Goal: Task Accomplishment & Management: Complete application form

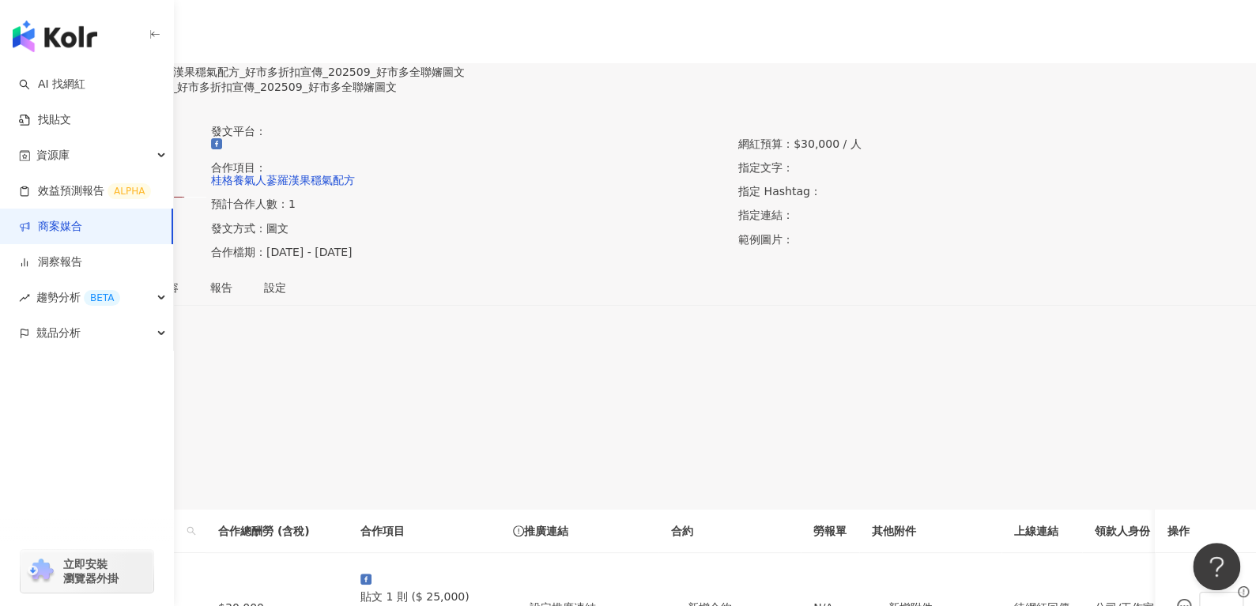
scroll to position [307, 0]
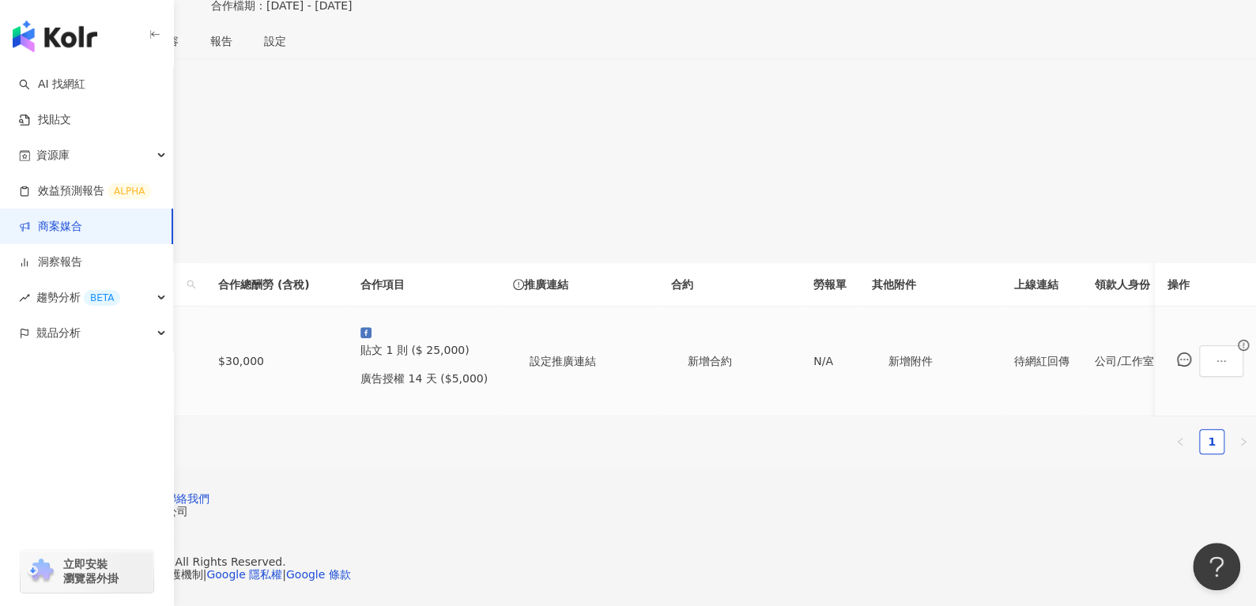
click at [193, 351] on div "好市多全聯嬸-省力全開" at bounding box center [118, 359] width 149 height 17
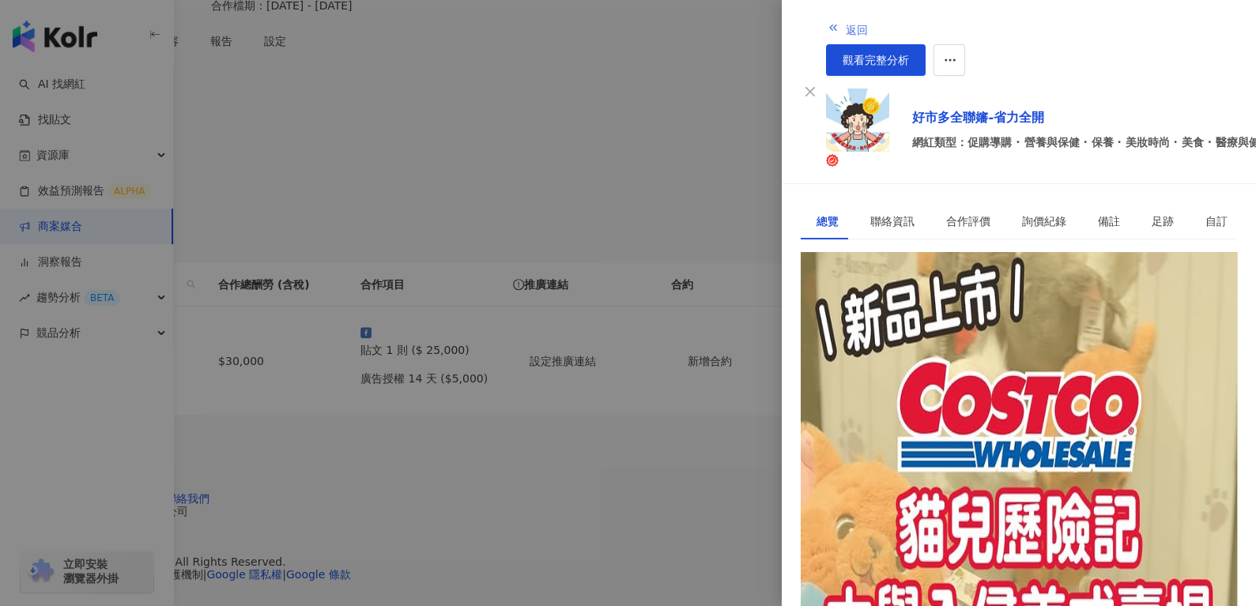
click at [826, 27] on button "返回" at bounding box center [847, 29] width 43 height 32
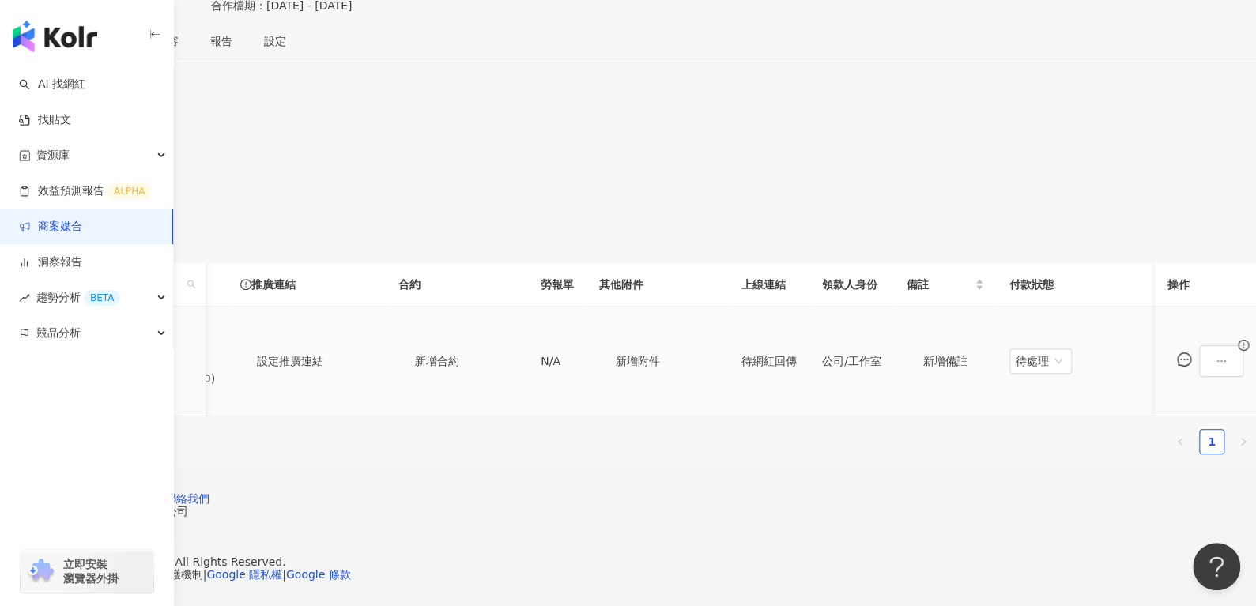
scroll to position [0, 597]
click at [1199, 345] on button "button" at bounding box center [1221, 361] width 44 height 32
click at [1176, 188] on span "查看帳務資訊" at bounding box center [1164, 196] width 66 height 17
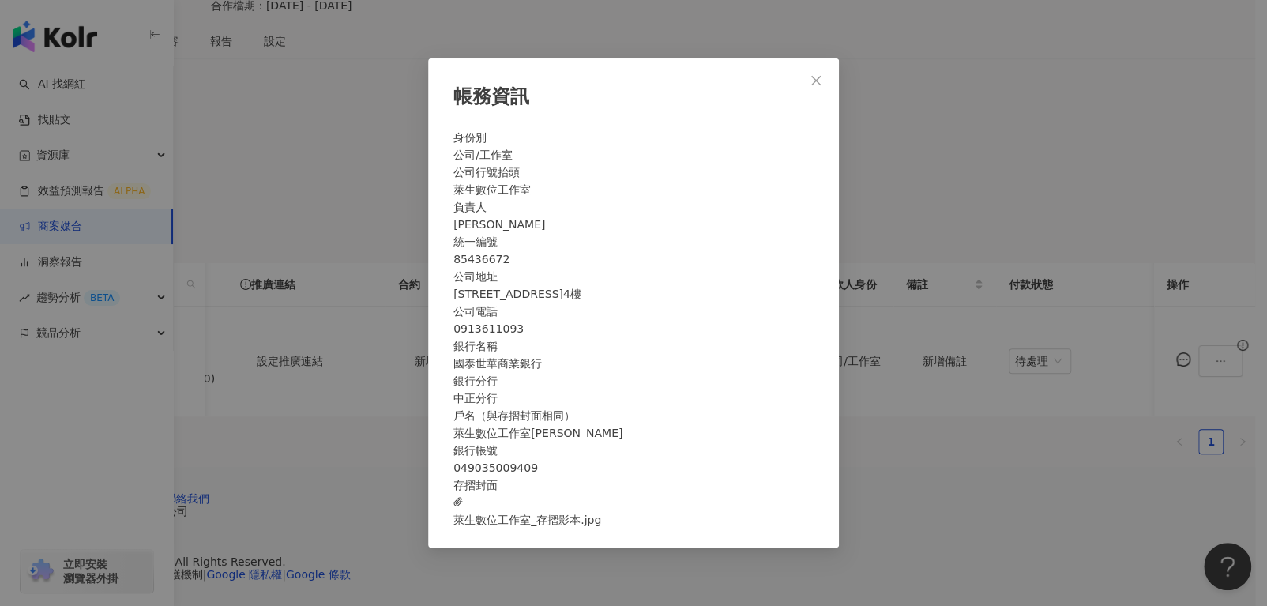
click at [601, 529] on span "萊生數位工作室_存摺影本.jpg" at bounding box center [528, 511] width 148 height 35
click at [819, 65] on button "Close" at bounding box center [816, 81] width 32 height 32
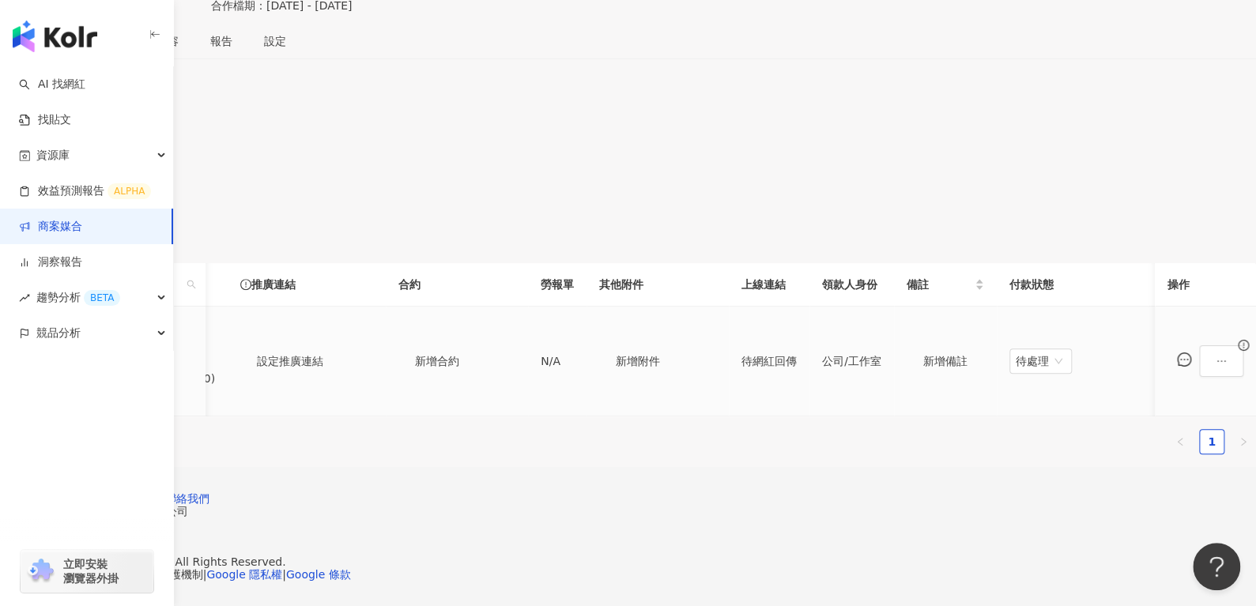
scroll to position [0, 177]
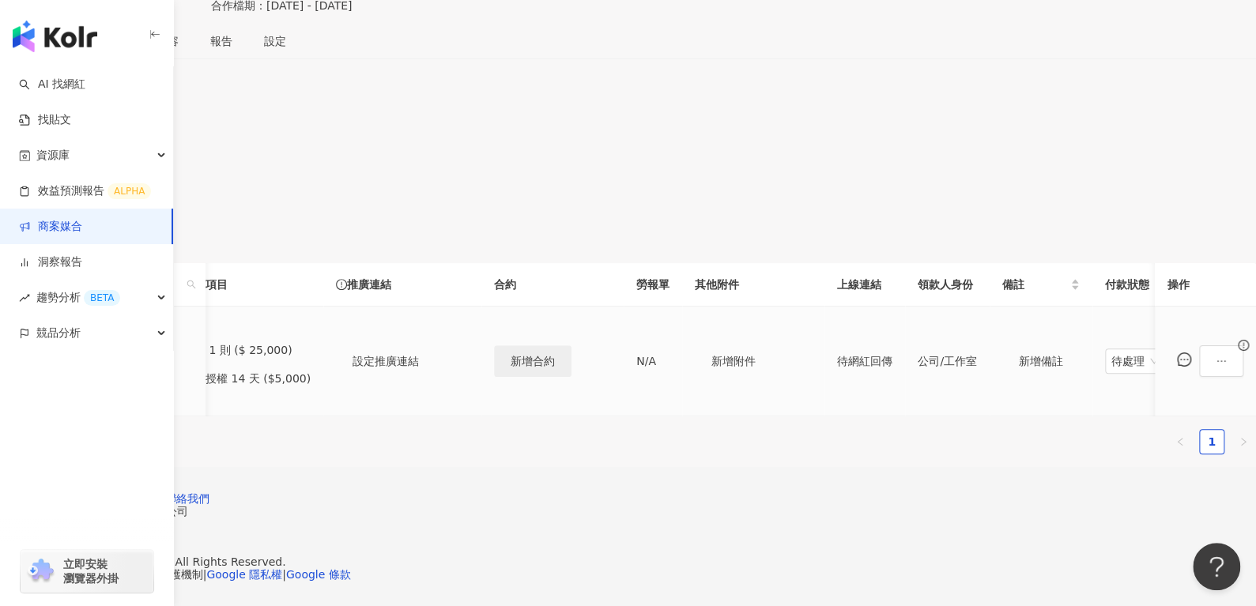
click at [555, 355] on span "新增合約" at bounding box center [532, 361] width 44 height 13
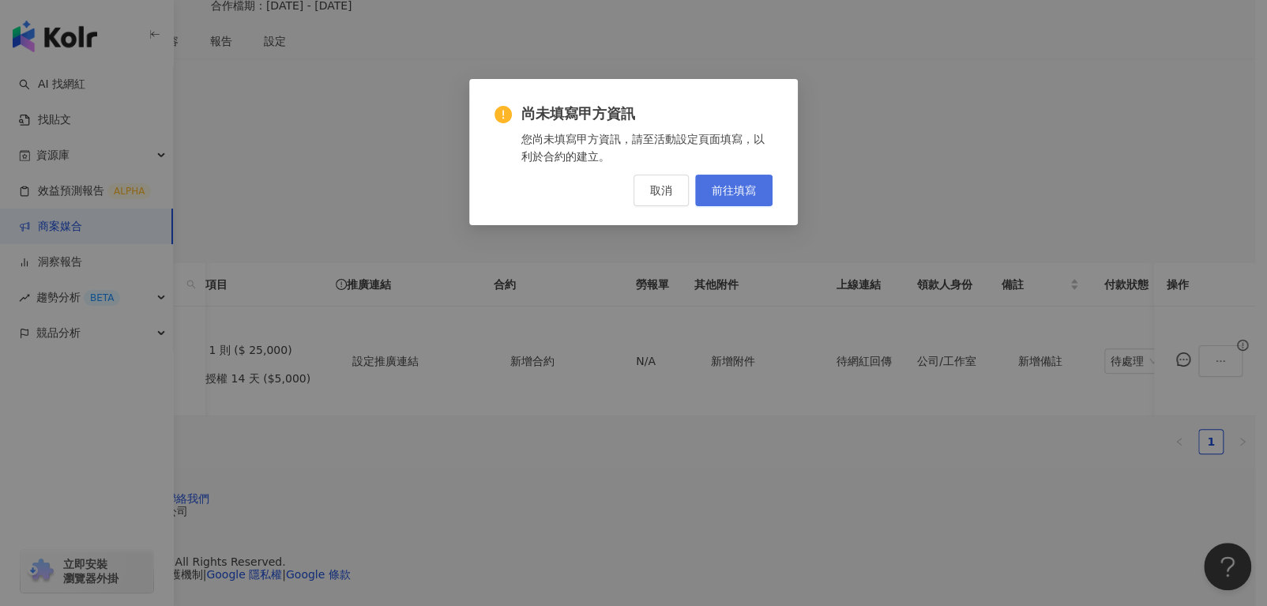
click at [750, 194] on span "前往填寫" at bounding box center [734, 190] width 44 height 13
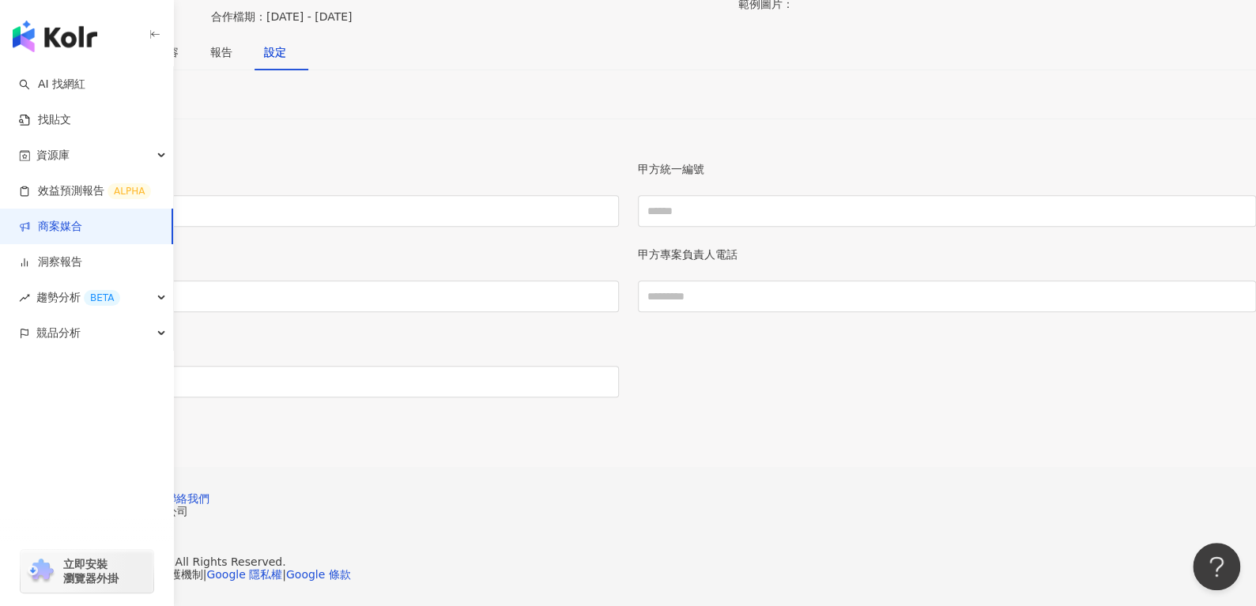
scroll to position [350, 0]
click at [350, 209] on input "甲方名稱" at bounding box center [309, 211] width 619 height 32
type input "**********"
click at [405, 289] on input "甲方專案負責人" at bounding box center [309, 296] width 619 height 32
paste input "*******"
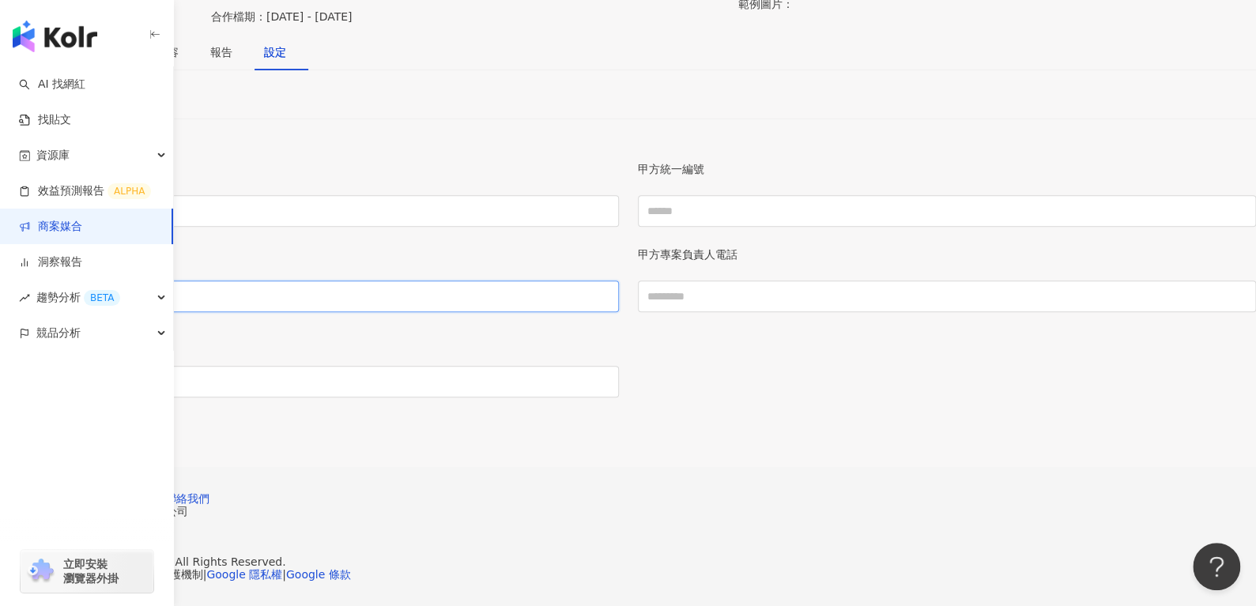
type input "*******"
click at [781, 220] on input "甲方統一編號" at bounding box center [947, 211] width 619 height 32
paste input "********"
type input "********"
click at [780, 286] on input "甲方專案負責人電話" at bounding box center [947, 296] width 619 height 32
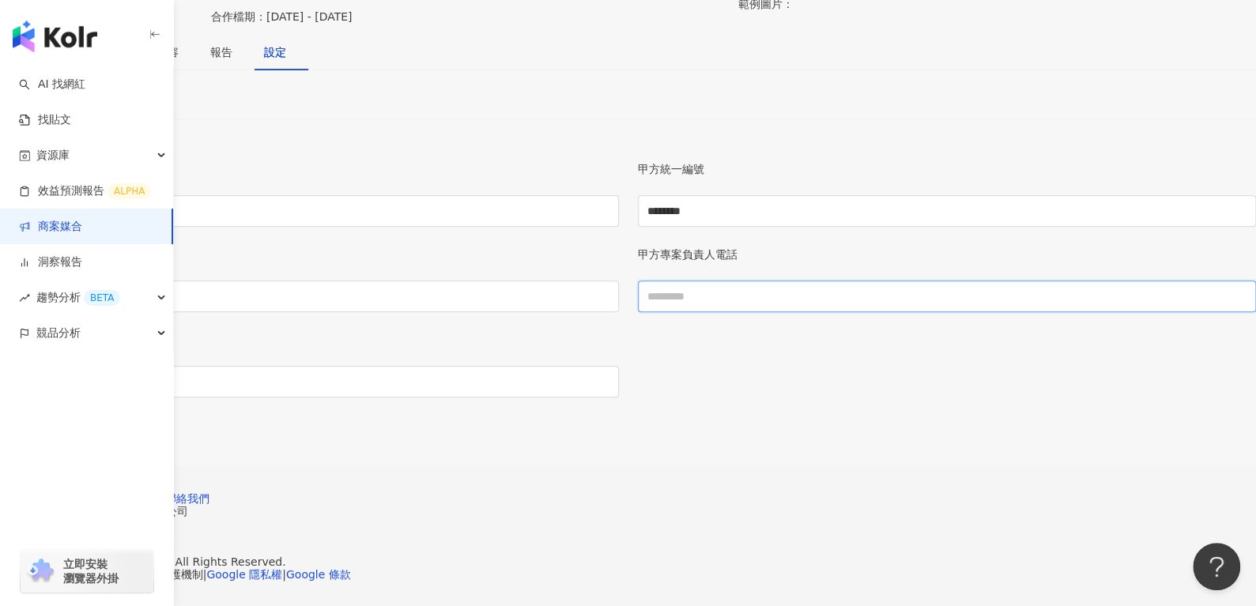
type input "**********"
click at [431, 366] on input "甲方專案負責人 Email" at bounding box center [309, 382] width 619 height 32
paste input "**********"
type input "**********"
click at [757, 490] on footer "Kolr 使用條款 隱私權保護 聯絡我們 愛卡拉互動媒體股份有限公司 | 統一編號：53342456 | Copyright © 2025 iKala All…" at bounding box center [628, 537] width 1256 height 140
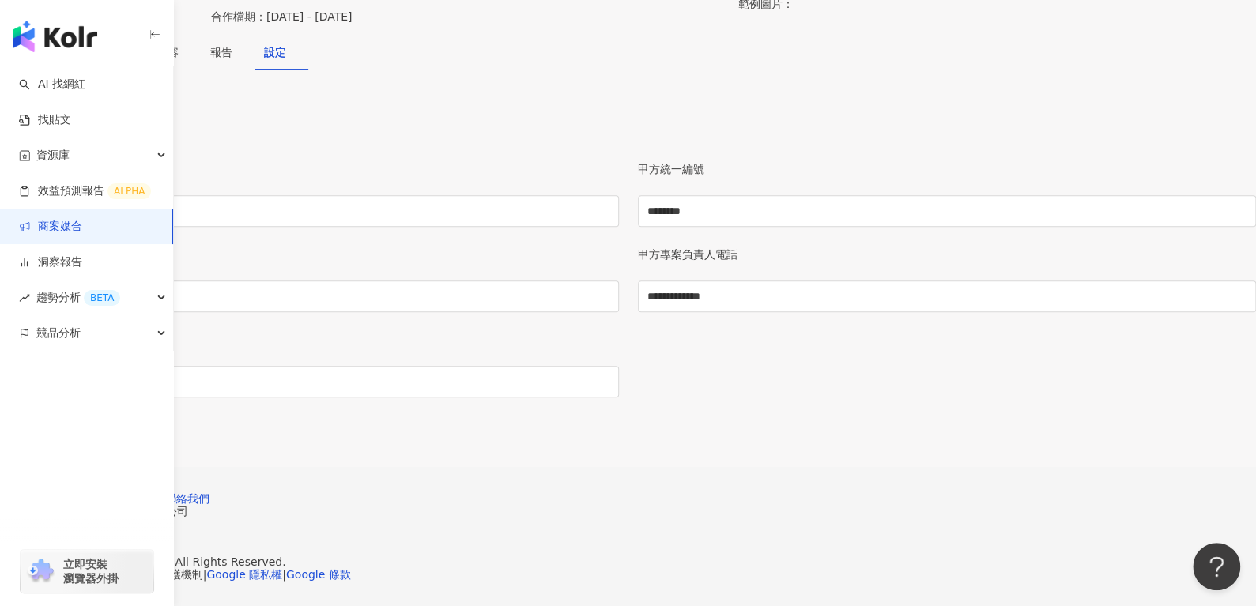
click at [61, 426] on span "儲存變更" at bounding box center [39, 432] width 44 height 13
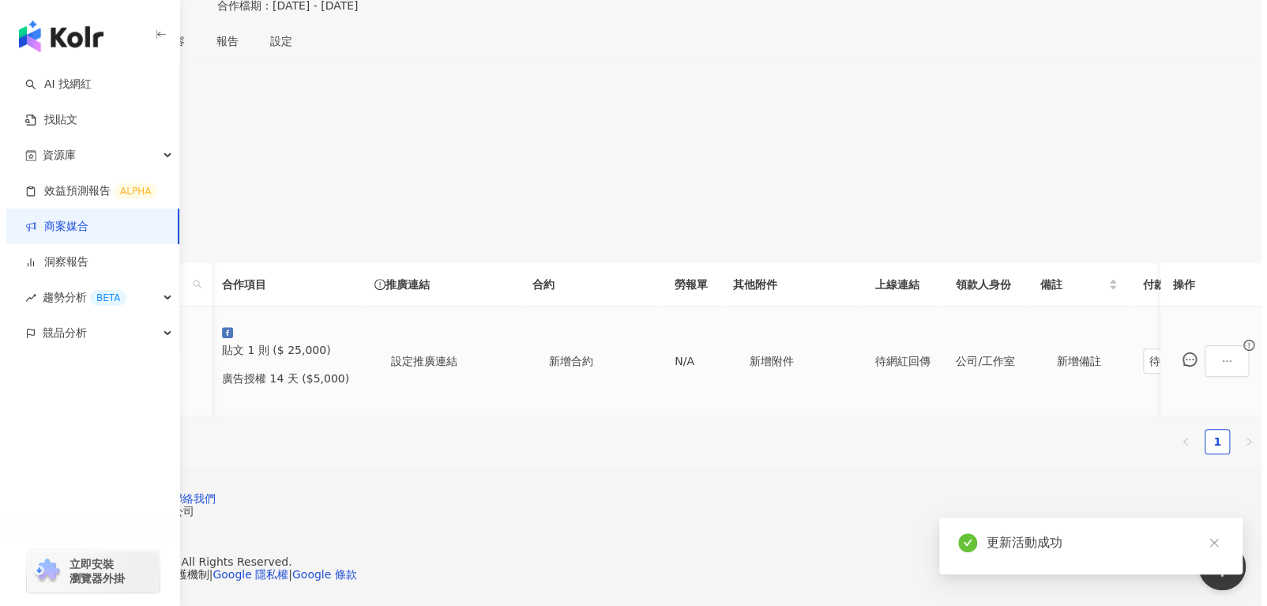
scroll to position [0, 143]
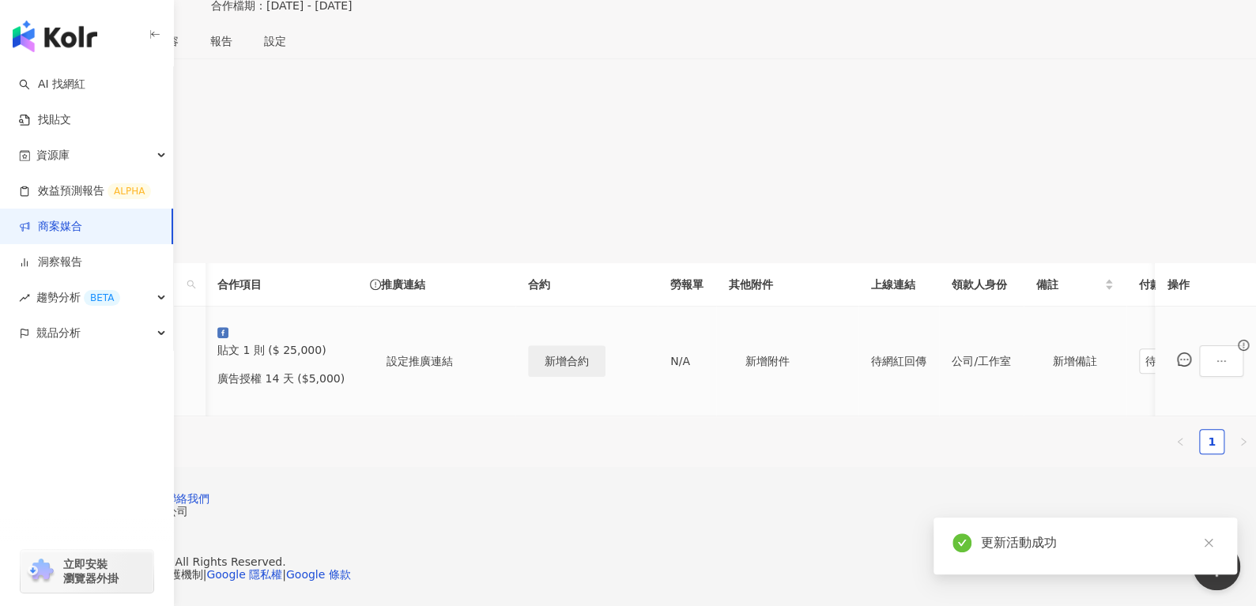
click at [589, 355] on span "新增合約" at bounding box center [566, 361] width 44 height 13
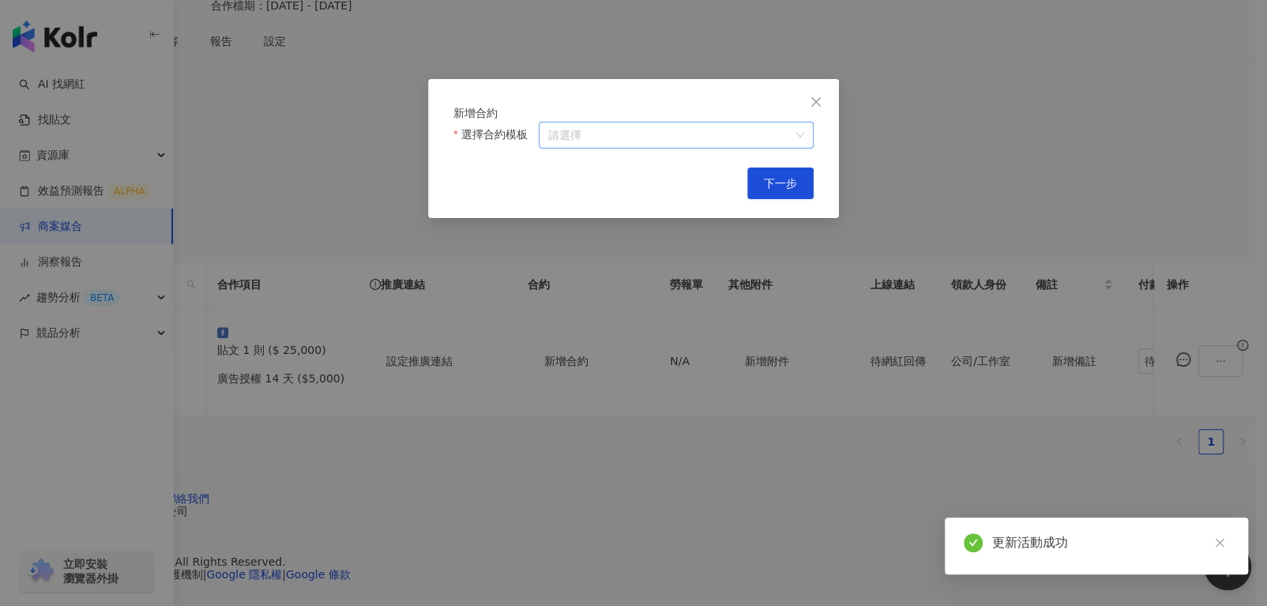
click at [663, 148] on input "選擇合約模板" at bounding box center [676, 134] width 256 height 25
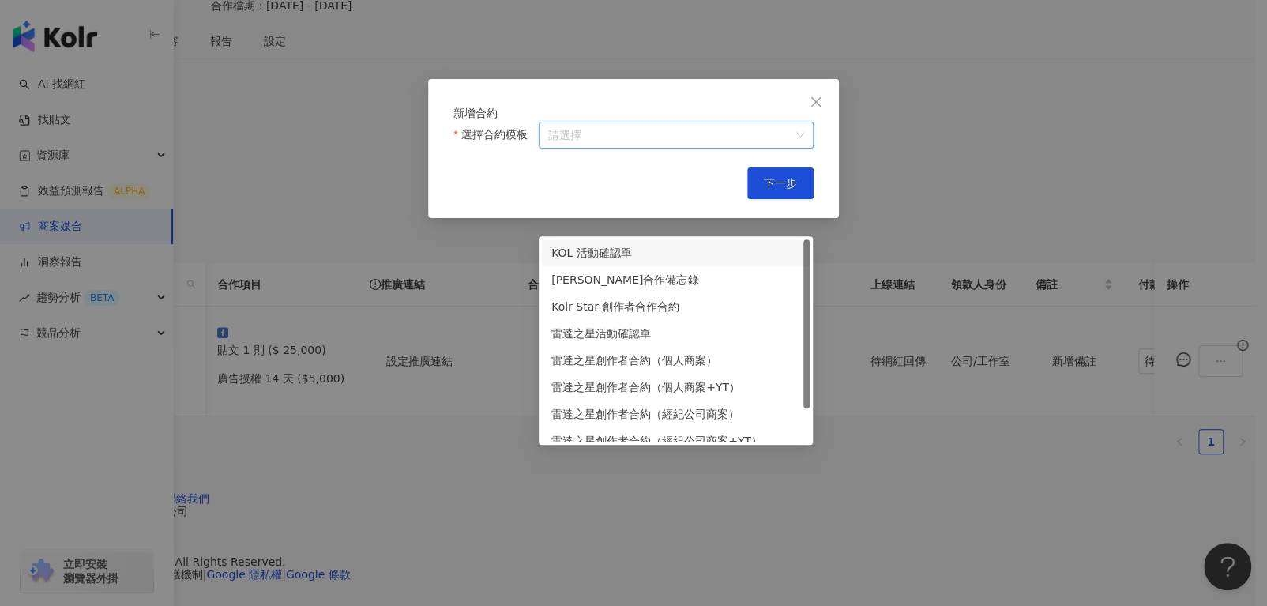
click at [658, 244] on div "KOL 活動確認單" at bounding box center [676, 252] width 249 height 17
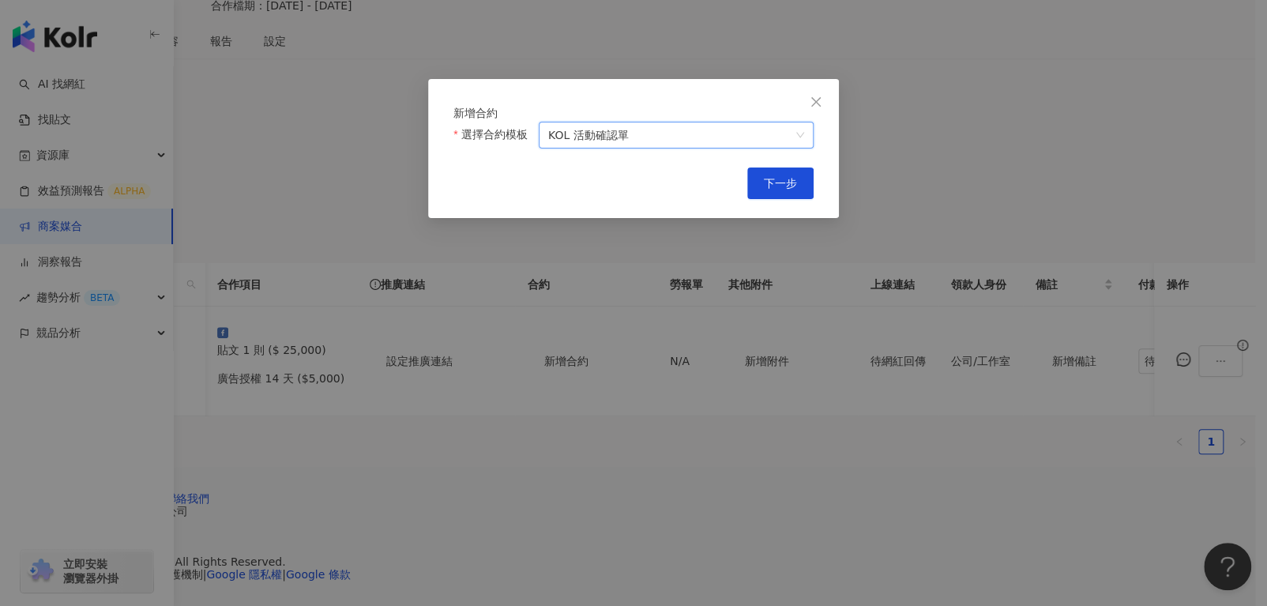
click at [819, 210] on div "新增合約 選擇合約模板 KOL 活動確認單 KOL 活動確認單 Cancel 下一步" at bounding box center [633, 148] width 411 height 139
click at [798, 199] on button "下一步" at bounding box center [780, 184] width 66 height 32
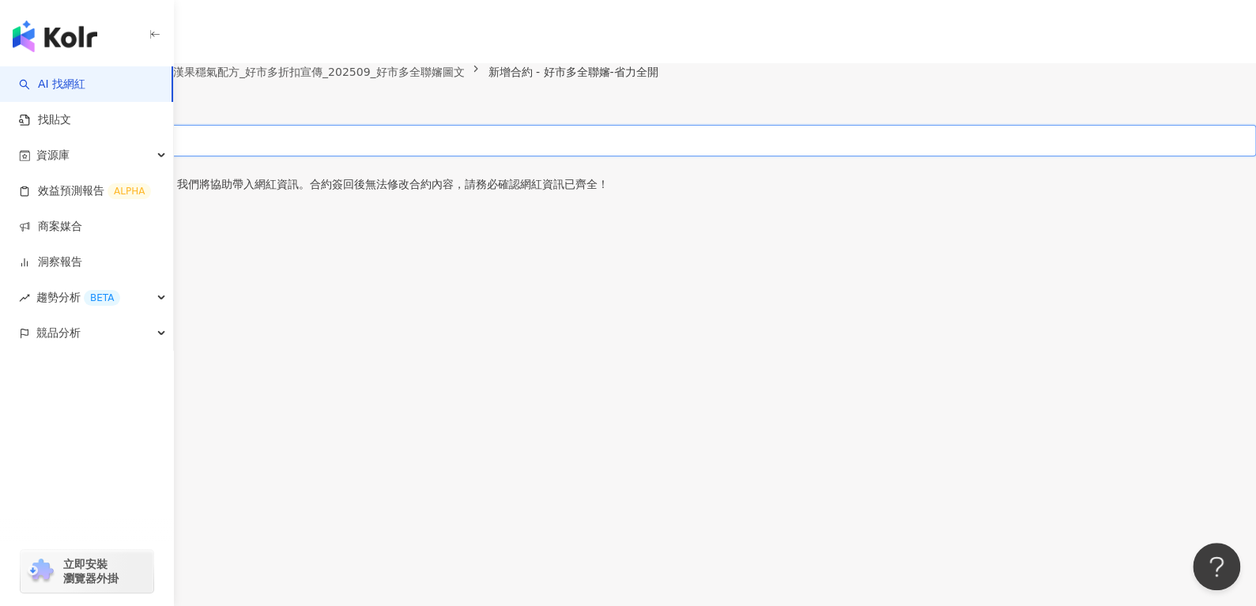
click at [567, 156] on input "合約名稱" at bounding box center [659, 141] width 1192 height 32
paste input "*********"
paste input "**********"
type input "**********"
click at [1030, 125] on div "活動列表 佳格_桂格養氣人蔘羅漢果穩氣配方_好市多折扣宣傳_202509_好市多全聯嬸圖文 新增合約 - 好市多全聯嬸-省力全開 新增合約 儲存為草稿 發布合約" at bounding box center [628, 94] width 1256 height 62
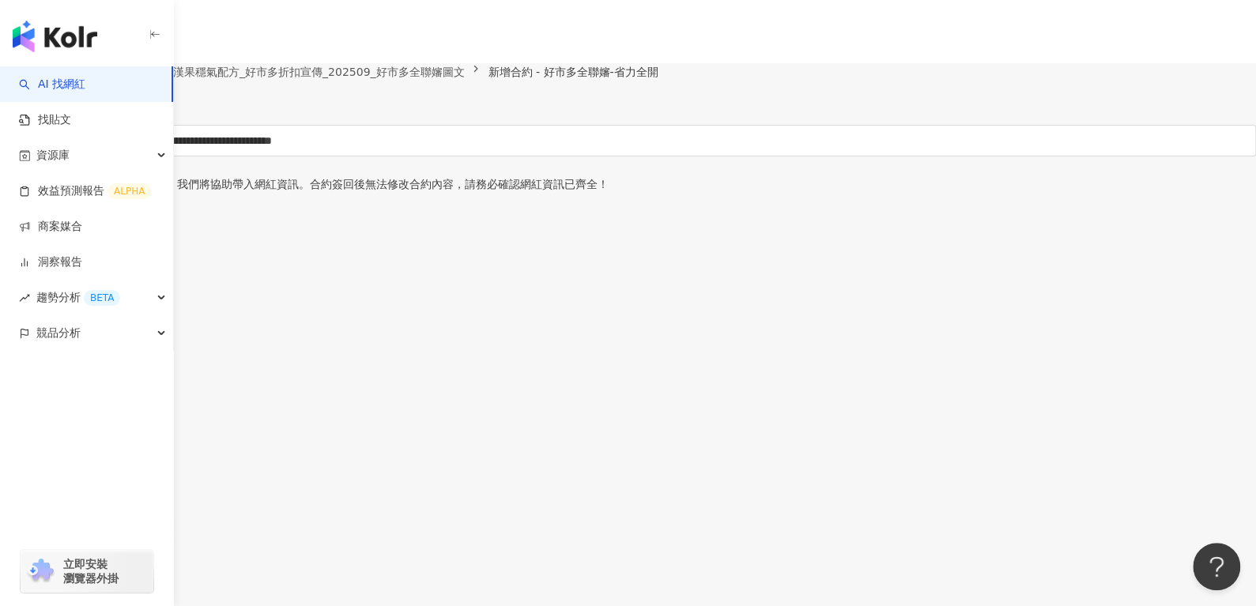
click at [72, 115] on span "儲存為草稿" at bounding box center [44, 109] width 55 height 13
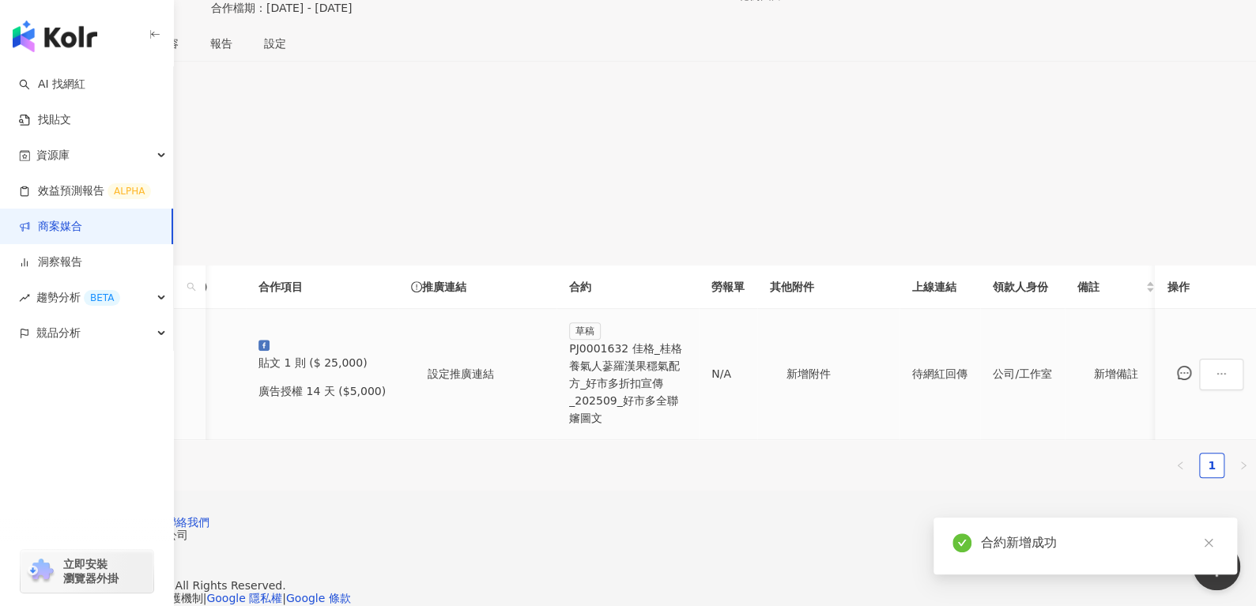
scroll to position [0, 107]
click at [680, 365] on div "PJ0001632 佳格_桂格養氣人蔘羅漢果穩氣配方_好市多折扣宣傳_202509_好市多全聯嬸圖文" at bounding box center [621, 383] width 117 height 87
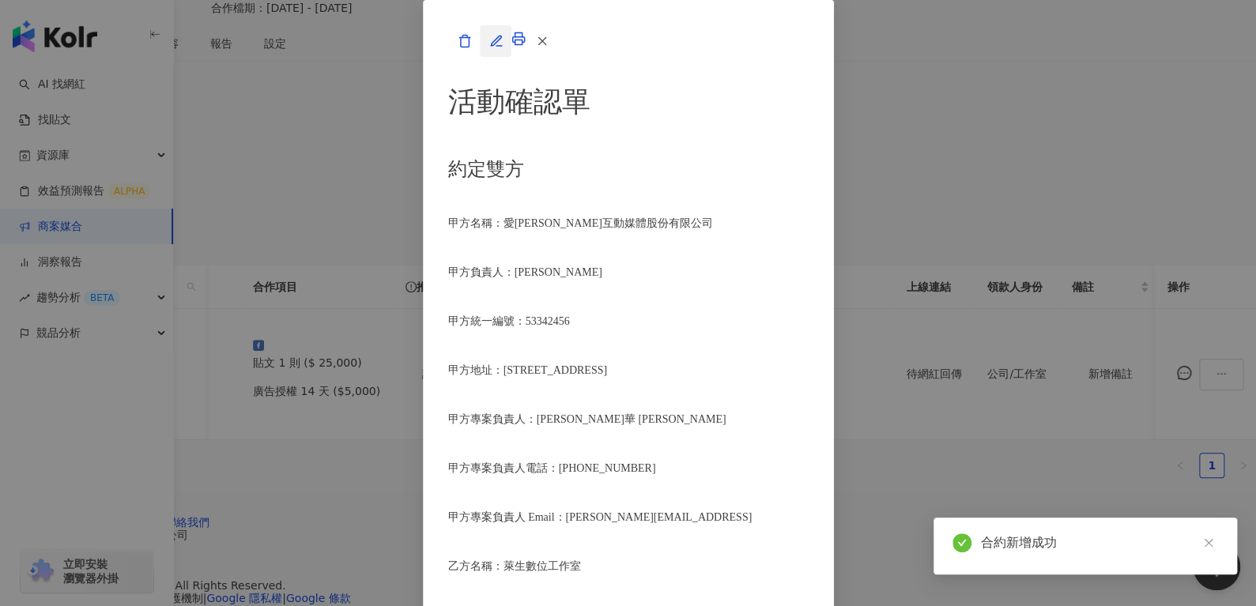
click at [503, 48] on icon "button" at bounding box center [496, 41] width 14 height 14
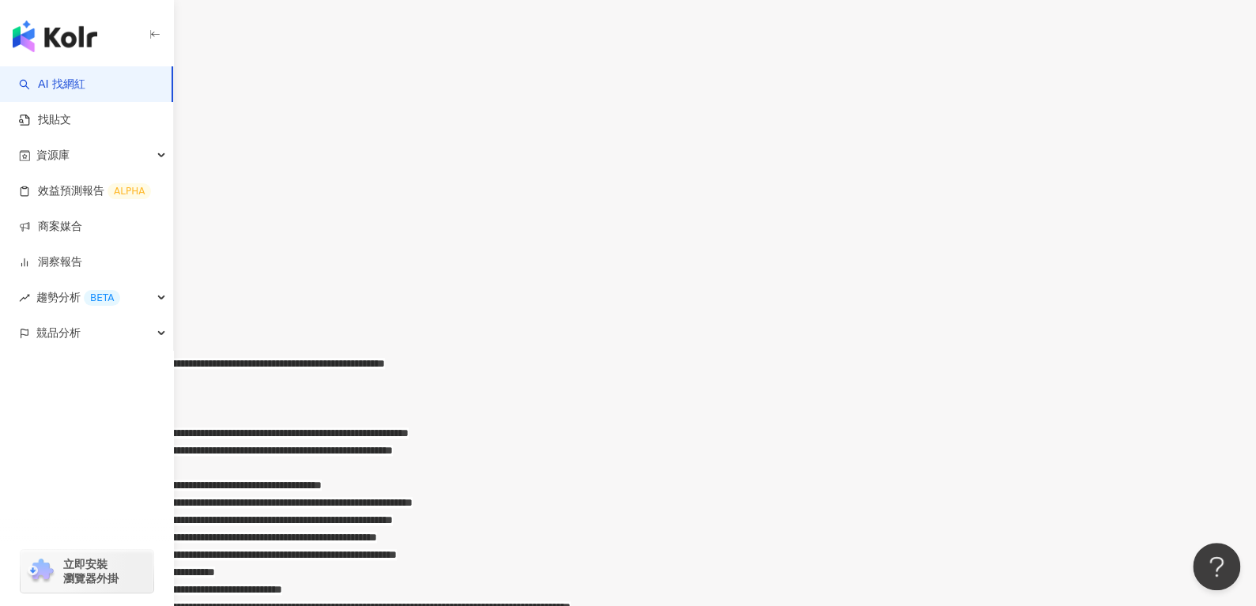
scroll to position [702, 0]
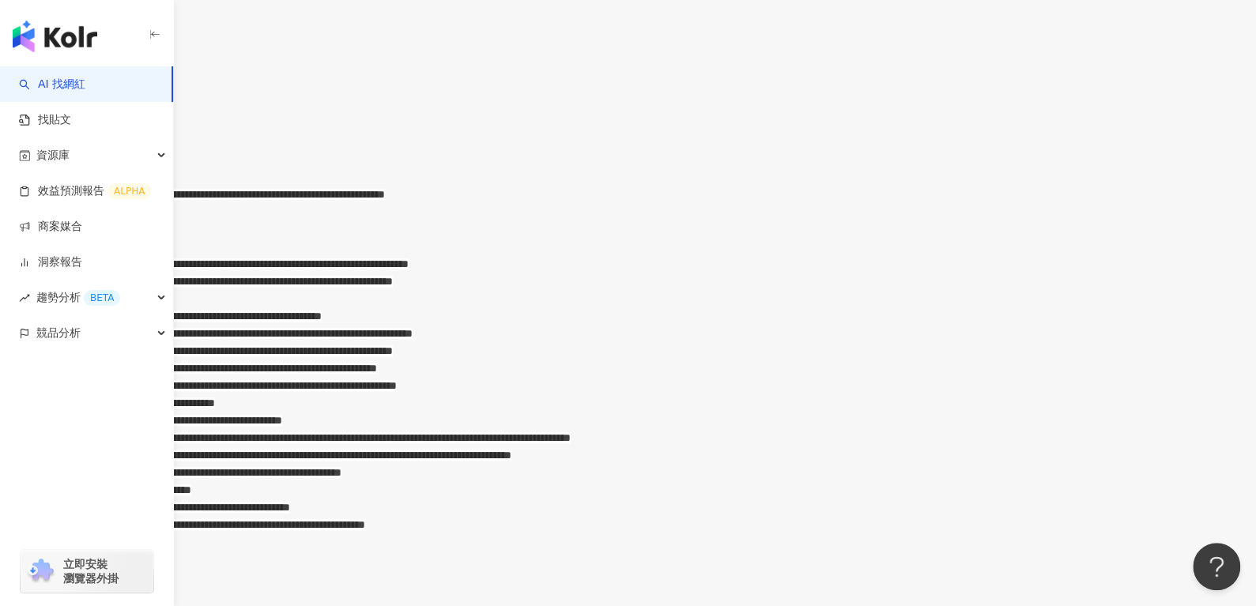
click at [171, 217] on span "**********" at bounding box center [102, 211] width 140 height 11
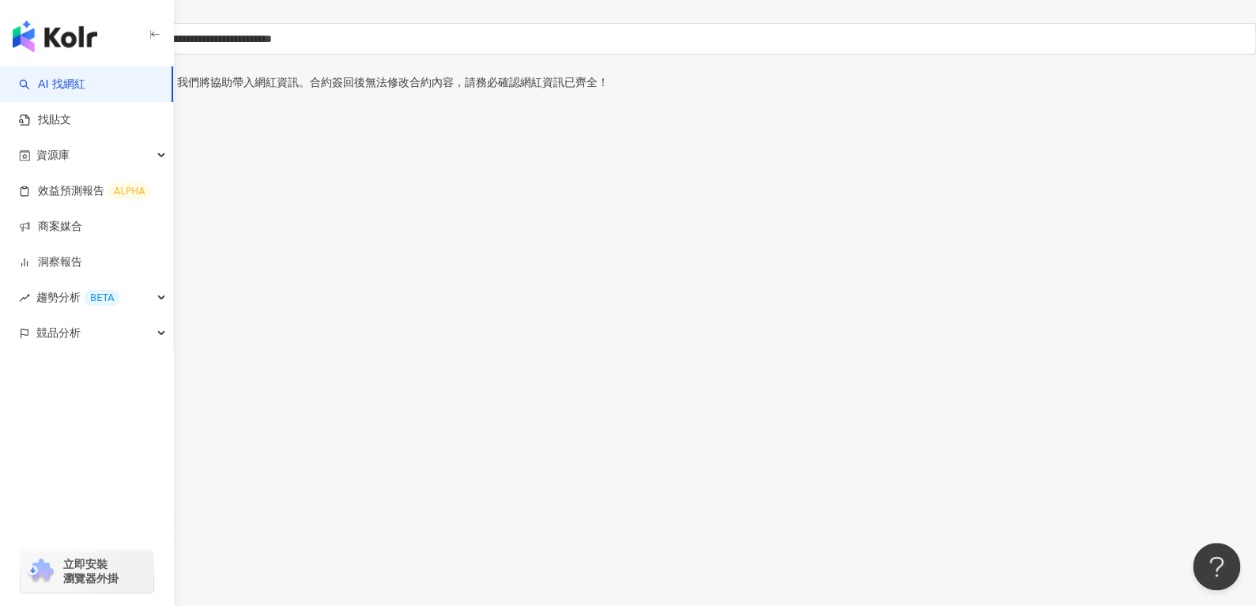
scroll to position [100, 0]
click at [11, 444] on img "rdw-history-control" at bounding box center [5, 450] width 11 height 13
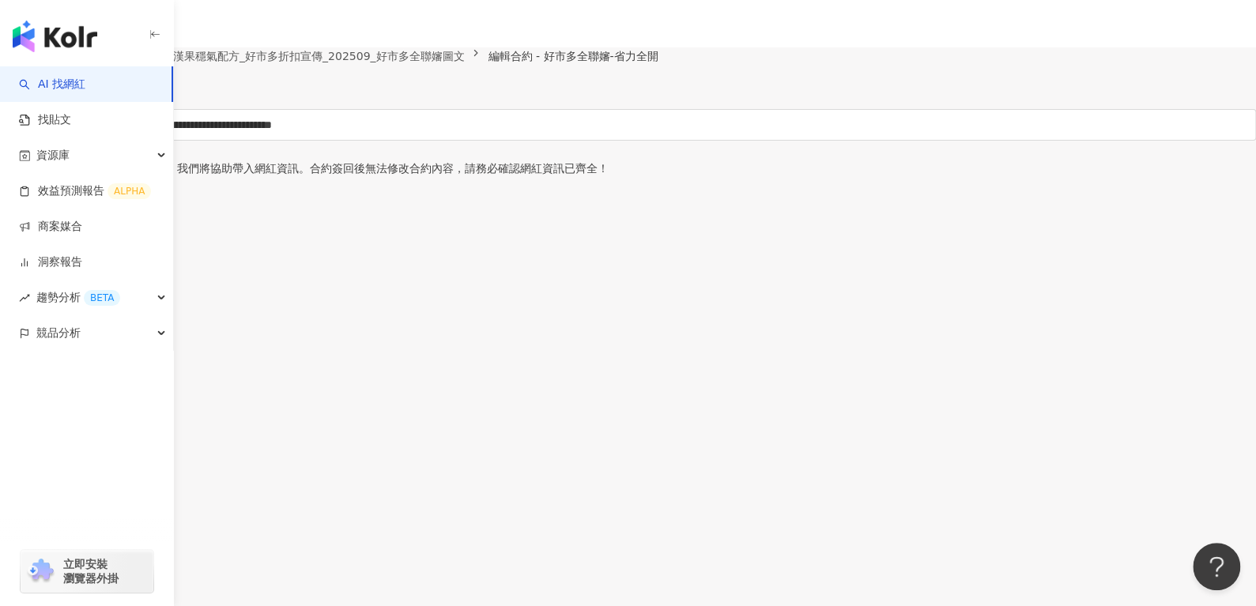
scroll to position [11, 0]
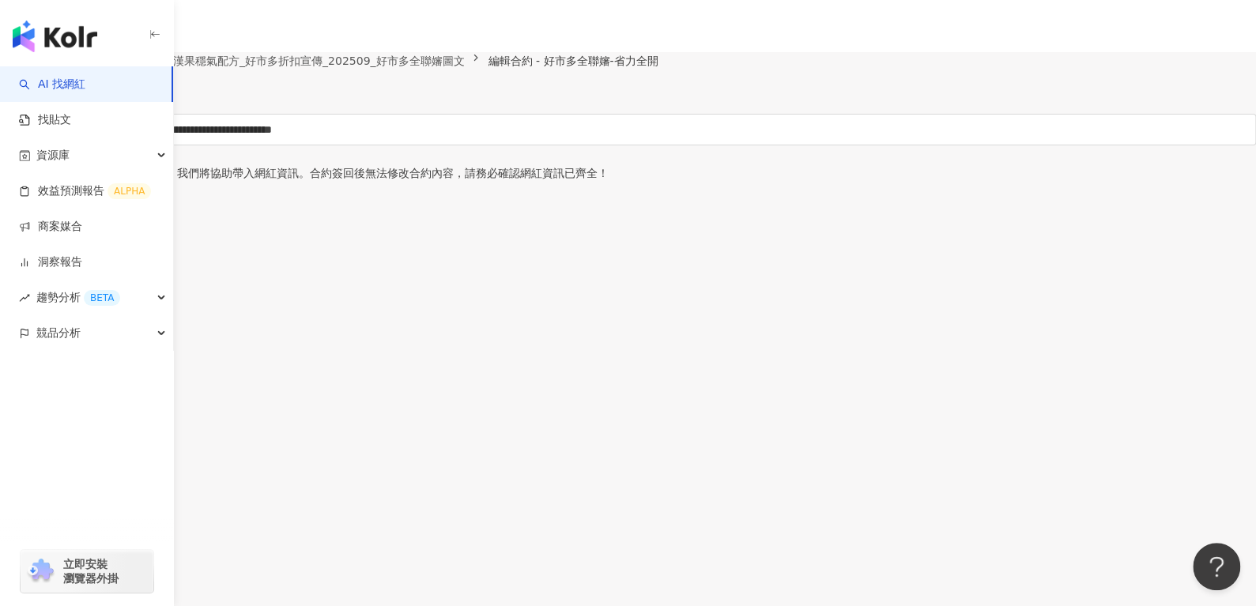
click at [11, 533] on img "rdw-history-control" at bounding box center [5, 539] width 11 height 13
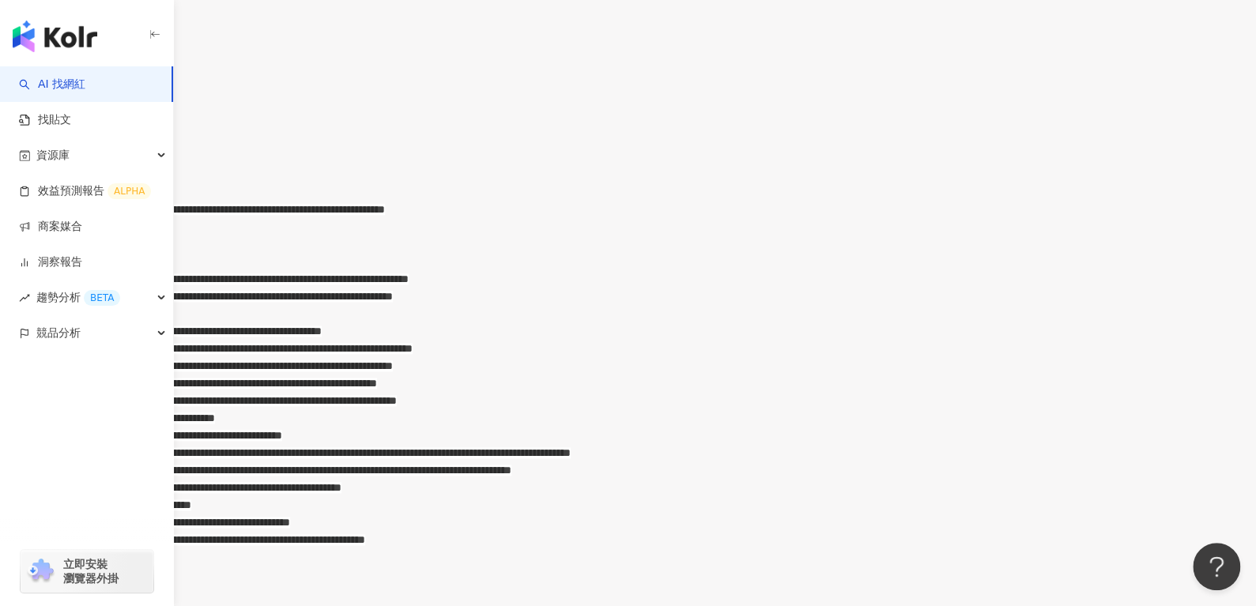
scroll to position [689, 0]
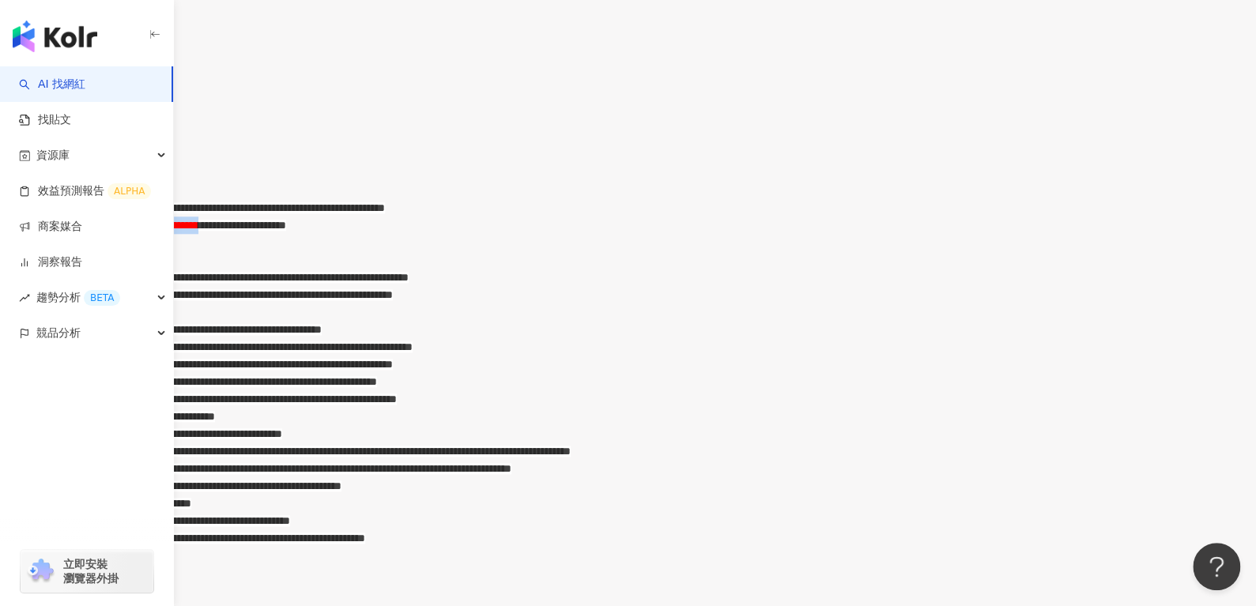
drag, startPoint x: 450, startPoint y: 241, endPoint x: 668, endPoint y: 247, distance: 218.1
click at [668, 234] on div "**********" at bounding box center [644, 224] width 1224 height 17
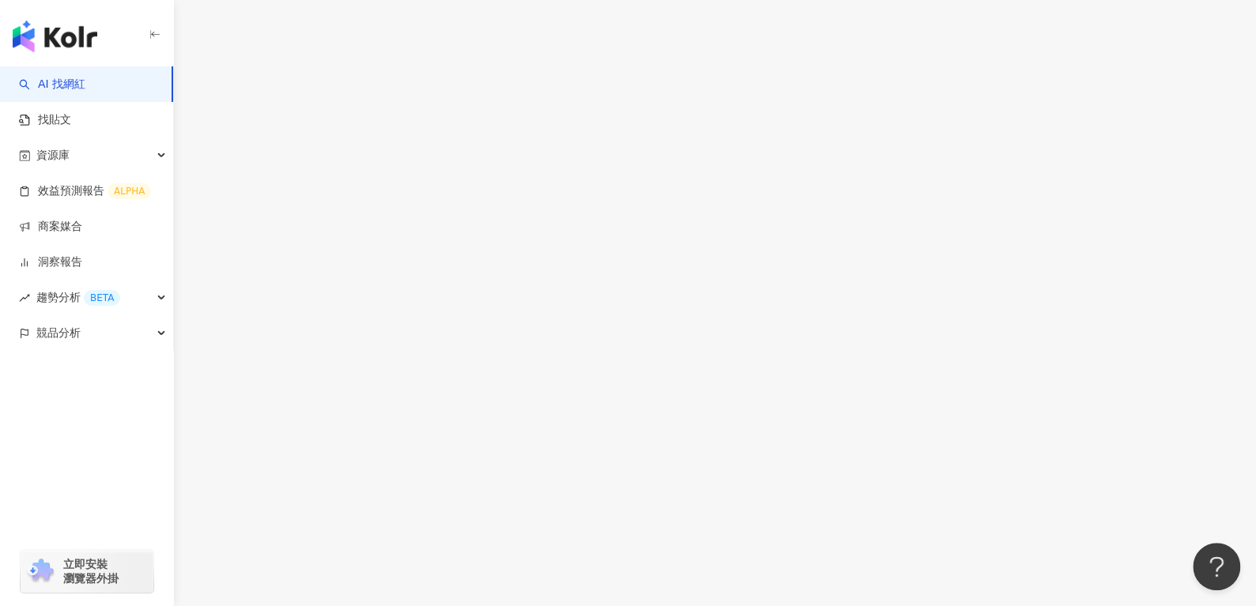
scroll to position [226, 0]
click at [1018, 314] on div "rdw-history-control" at bounding box center [628, 322] width 1256 height 17
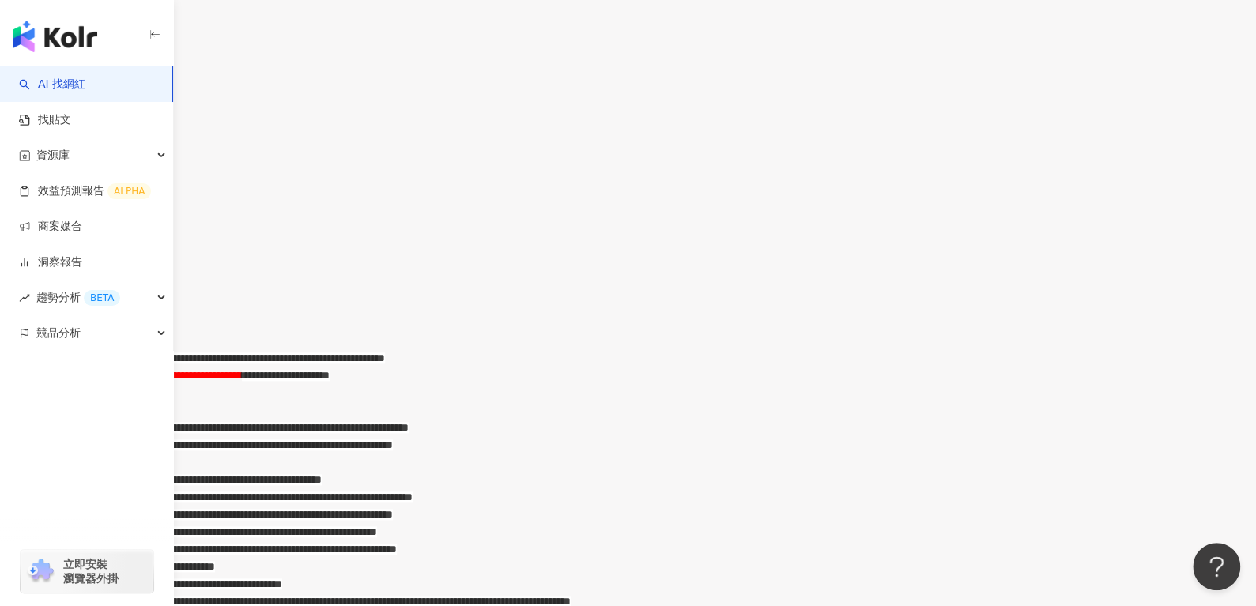
scroll to position [725, 0]
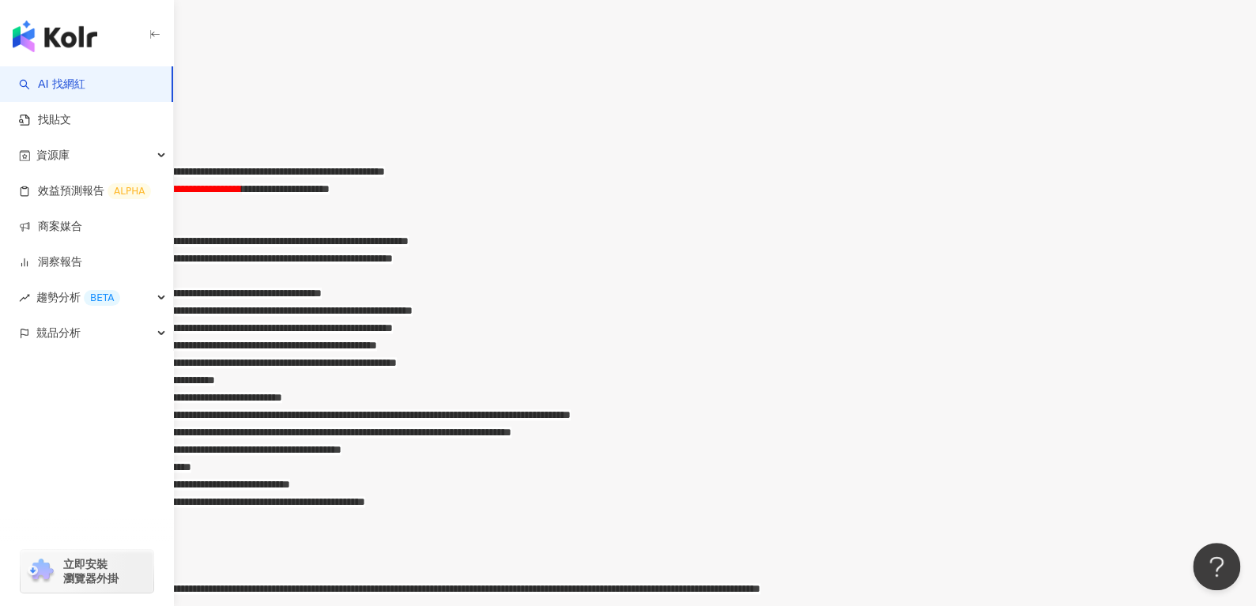
drag, startPoint x: 375, startPoint y: 250, endPoint x: 555, endPoint y: 254, distance: 180.2
click at [152, 212] on span "**********" at bounding box center [92, 206] width 120 height 11
drag, startPoint x: 841, startPoint y: 254, endPoint x: 381, endPoint y: 243, distance: 460.8
click at [381, 215] on div "**********" at bounding box center [644, 206] width 1224 height 17
drag, startPoint x: 457, startPoint y: 212, endPoint x: 574, endPoint y: 210, distance: 116.9
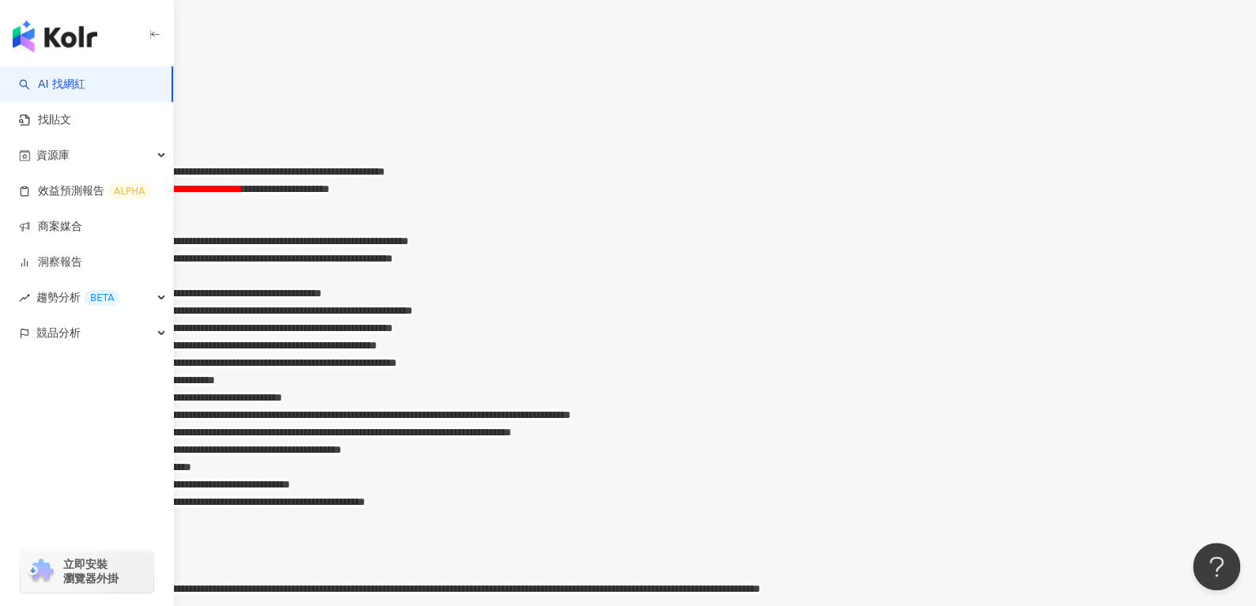
click at [242, 194] on span "**********" at bounding box center [163, 188] width 158 height 11
copy span "**********"
click at [456, 215] on div "*****" at bounding box center [644, 206] width 1224 height 17
click at [415, 232] on div "*******" at bounding box center [644, 223] width 1224 height 17
drag, startPoint x: 655, startPoint y: 279, endPoint x: 705, endPoint y: 282, distance: 49.9
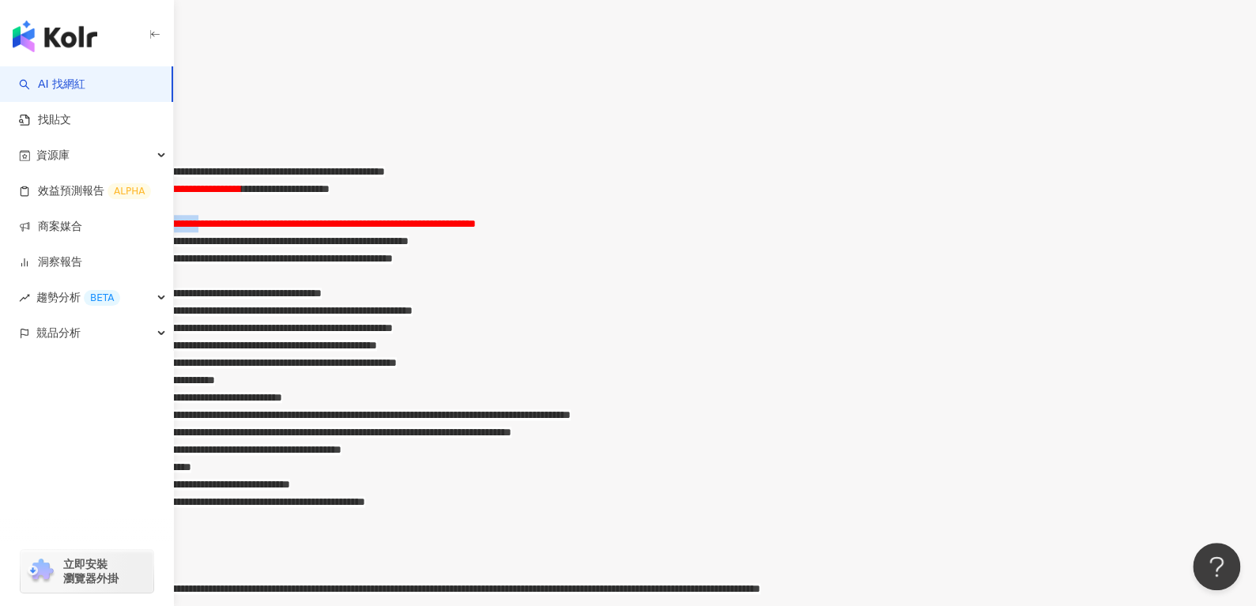
click at [476, 229] on span "**********" at bounding box center [264, 223] width 424 height 11
drag, startPoint x: 711, startPoint y: 282, endPoint x: 913, endPoint y: 280, distance: 202.3
click at [472, 229] on span "**********" at bounding box center [262, 223] width 420 height 11
click at [314, 229] on span "**********" at bounding box center [183, 223] width 262 height 11
drag, startPoint x: 355, startPoint y: 313, endPoint x: 413, endPoint y: 315, distance: 58.5
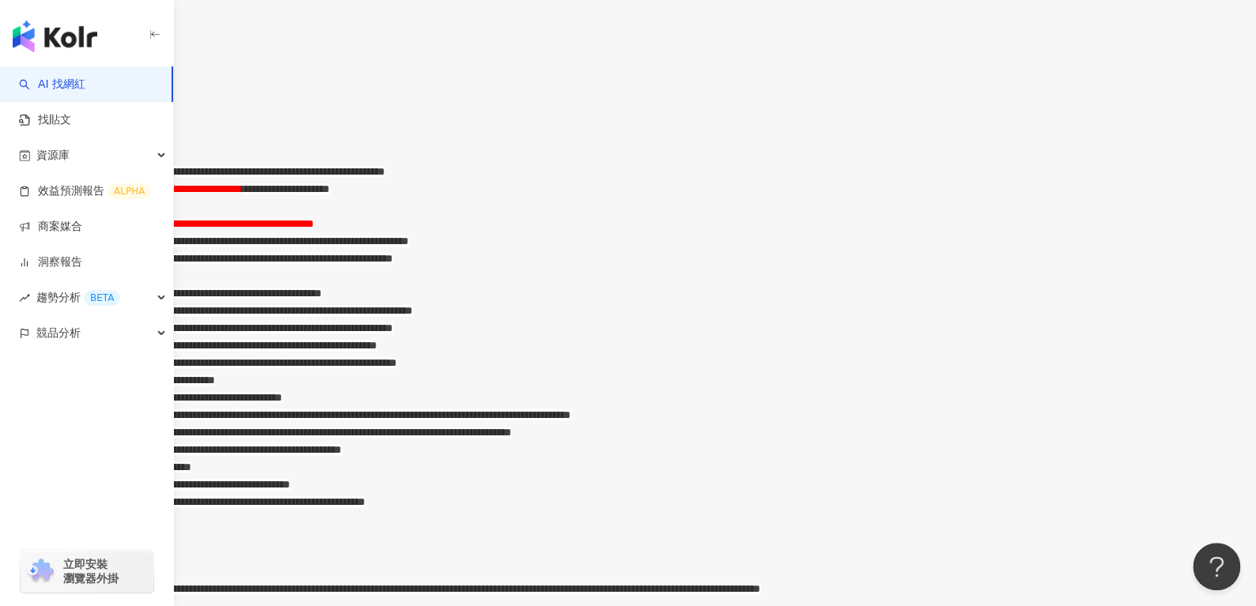
click at [408, 247] on span "**********" at bounding box center [220, 240] width 377 height 11
drag, startPoint x: 569, startPoint y: 311, endPoint x: 643, endPoint y: 313, distance: 74.3
click at [397, 247] on span "**********" at bounding box center [236, 240] width 321 height 11
click at [393, 264] on span "**********" at bounding box center [212, 258] width 361 height 11
drag, startPoint x: 649, startPoint y: 282, endPoint x: 700, endPoint y: 286, distance: 51.5
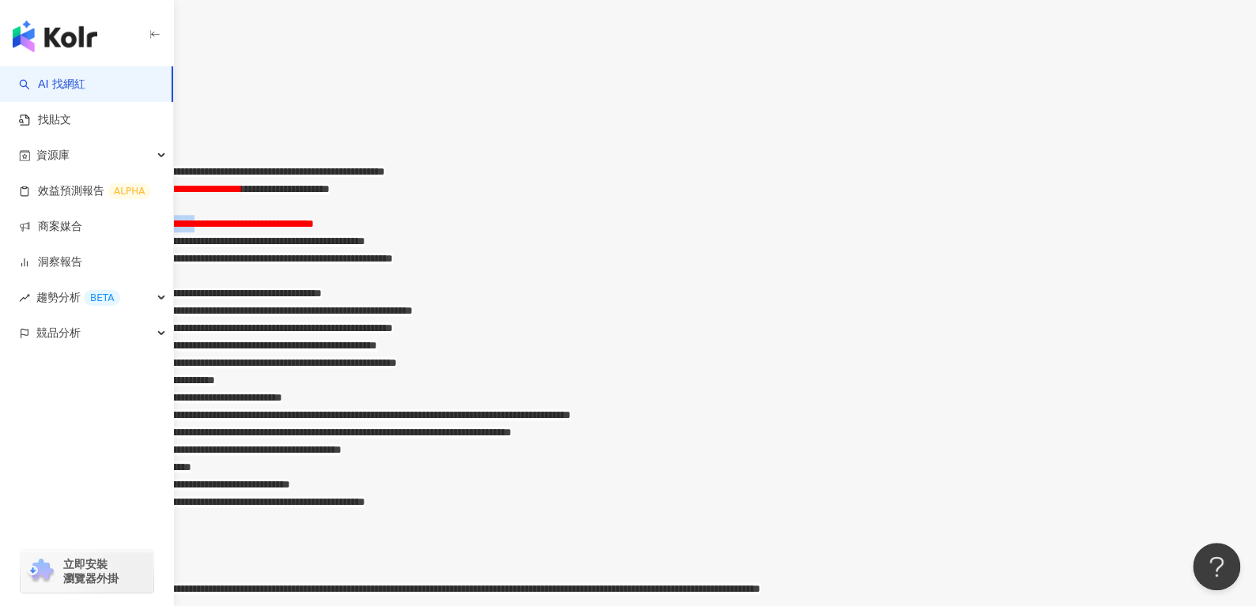
click at [314, 229] on span "**********" at bounding box center [183, 223] width 262 height 11
copy span "********"
drag, startPoint x: 466, startPoint y: 402, endPoint x: 487, endPoint y: 402, distance: 20.5
click at [171, 281] on span "**********" at bounding box center [102, 275] width 140 height 11
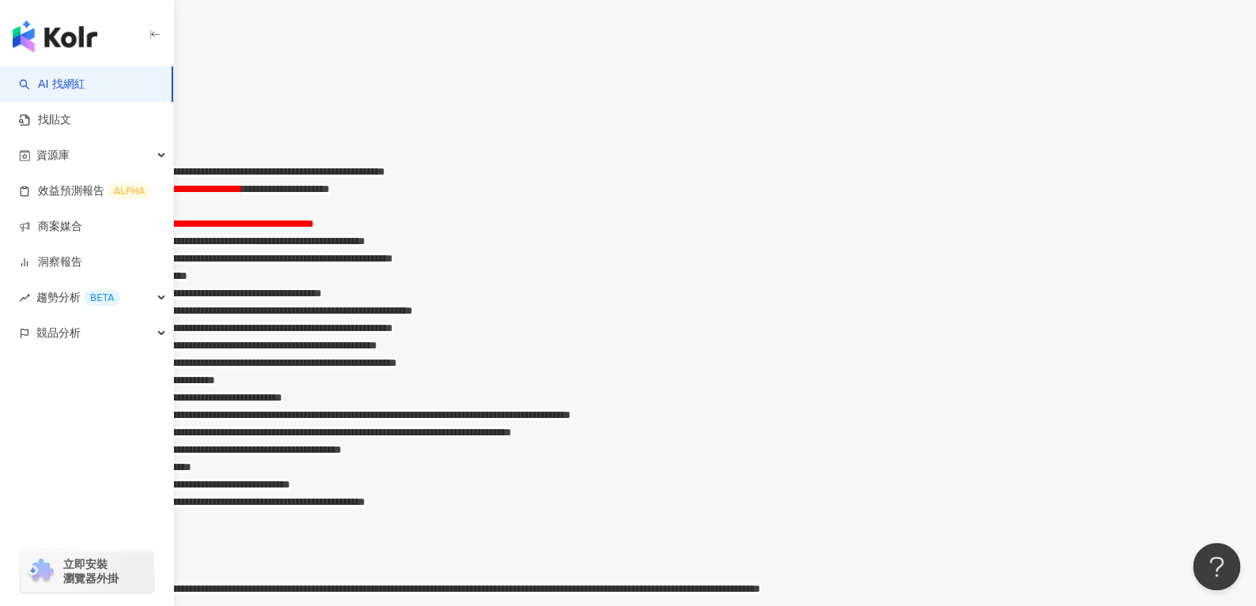
click at [322, 299] on span "**********" at bounding box center [177, 293] width 290 height 11
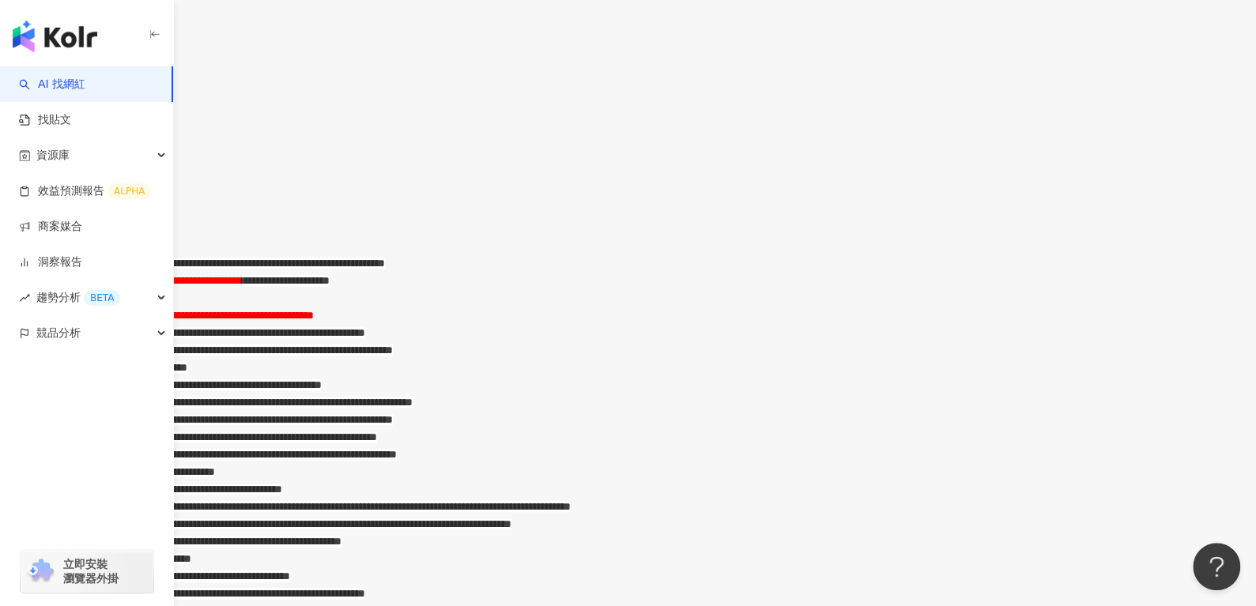
scroll to position [778, 0]
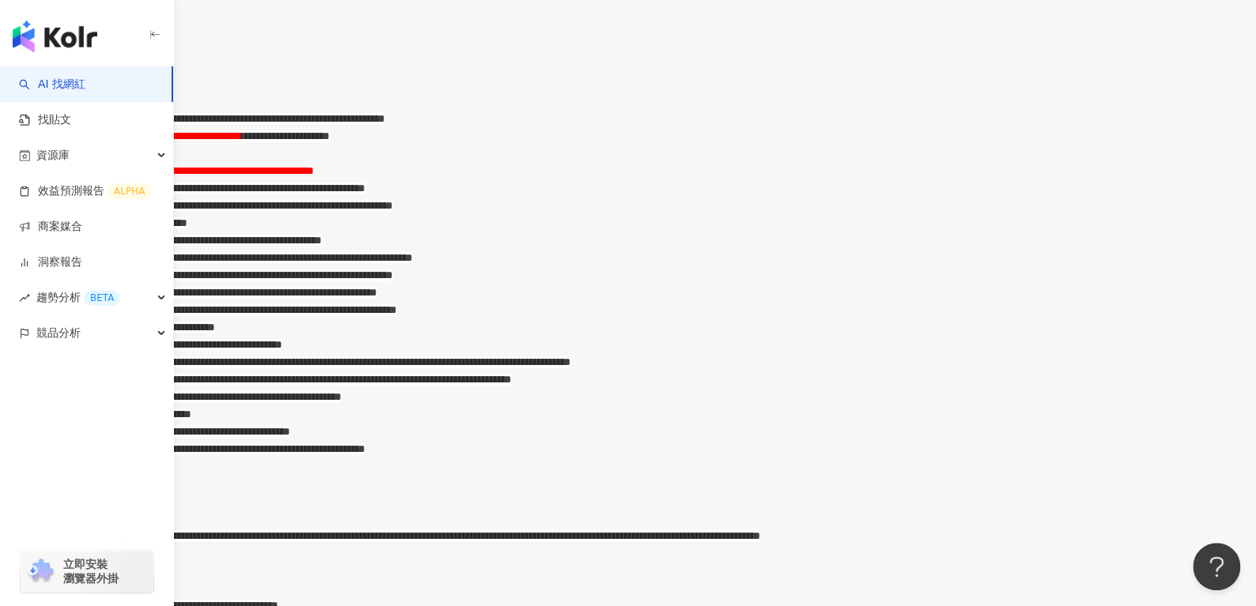
click at [612, 249] on div "**********" at bounding box center [644, 240] width 1224 height 17
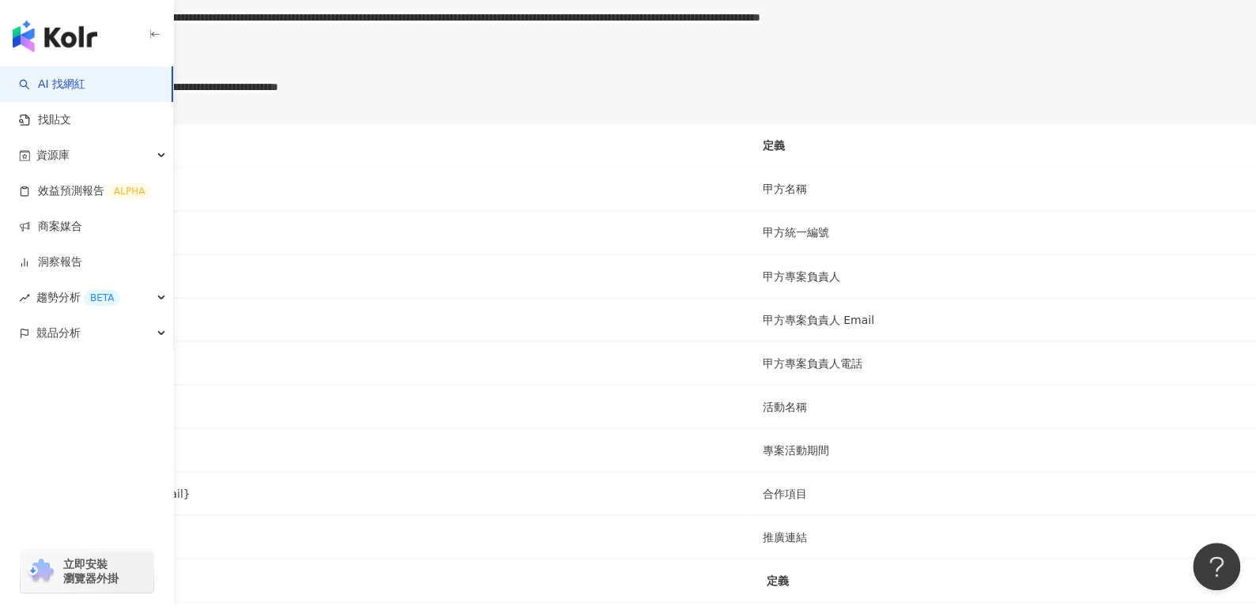
scroll to position [1377, 0]
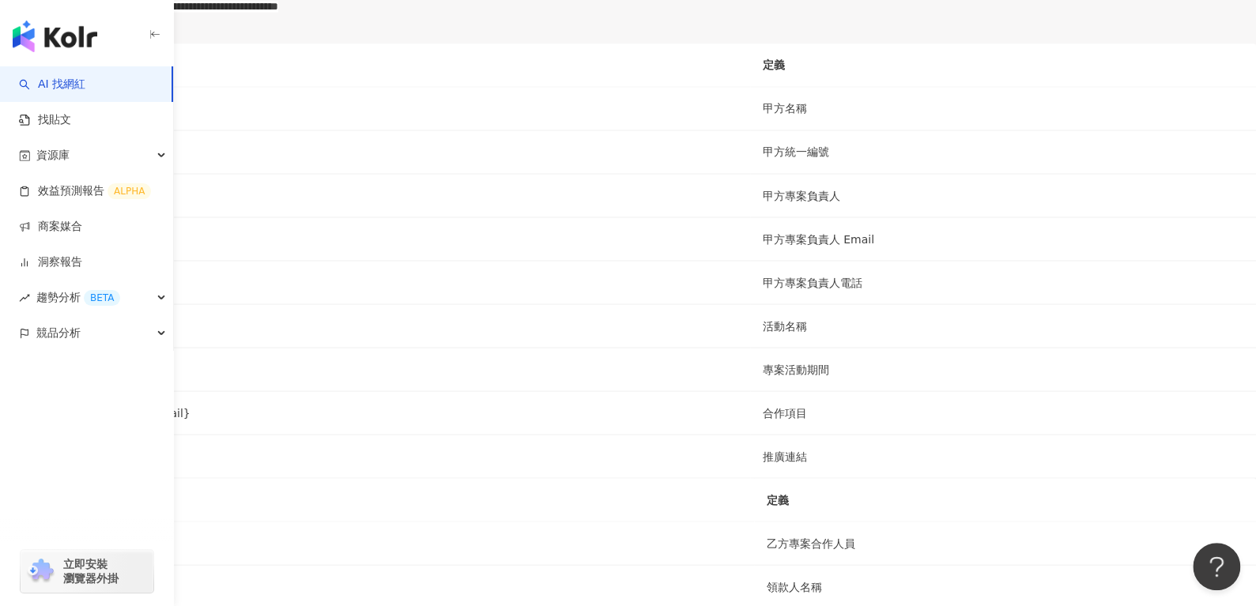
drag, startPoint x: 405, startPoint y: 265, endPoint x: 470, endPoint y: 262, distance: 65.6
drag, startPoint x: 722, startPoint y: 267, endPoint x: 790, endPoint y: 264, distance: 68.0
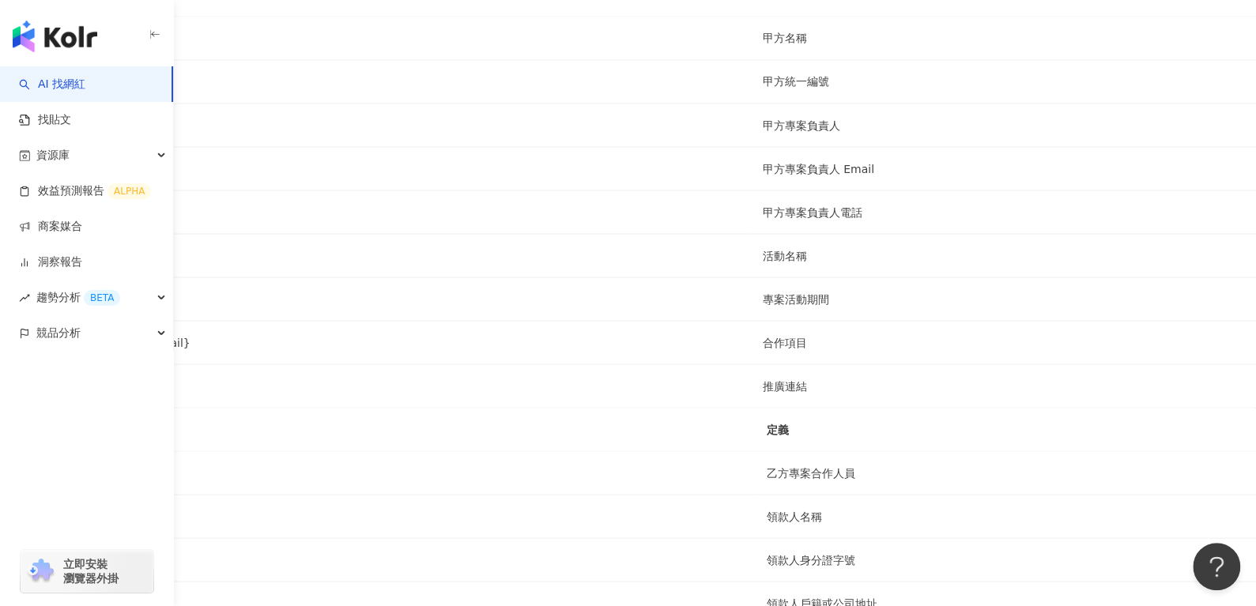
drag, startPoint x: 727, startPoint y: 353, endPoint x: 872, endPoint y: 345, distance: 145.6
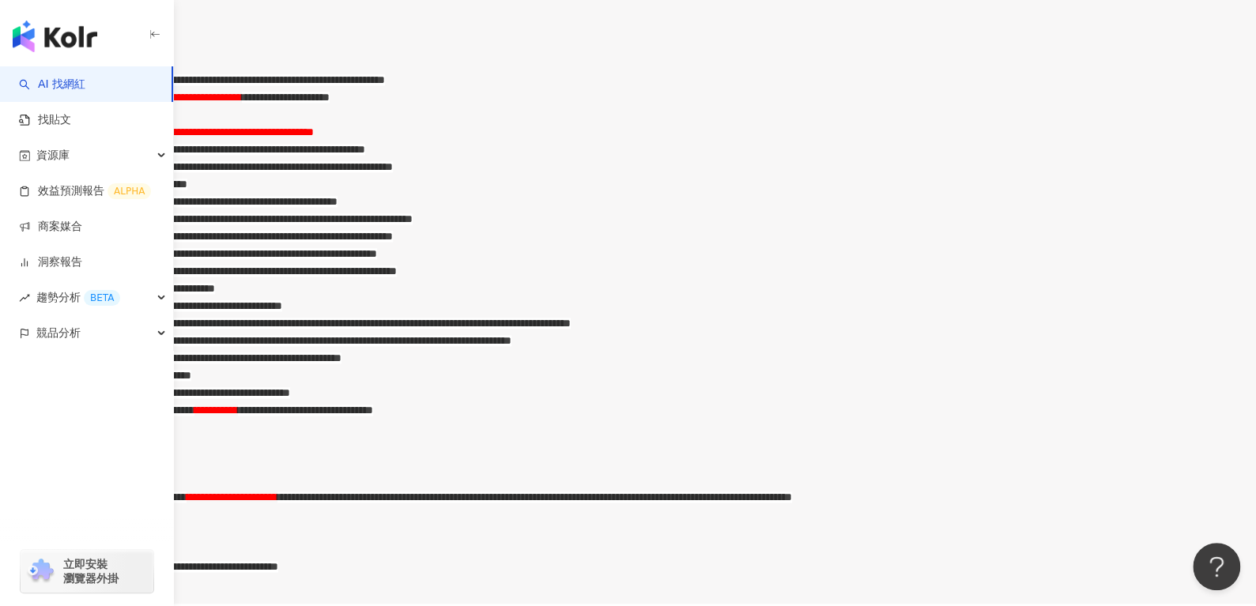
scroll to position [815, 0]
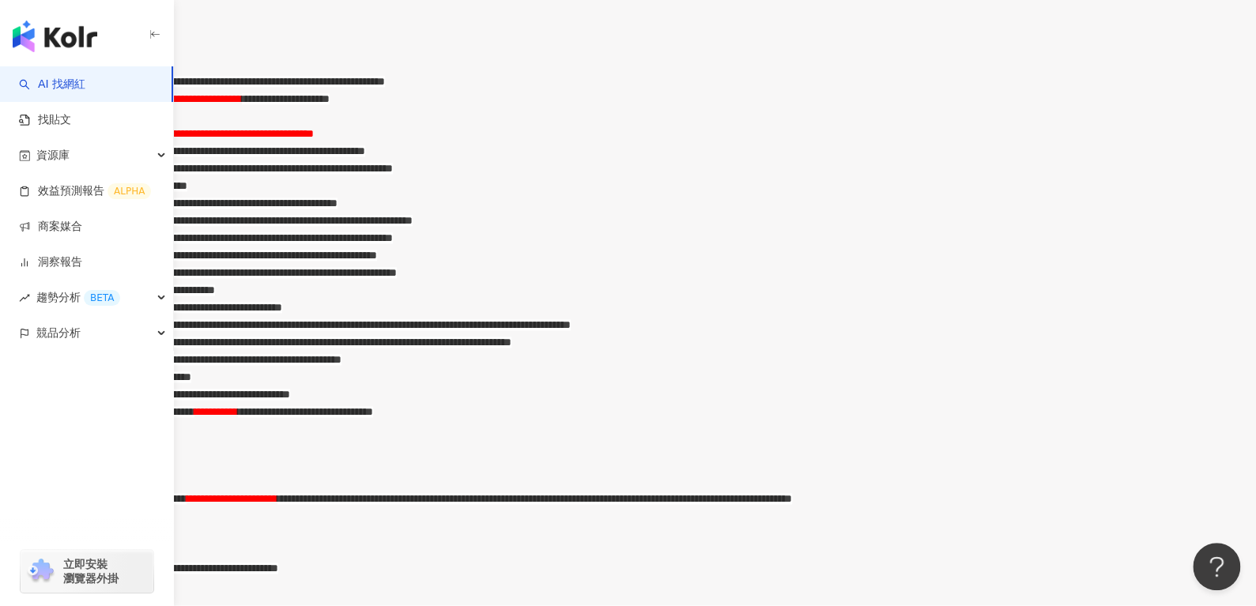
click at [1128, 212] on div "**********" at bounding box center [644, 202] width 1224 height 17
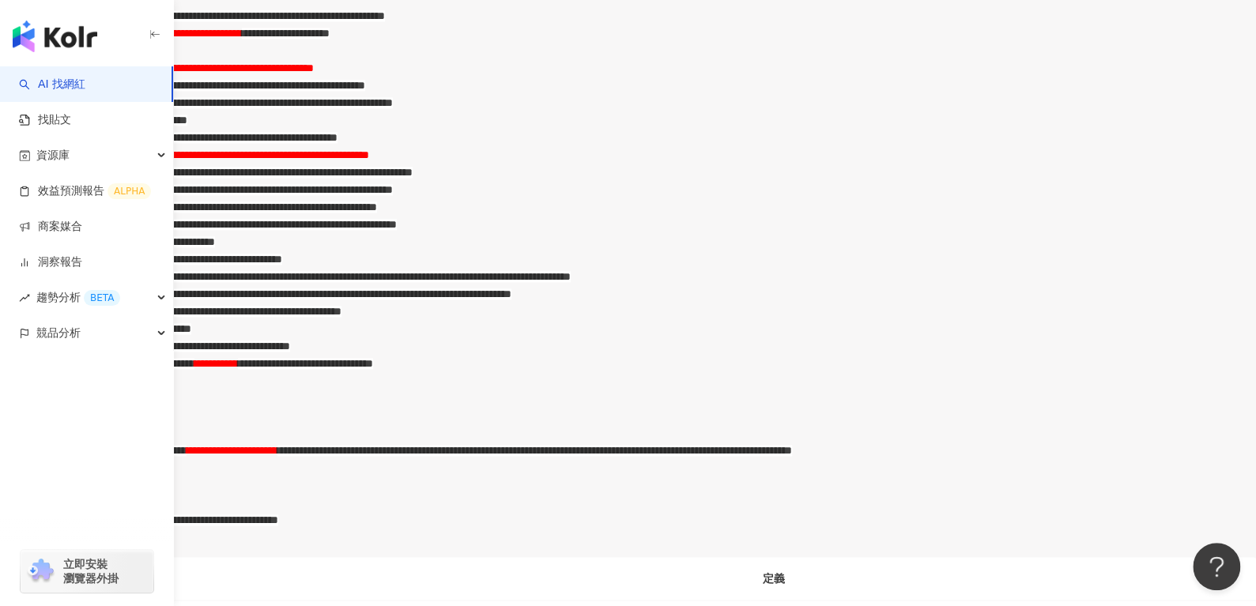
scroll to position [882, 0]
click at [369, 160] on span "**********" at bounding box center [200, 154] width 337 height 11
click at [408, 160] on span "**********" at bounding box center [220, 154] width 377 height 11
drag, startPoint x: 505, startPoint y: 307, endPoint x: 716, endPoint y: 319, distance: 211.3
click at [716, 319] on ol "**********" at bounding box center [628, 266] width 1256 height 521
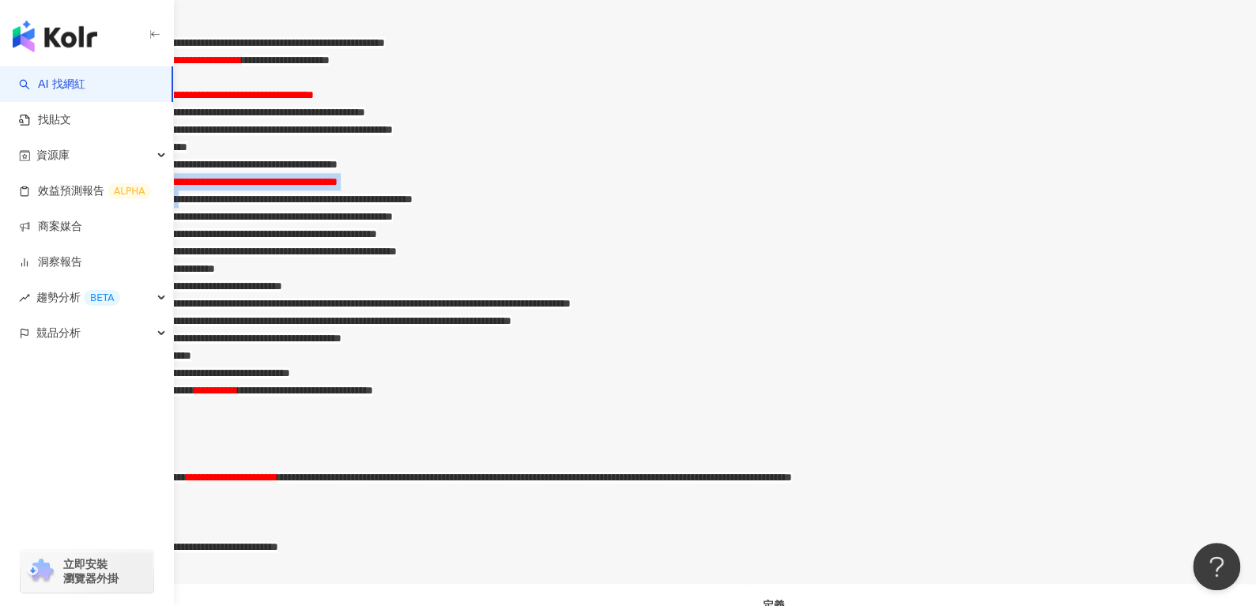
scroll to position [847, 0]
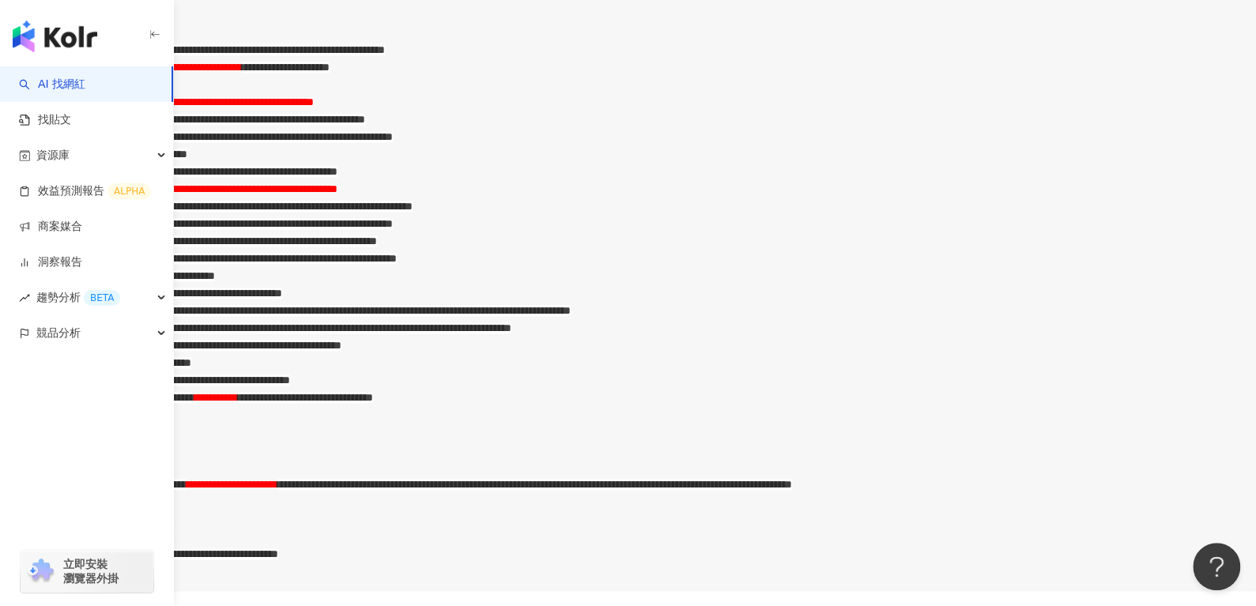
click at [753, 145] on div "**********" at bounding box center [644, 136] width 1224 height 17
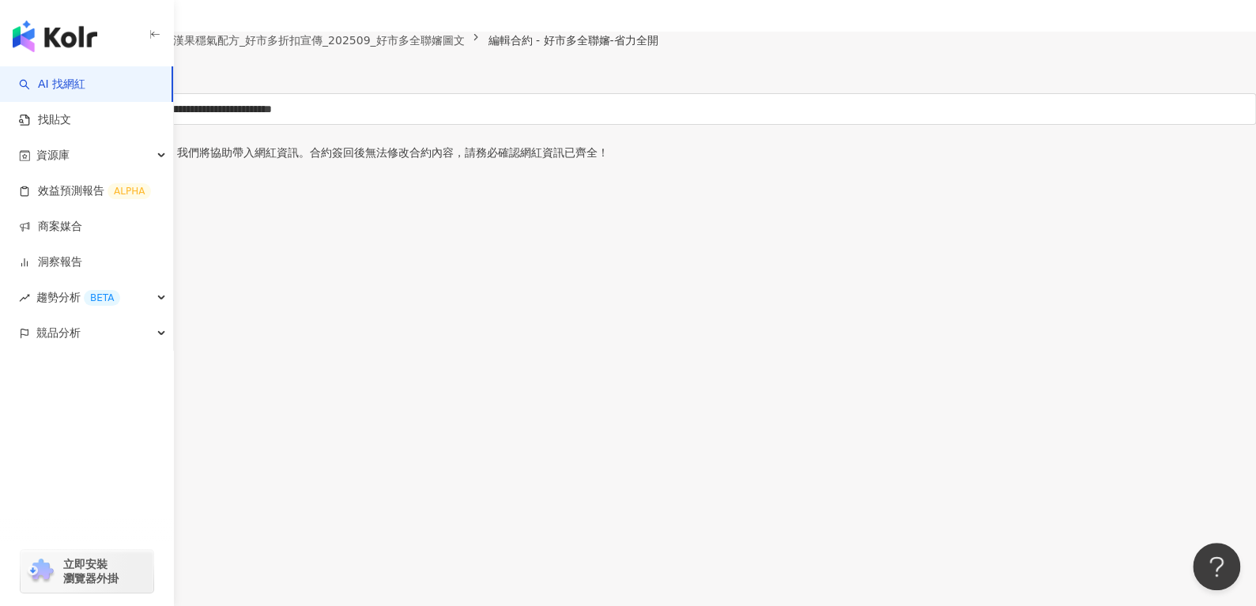
scroll to position [32, 0]
click at [88, 91] on button "儲存為草稿" at bounding box center [44, 78] width 88 height 32
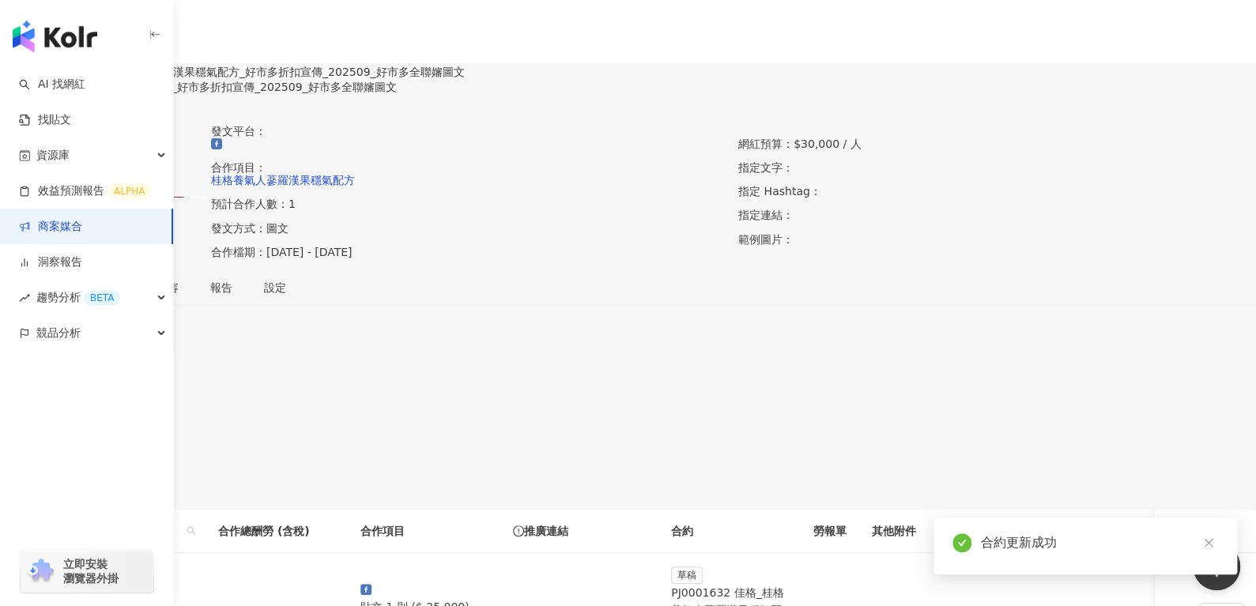
scroll to position [307, 0]
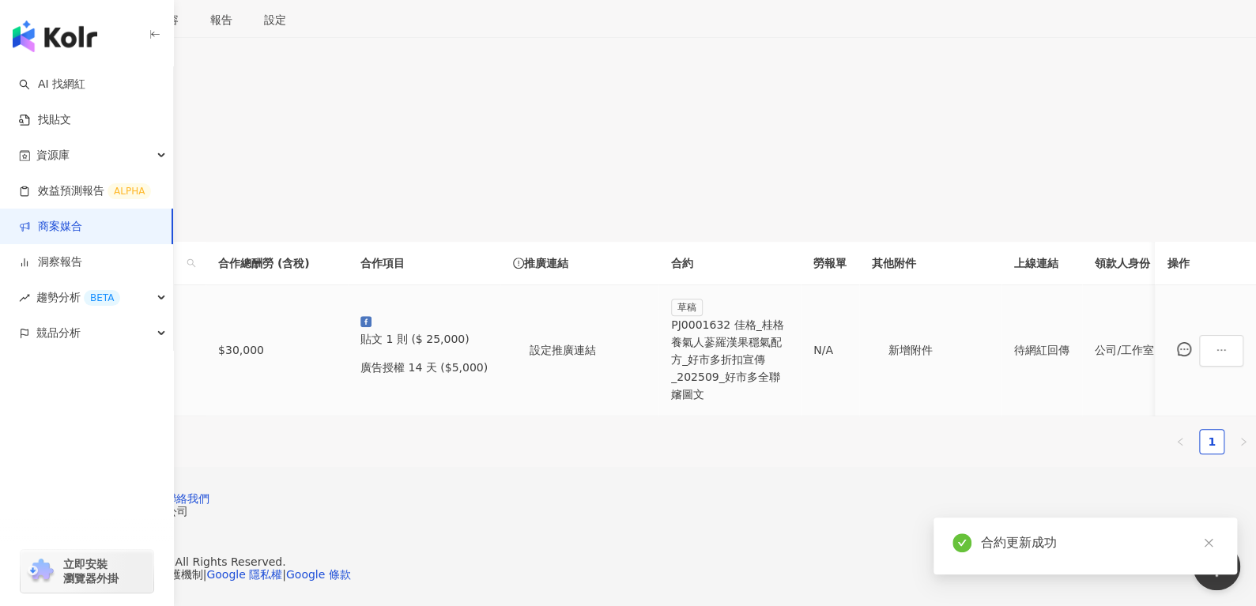
click at [193, 340] on div "好市多全聯嬸-省力全開" at bounding box center [118, 348] width 149 height 17
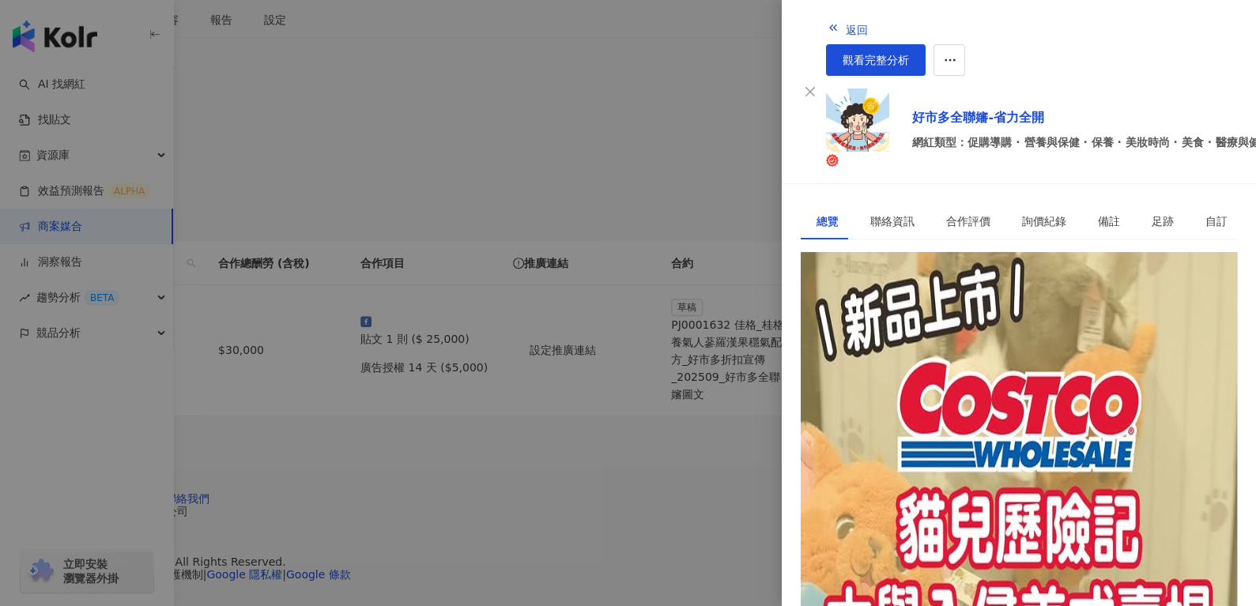
click at [879, 258] on button "16萬" at bounding box center [860, 278] width 38 height 40
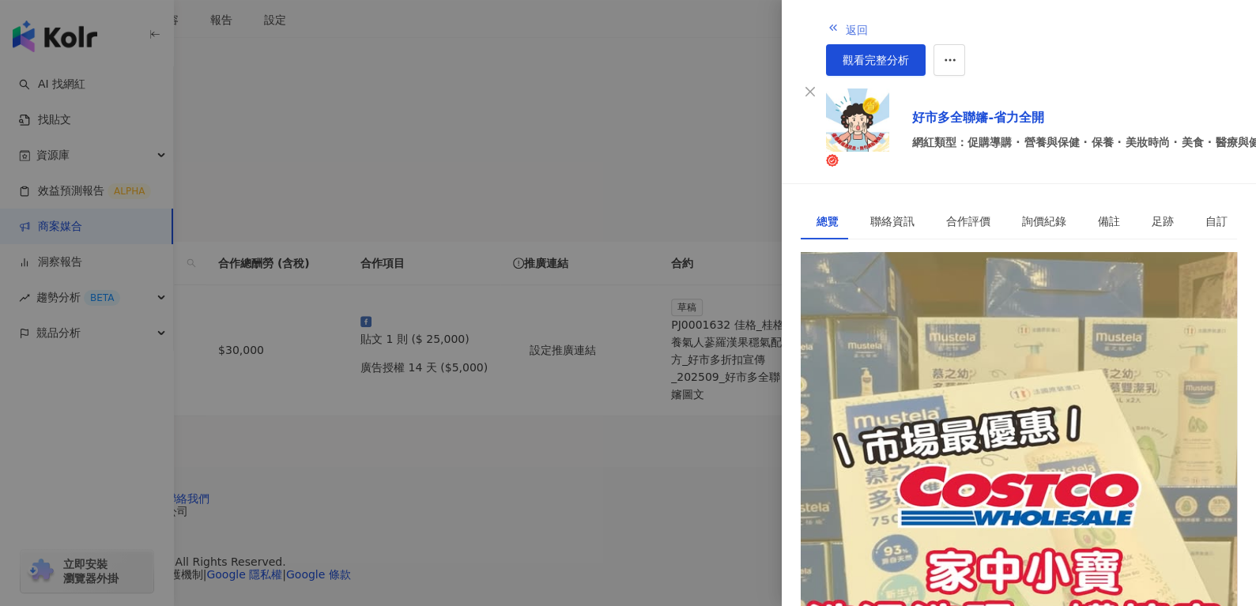
click at [845, 27] on span "返回" at bounding box center [856, 30] width 22 height 13
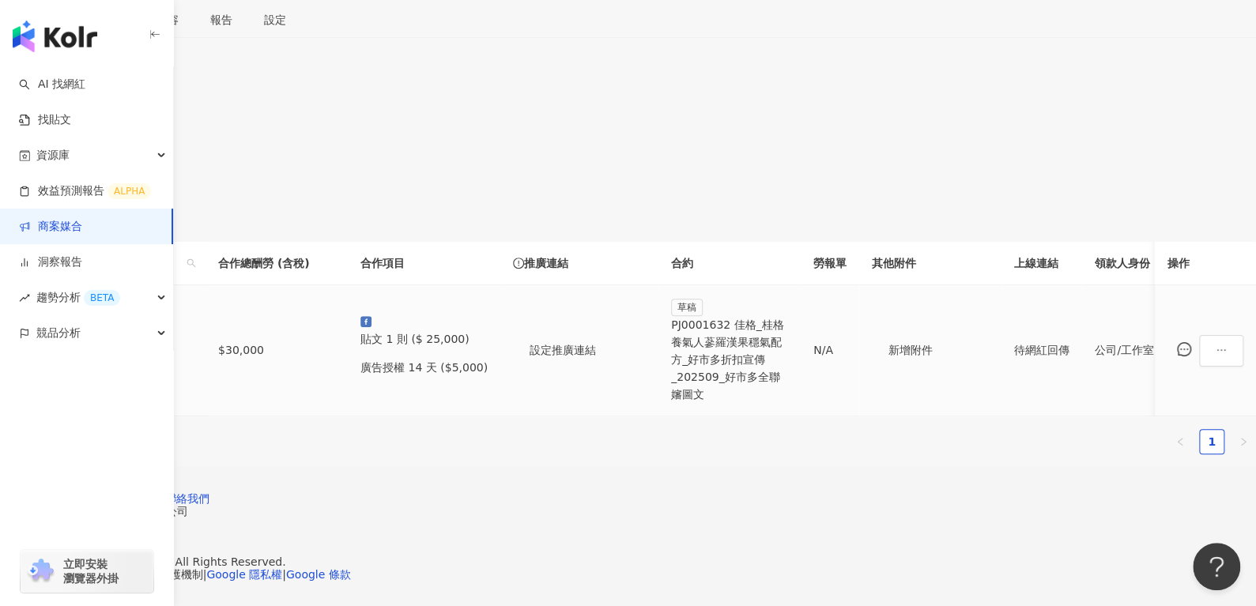
click at [788, 313] on div "草稿 PJ0001632 佳格_桂格養氣人蔘羅漢果穩氣配方_好市多折扣宣傳_202509_好市多全聯嬸圖文" at bounding box center [729, 350] width 117 height 105
click at [788, 316] on div "PJ0001632 佳格_桂格養氣人蔘羅漢果穩氣配方_好市多折扣宣傳_202509_好市多全聯嬸圖文" at bounding box center [729, 359] width 117 height 87
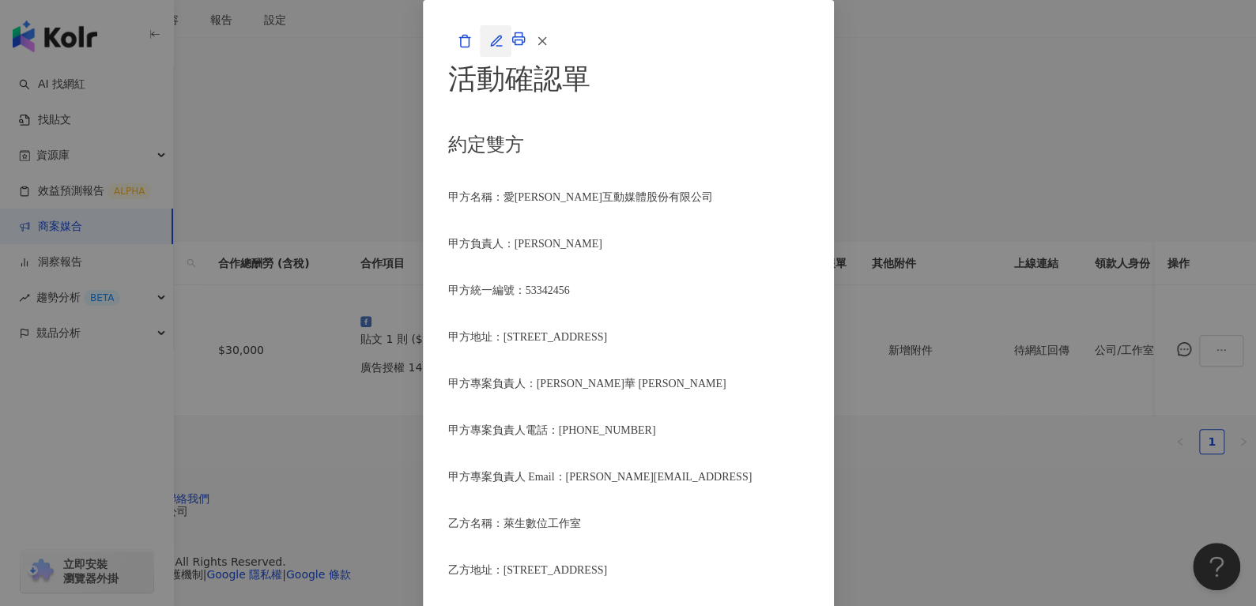
click at [503, 48] on icon "button" at bounding box center [496, 41] width 14 height 14
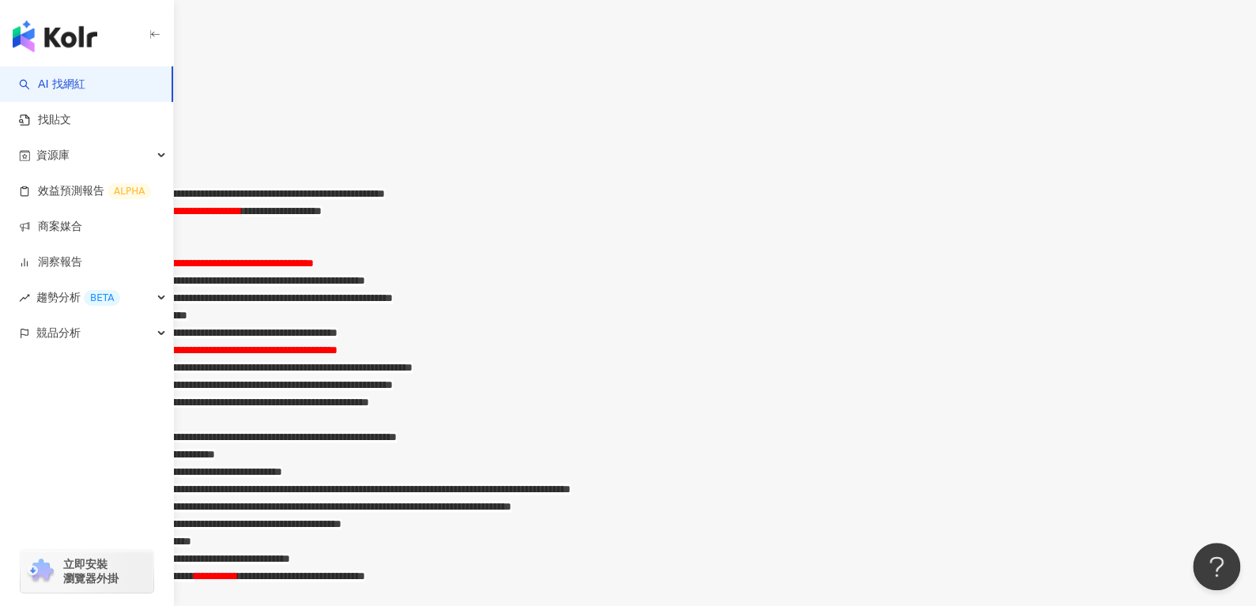
scroll to position [722, 0]
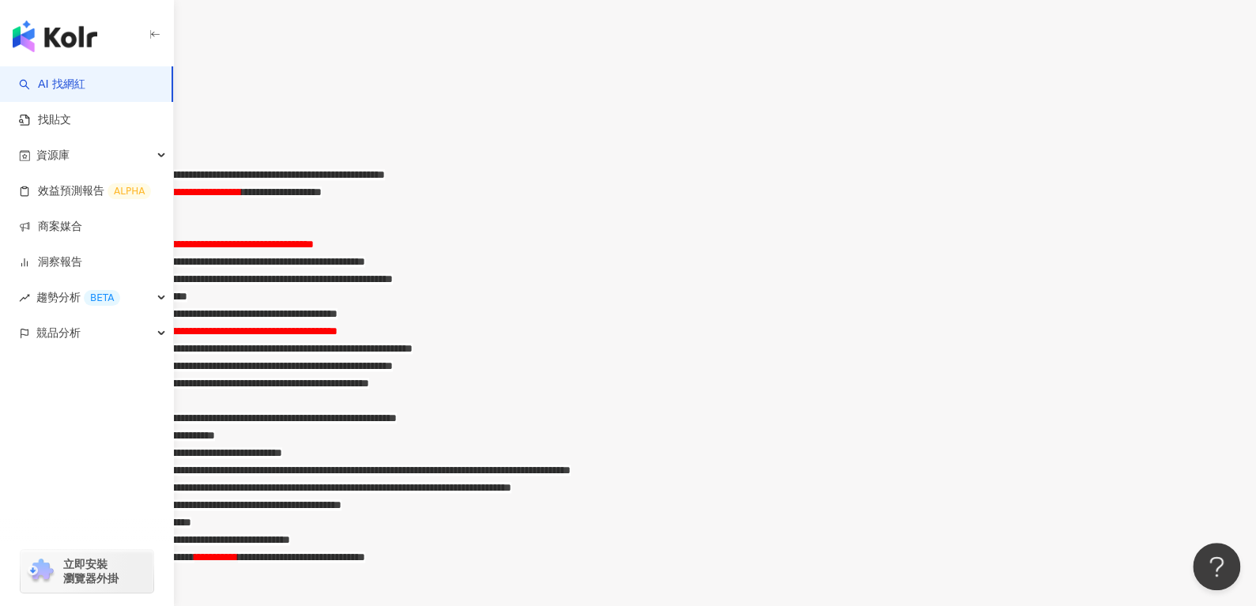
click at [314, 250] on span "**********" at bounding box center [183, 244] width 262 height 11
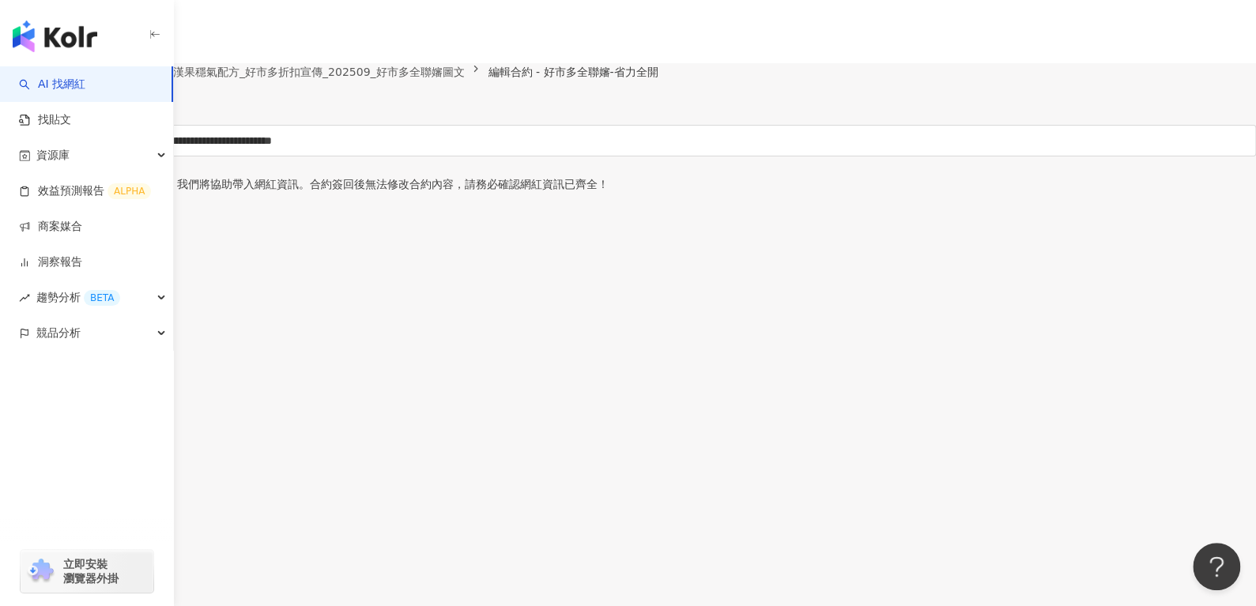
scroll to position [0, 0]
click at [72, 115] on span "儲存為草稿" at bounding box center [44, 109] width 55 height 13
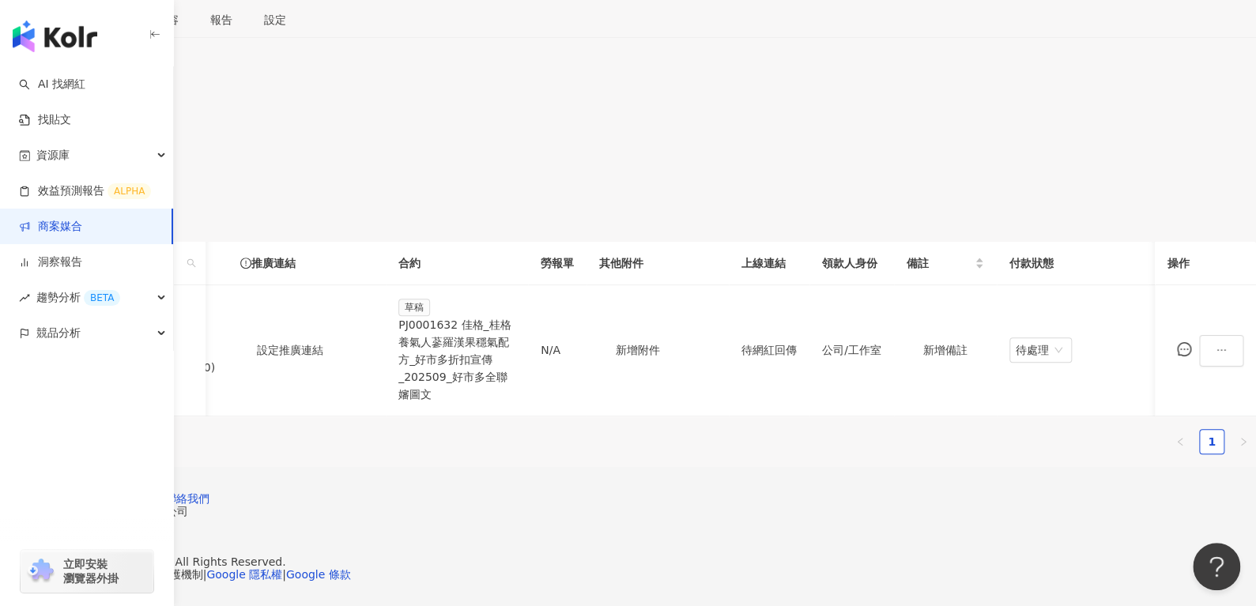
scroll to position [0, 604]
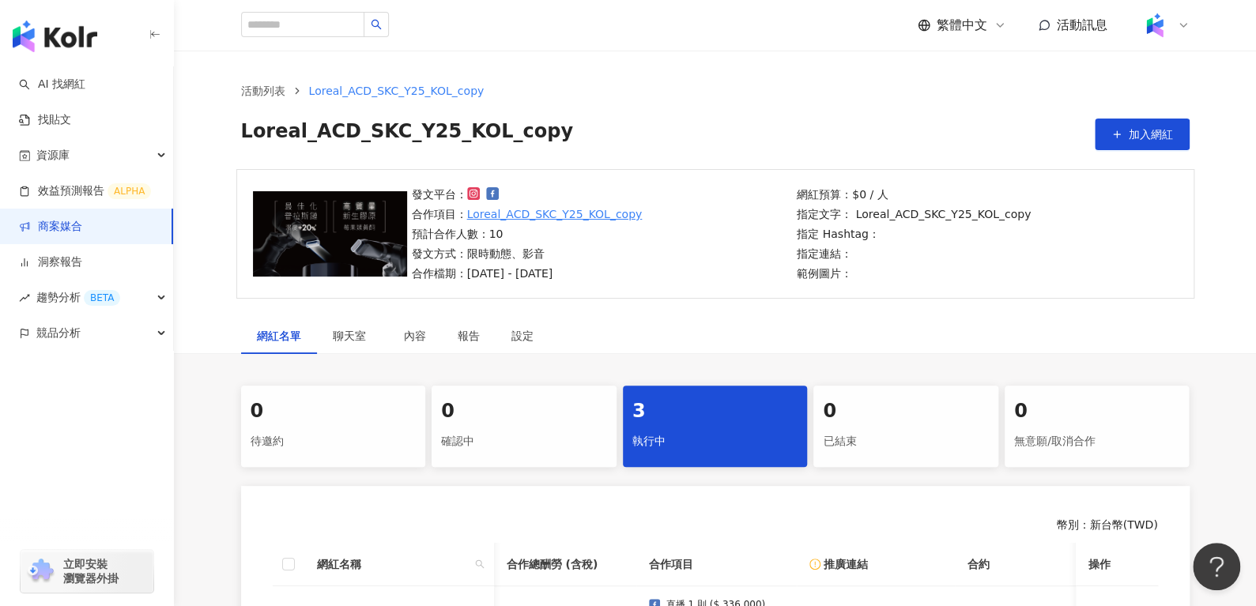
scroll to position [0, 77]
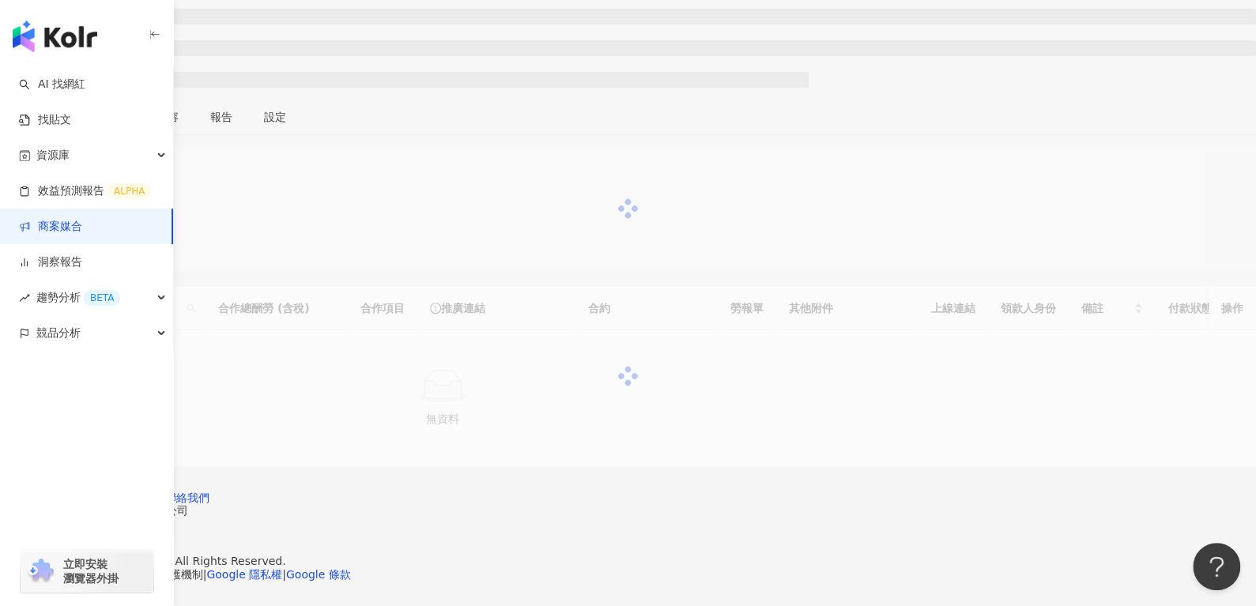
scroll to position [239, 0]
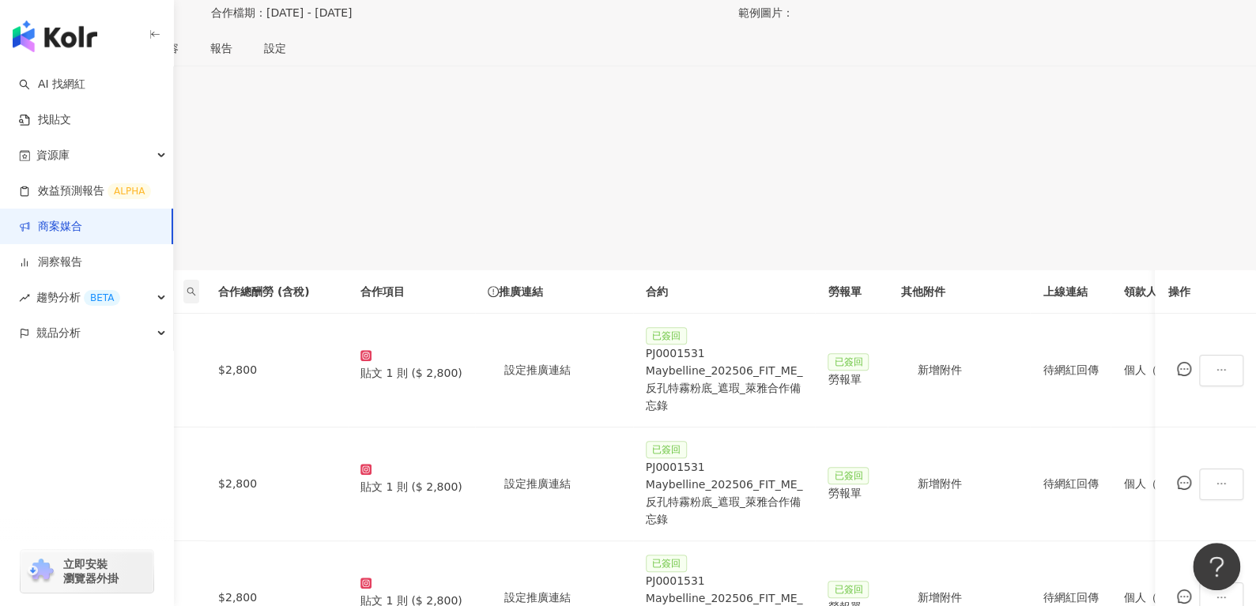
click at [199, 303] on span at bounding box center [191, 292] width 16 height 24
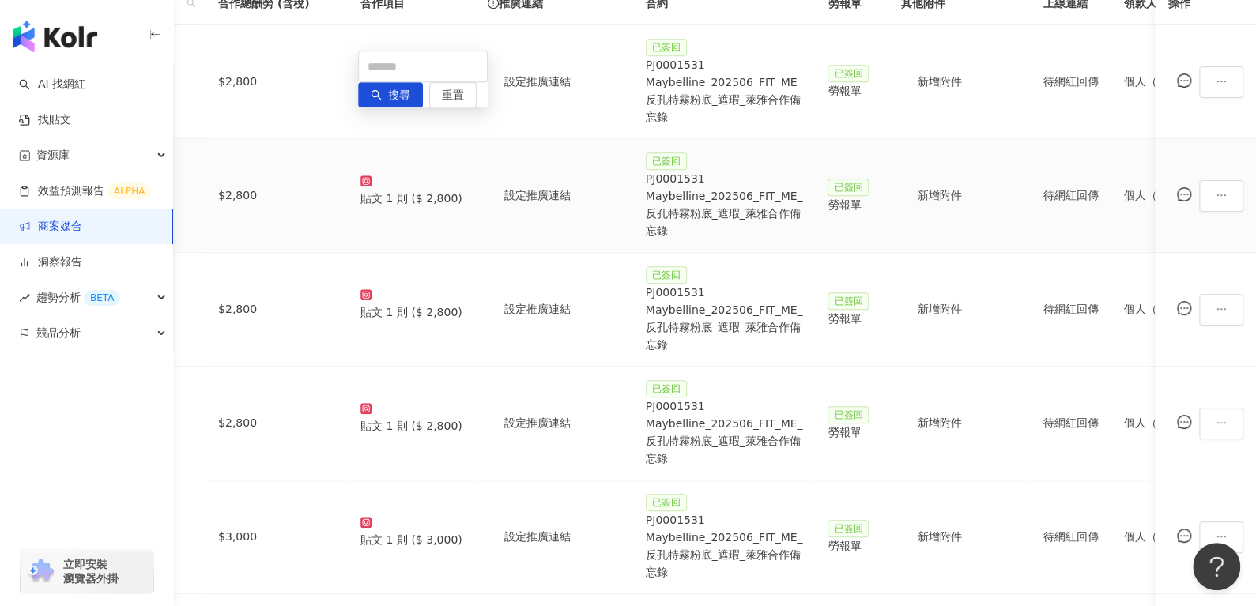
scroll to position [527, 0]
click at [423, 59] on input "text" at bounding box center [423, 67] width 130 height 32
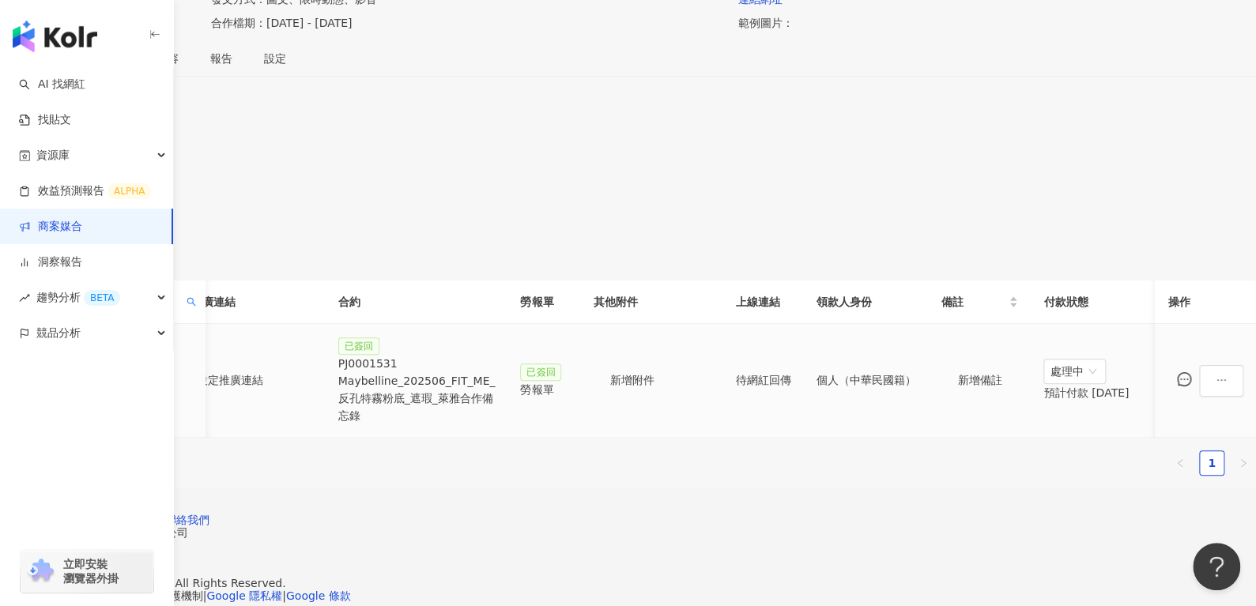
scroll to position [0, 308]
click at [495, 388] on div "PJ0001531 Maybelline_202506_FIT_ME_反孔特霧粉底_遮瑕_萊雅合作備忘錄" at bounding box center [415, 390] width 157 height 70
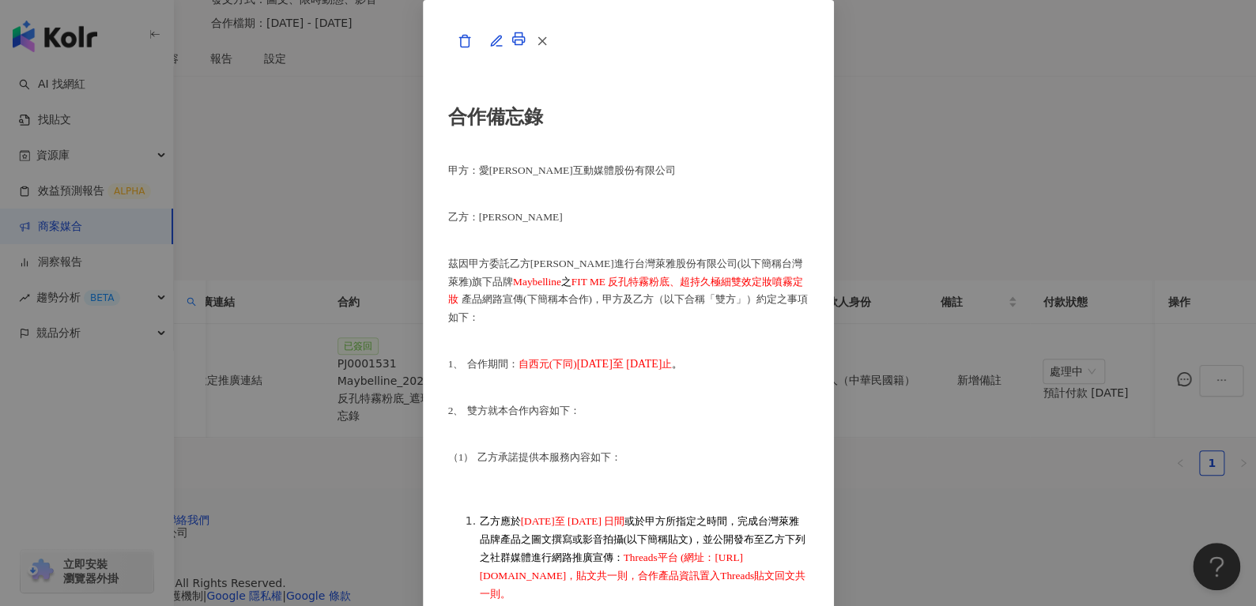
scroll to position [1031, 1]
click at [557, 57] on button "button" at bounding box center [541, 41] width 32 height 32
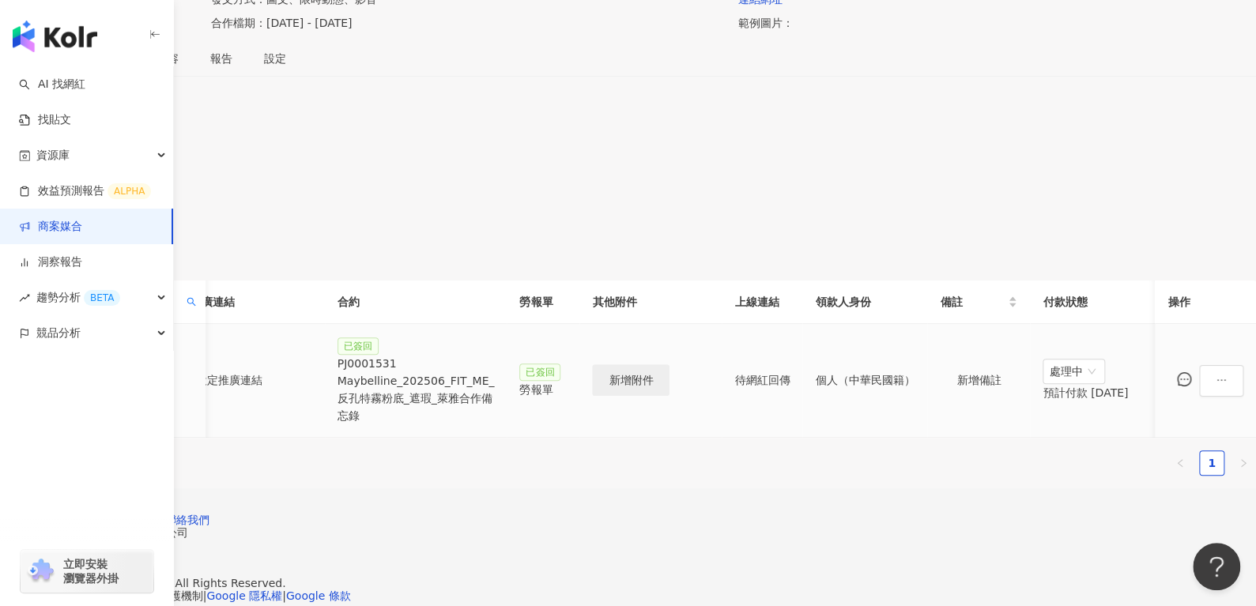
scroll to position [0, 683]
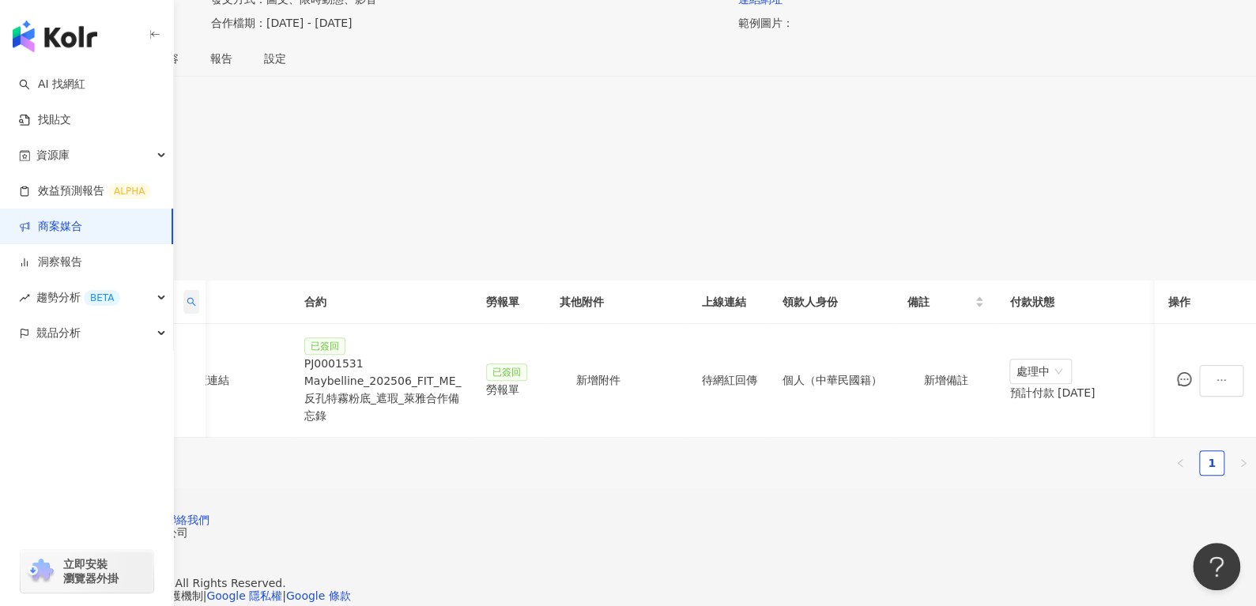
click at [196, 307] on icon "search" at bounding box center [190, 301] width 9 height 9
click at [446, 370] on input "*" at bounding box center [423, 365] width 130 height 32
paste input "**********"
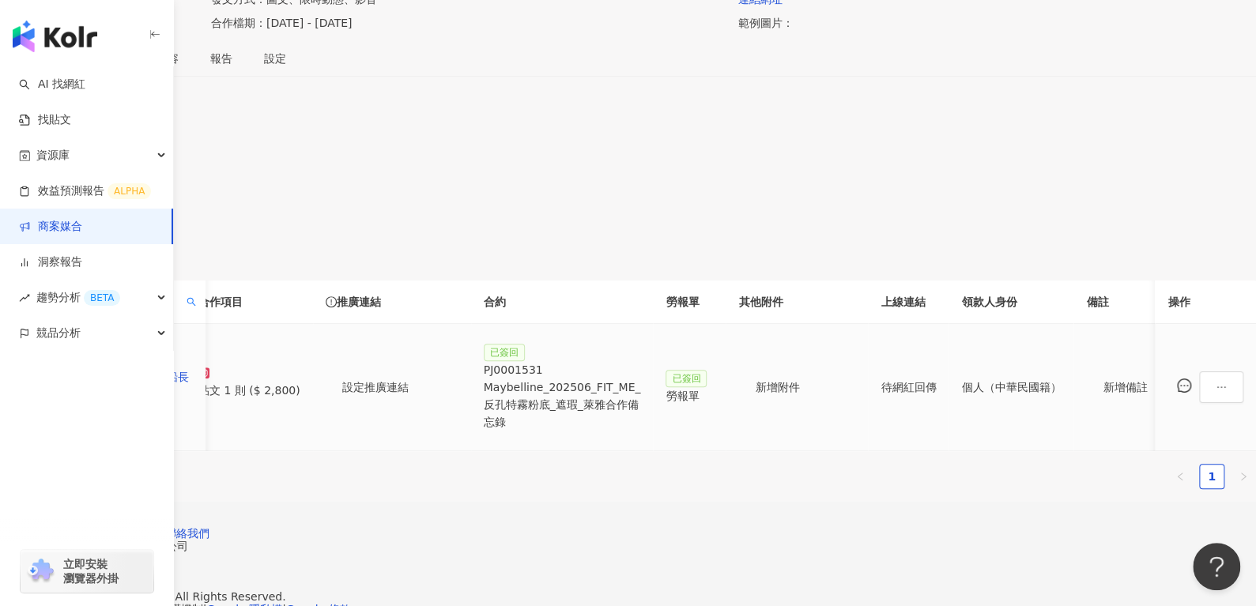
scroll to position [0, 163]
click at [640, 392] on div "PJ0001531 Maybelline_202506_FIT_ME_反孔特霧粉底_遮瑕_萊雅合作備忘錄" at bounding box center [561, 396] width 157 height 70
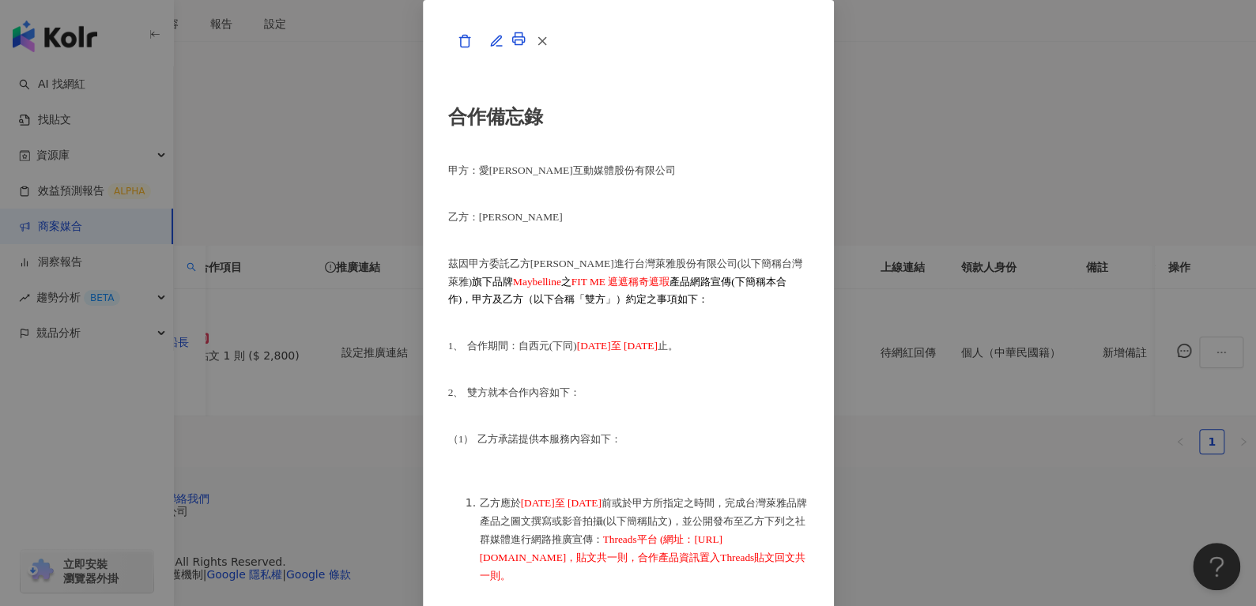
scroll to position [985, 0]
click at [549, 48] on icon "button" at bounding box center [542, 41] width 14 height 14
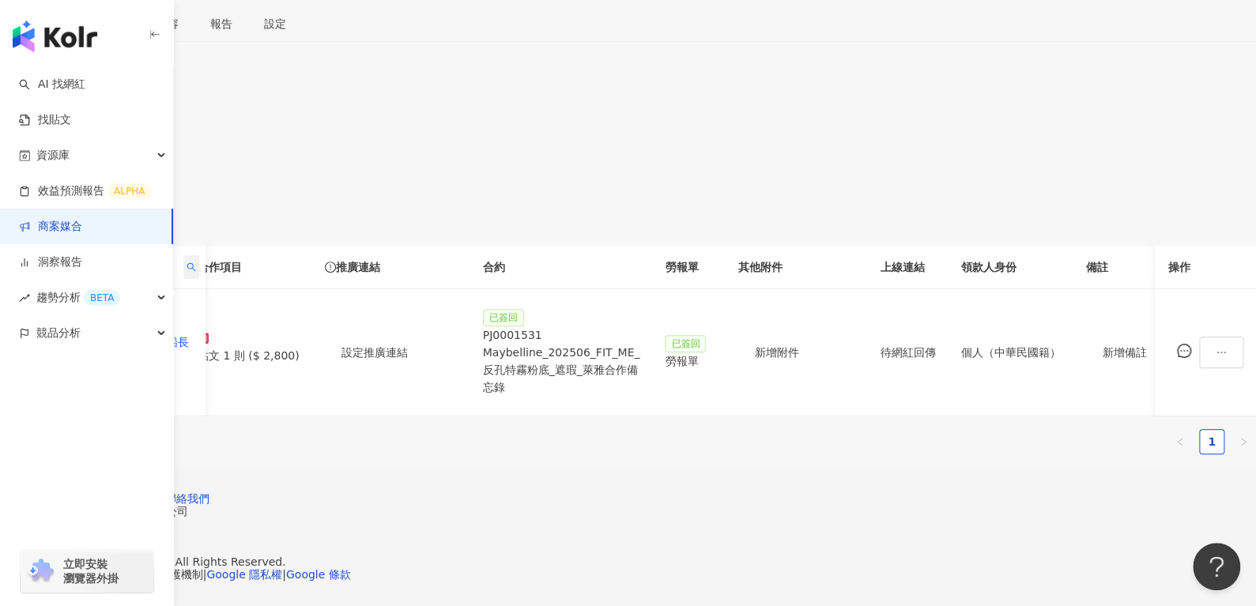
click at [199, 255] on span at bounding box center [191, 267] width 16 height 24
click at [475, 314] on input "**********" at bounding box center [413, 326] width 149 height 25
paste input "text"
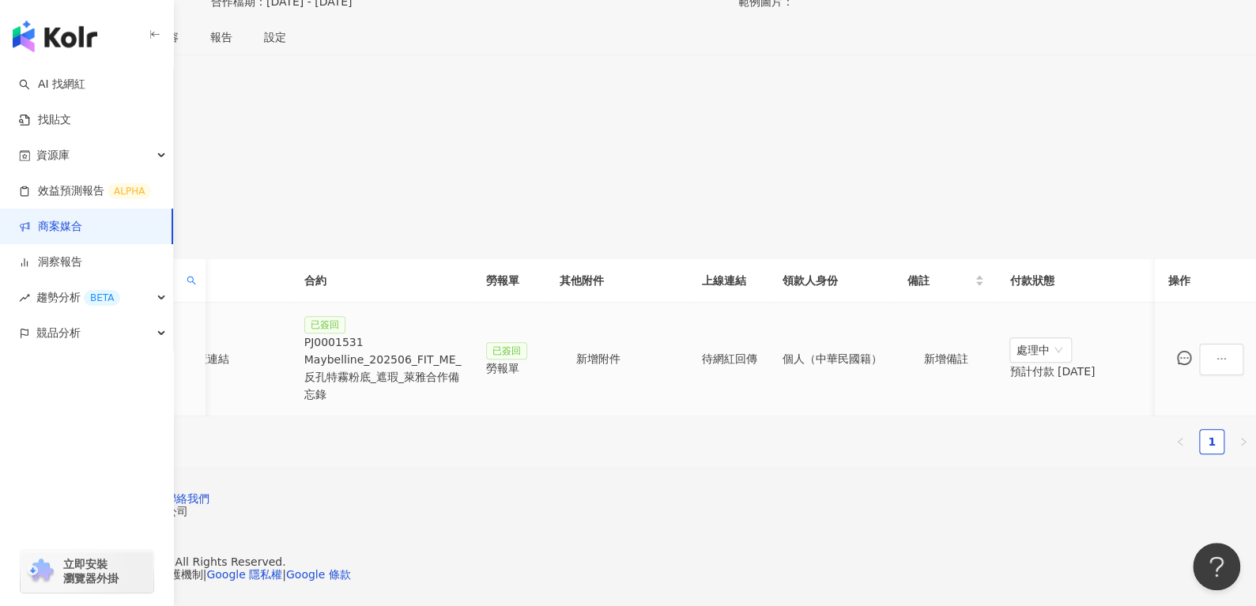
scroll to position [0, 382]
click at [461, 333] on div "PJ0001531 Maybelline_202506_FIT_ME_反孔特霧粉底_遮瑕_萊雅合作備忘錄" at bounding box center [382, 368] width 157 height 70
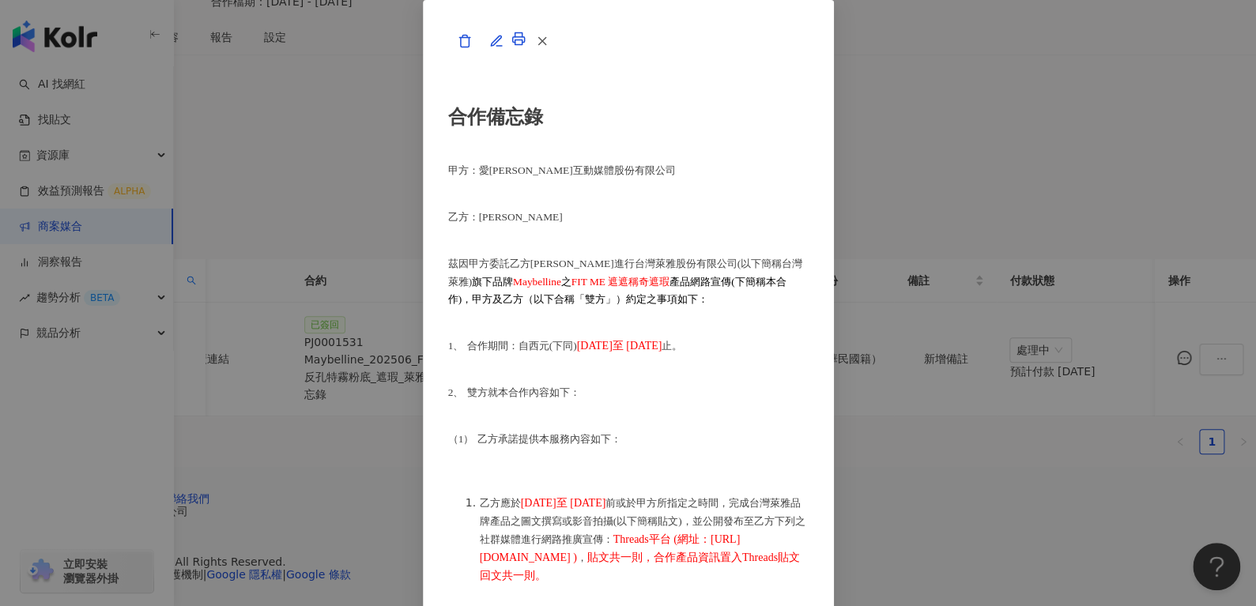
scroll to position [1067, 0]
click at [557, 57] on button "button" at bounding box center [541, 41] width 32 height 32
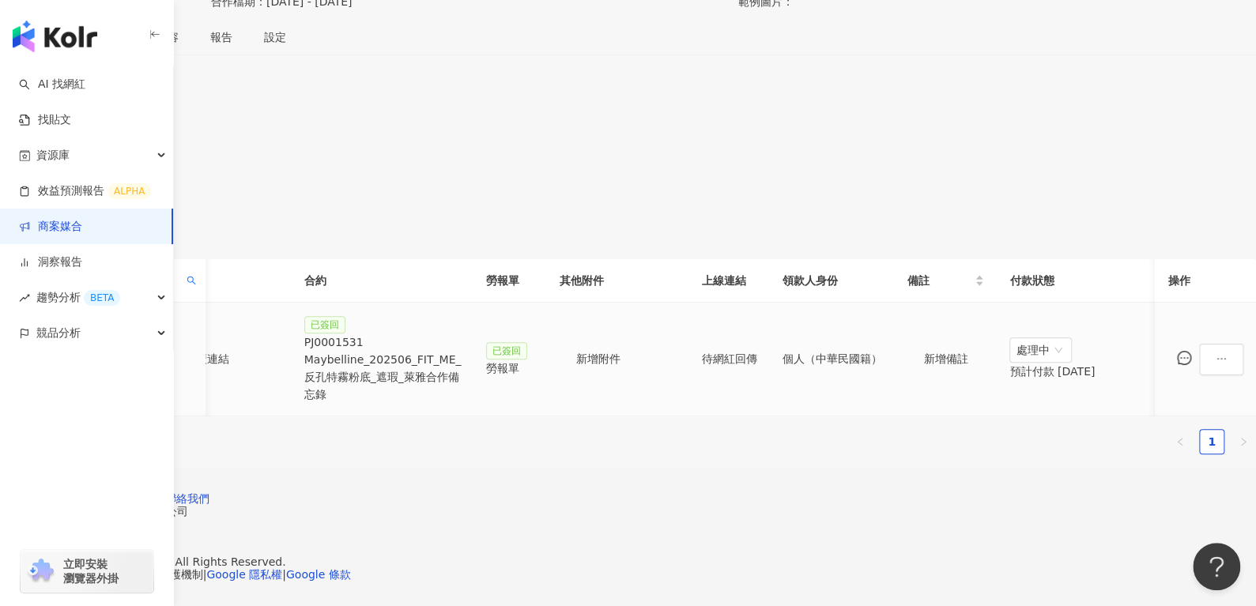
scroll to position [0, 683]
click at [196, 276] on icon "search" at bounding box center [190, 280] width 9 height 9
click at [442, 328] on input "******" at bounding box center [413, 340] width 149 height 25
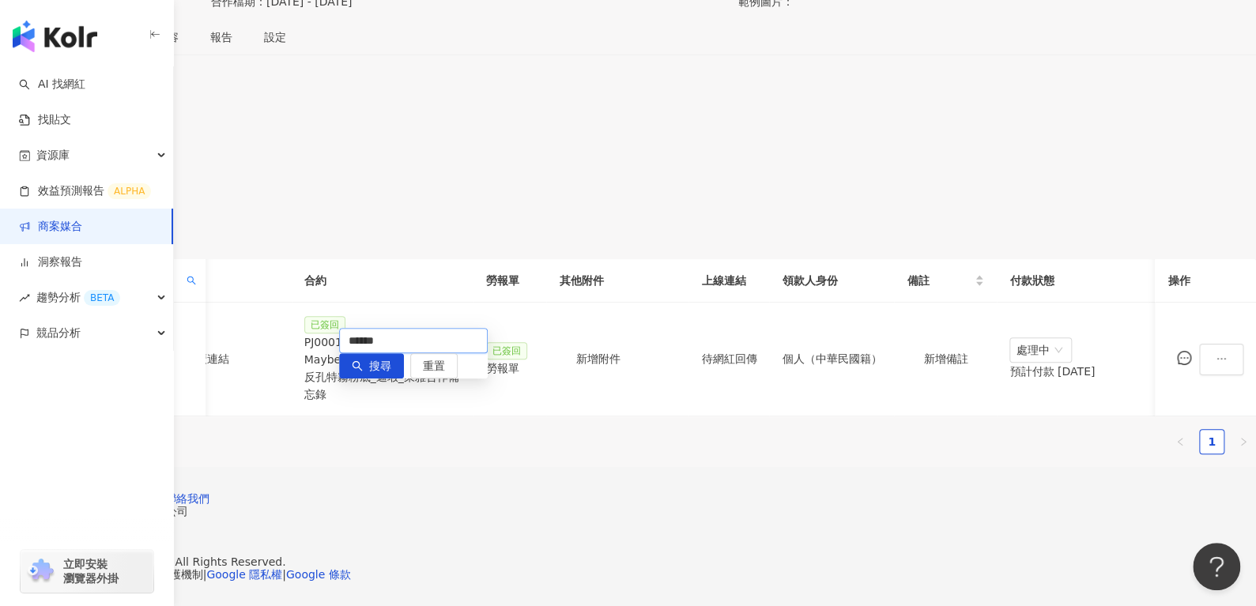
paste input "text"
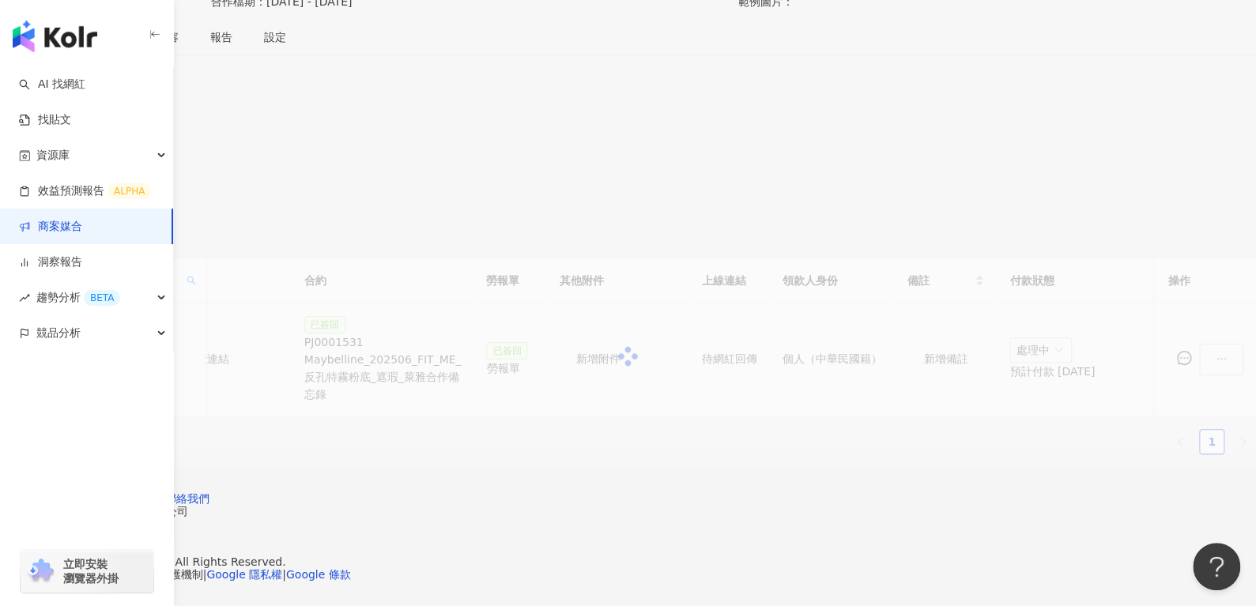
scroll to position [0, 475]
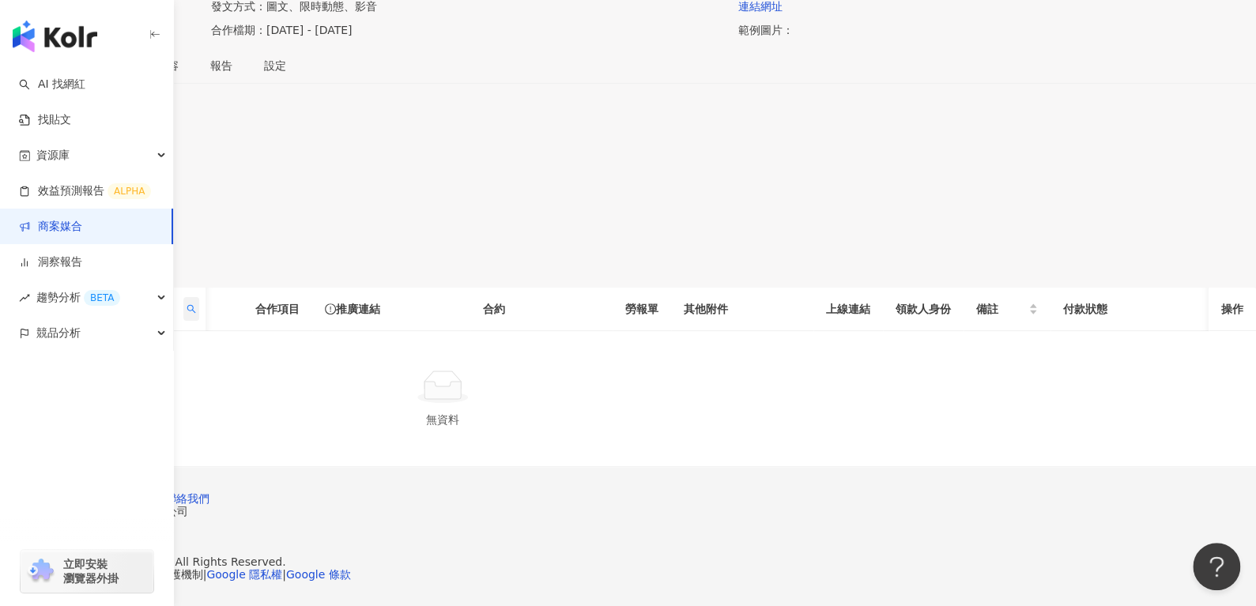
click at [199, 297] on span at bounding box center [191, 309] width 16 height 24
click at [441, 356] on input "******" at bounding box center [397, 368] width 149 height 25
click at [355, 382] on span "搜尋" at bounding box center [364, 394] width 22 height 25
click at [199, 297] on span at bounding box center [191, 309] width 16 height 24
drag, startPoint x: 421, startPoint y: 278, endPoint x: 216, endPoint y: 266, distance: 205.8
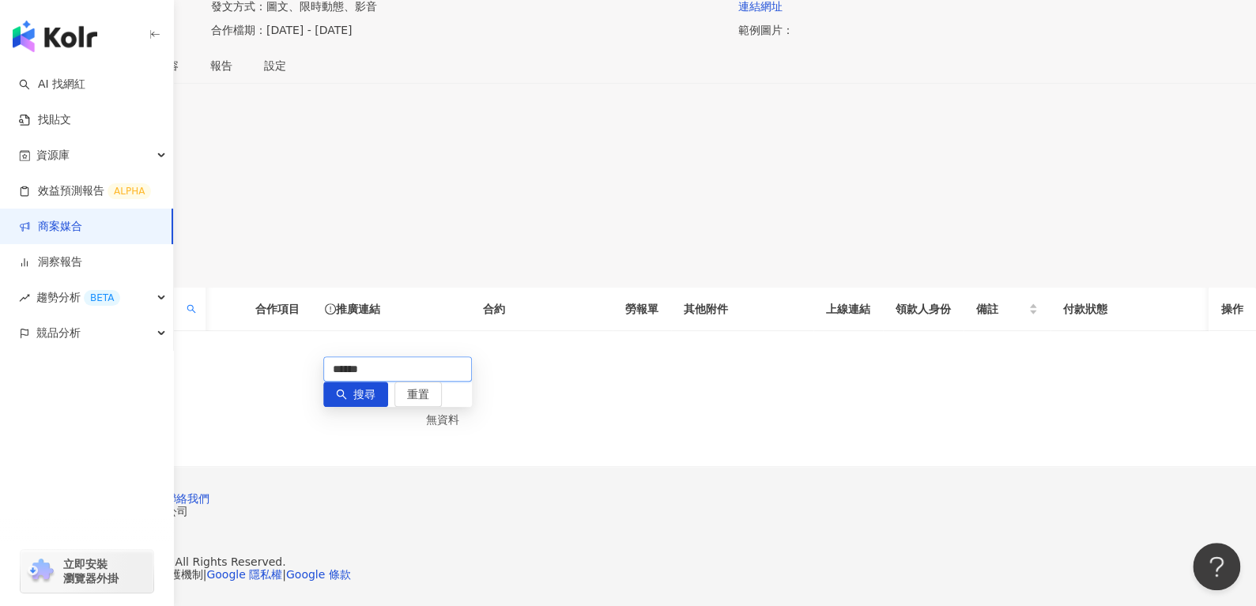
click at [216, 266] on body "AI 找網紅 找貼文 資源庫 效益預測報告 ALPHA 商案媒合 洞察報告 趨勢分析 BETA 競品分析 立即安裝 瀏覽器外掛 繁體中文 活動訊息 1 活動列…" at bounding box center [628, 81] width 1256 height 606
paste input "*"
click at [199, 297] on span at bounding box center [191, 309] width 16 height 24
click at [415, 356] on input "*******" at bounding box center [397, 368] width 149 height 25
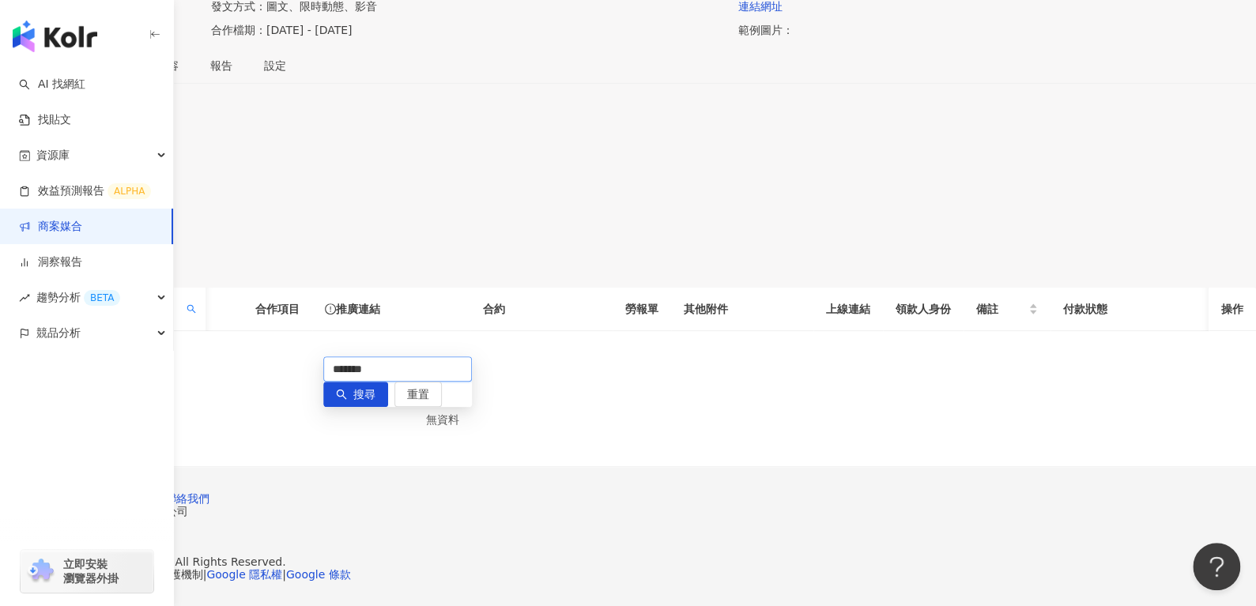
paste input "text"
click at [415, 356] on input "*****" at bounding box center [397, 368] width 149 height 25
type input "*****"
click at [199, 297] on span at bounding box center [191, 309] width 16 height 24
click at [406, 356] on input "*****" at bounding box center [397, 368] width 149 height 25
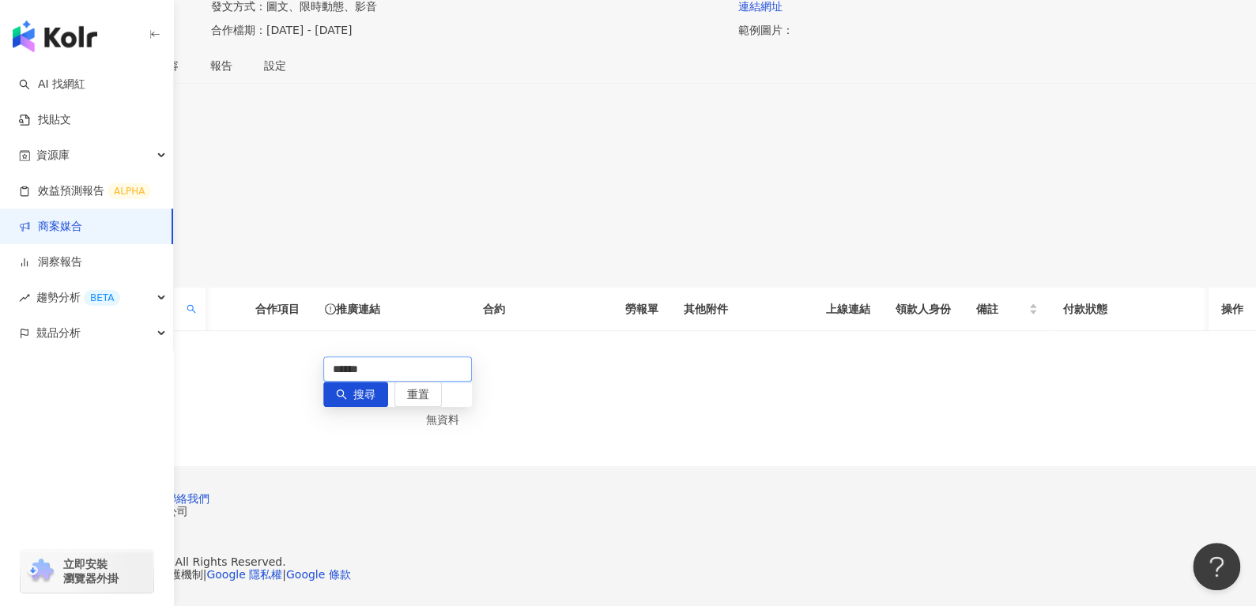
click at [406, 356] on input "*****" at bounding box center [397, 368] width 149 height 25
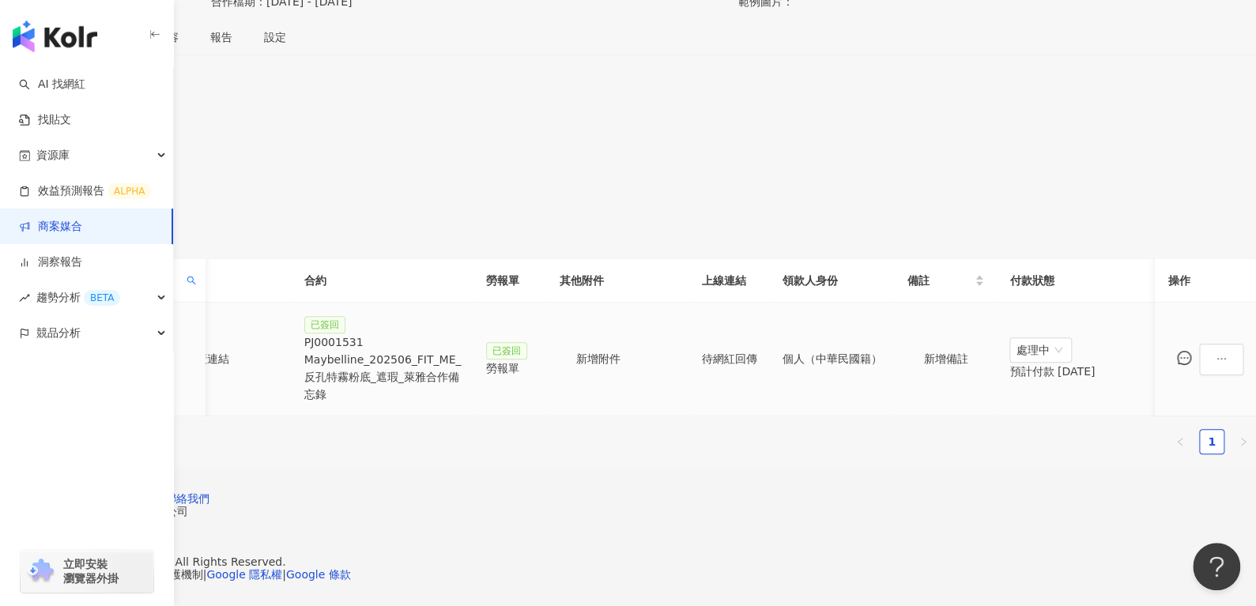
scroll to position [0, 309]
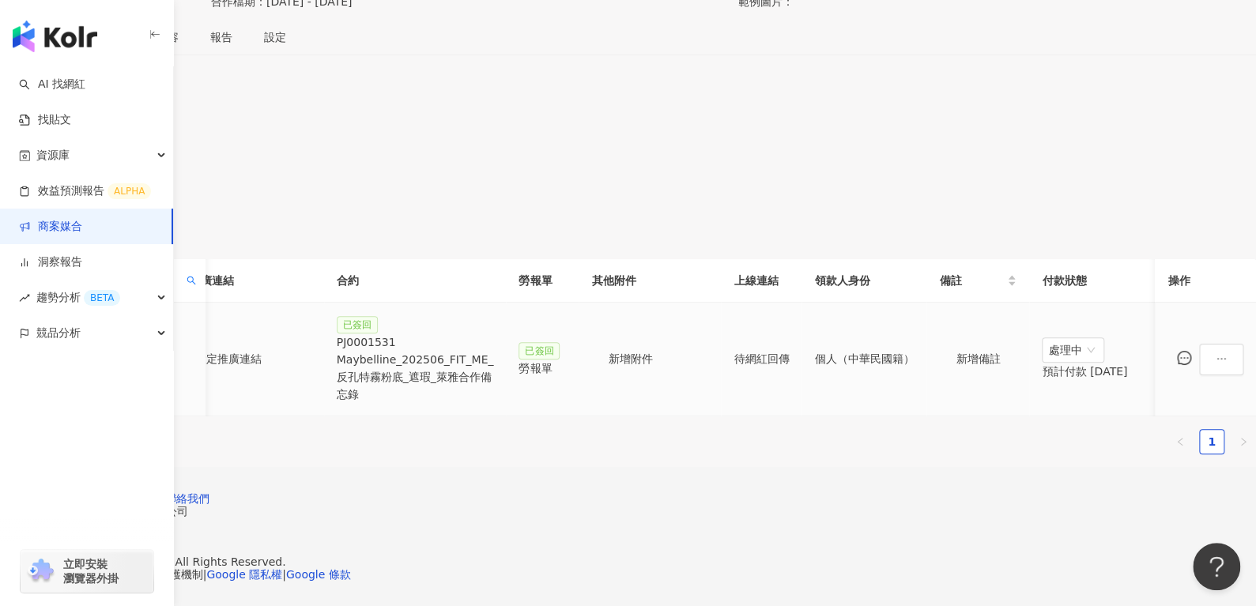
click at [494, 333] on div "PJ0001531 Maybelline_202506_FIT_ME_反孔特霧粉底_遮瑕_萊雅合作備忘錄" at bounding box center [415, 368] width 157 height 70
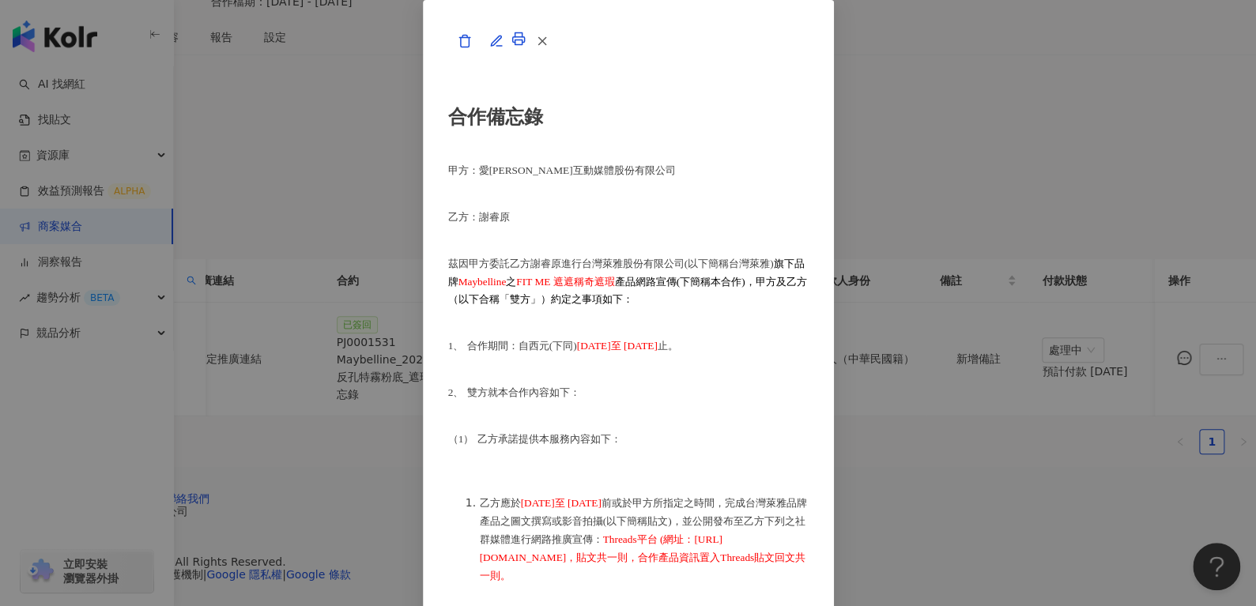
scroll to position [1014, 1]
click at [549, 48] on icon "button" at bounding box center [542, 41] width 14 height 14
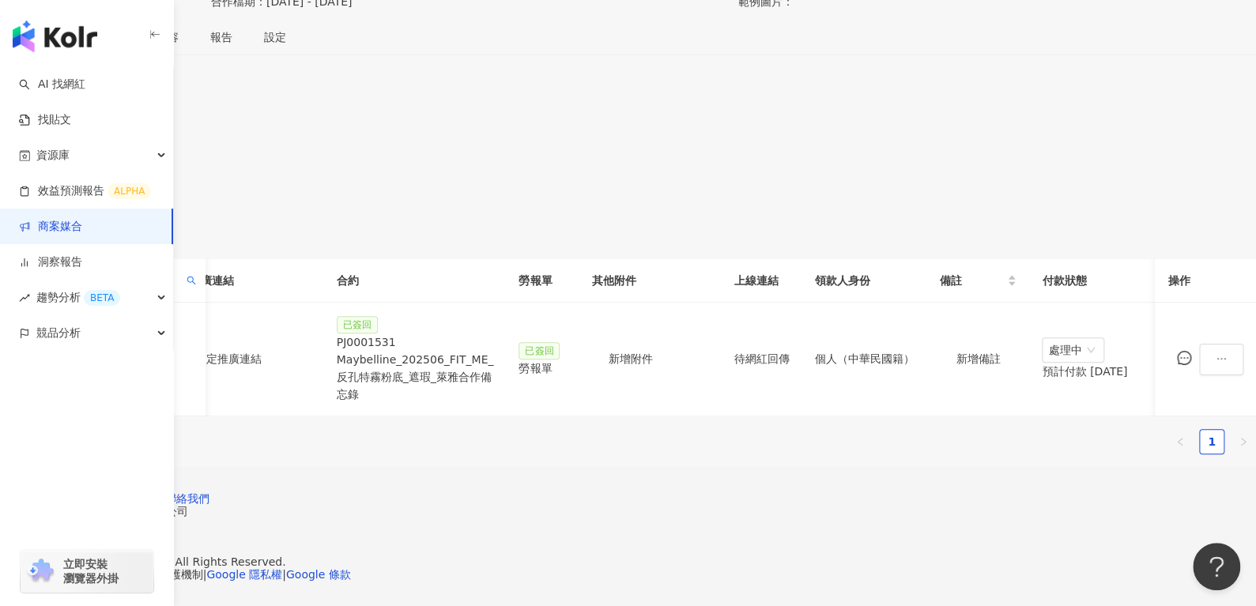
scroll to position [0, 683]
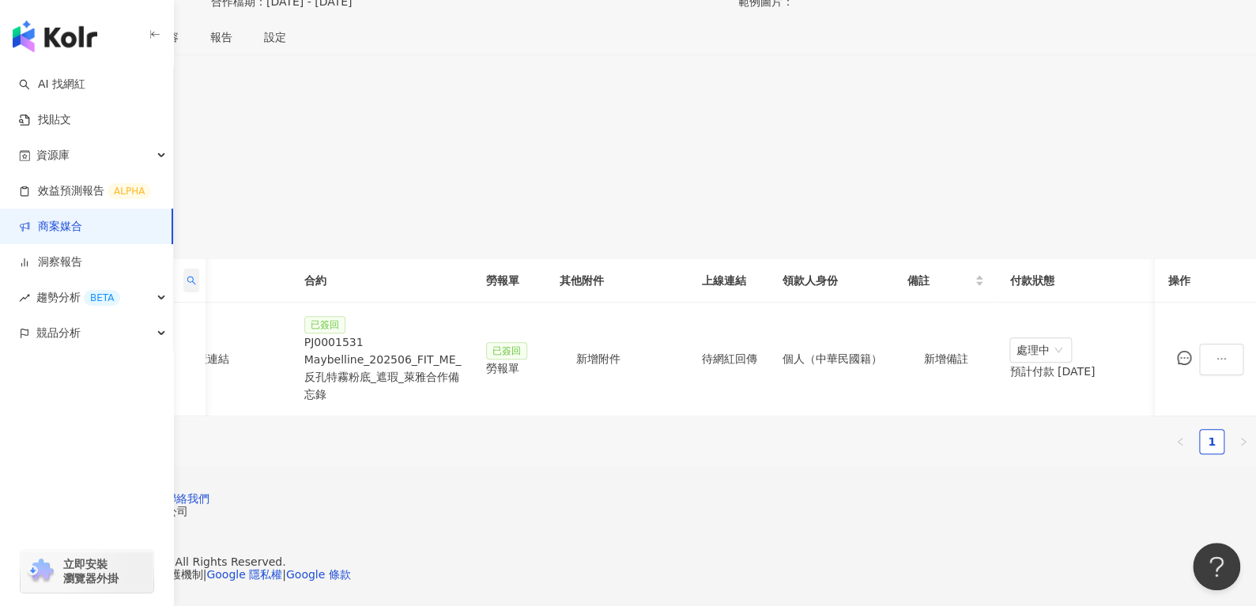
click at [196, 276] on icon "search" at bounding box center [190, 280] width 9 height 9
drag, startPoint x: 446, startPoint y: 290, endPoint x: 238, endPoint y: 295, distance: 208.6
click at [238, 295] on body "AI 找網紅 找貼文 資源庫 效益預測報告 ALPHA 商案媒合 洞察報告 趨勢分析 BETA 競品分析 立即安裝 瀏覽器外掛 繁體中文 活動訊息 1 活動列…" at bounding box center [628, 53] width 1256 height 606
paste input "text"
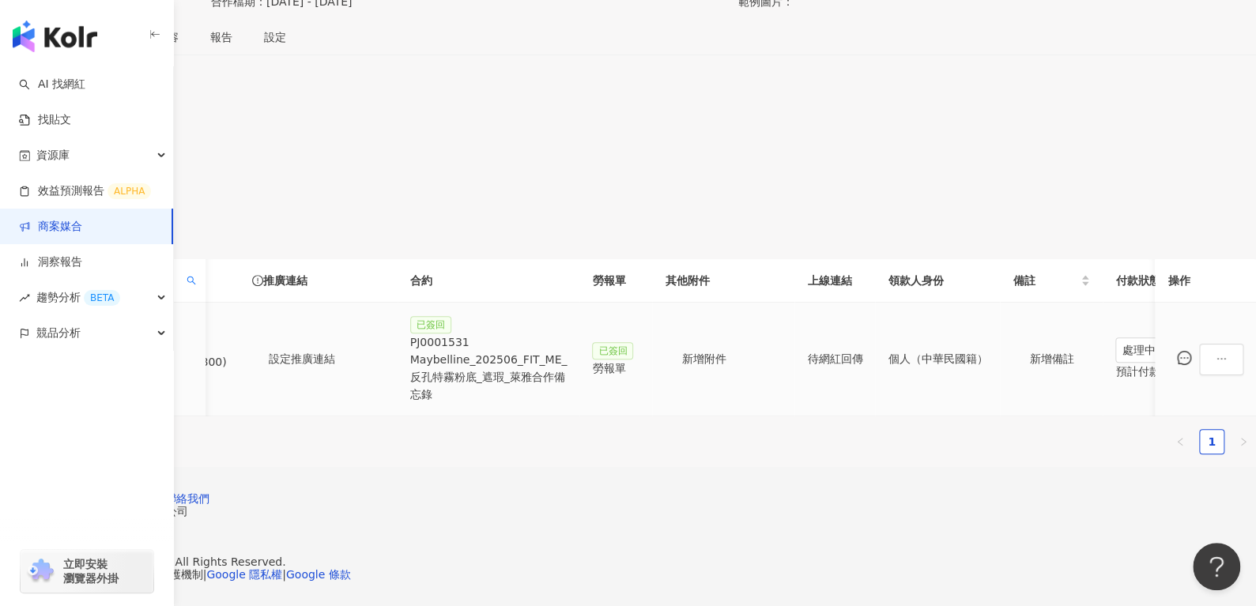
scroll to position [0, 234]
click at [569, 333] on div "PJ0001531 Maybelline_202506_FIT_ME_反孔特霧粉底_遮瑕_萊雅合作備忘錄" at bounding box center [490, 368] width 157 height 70
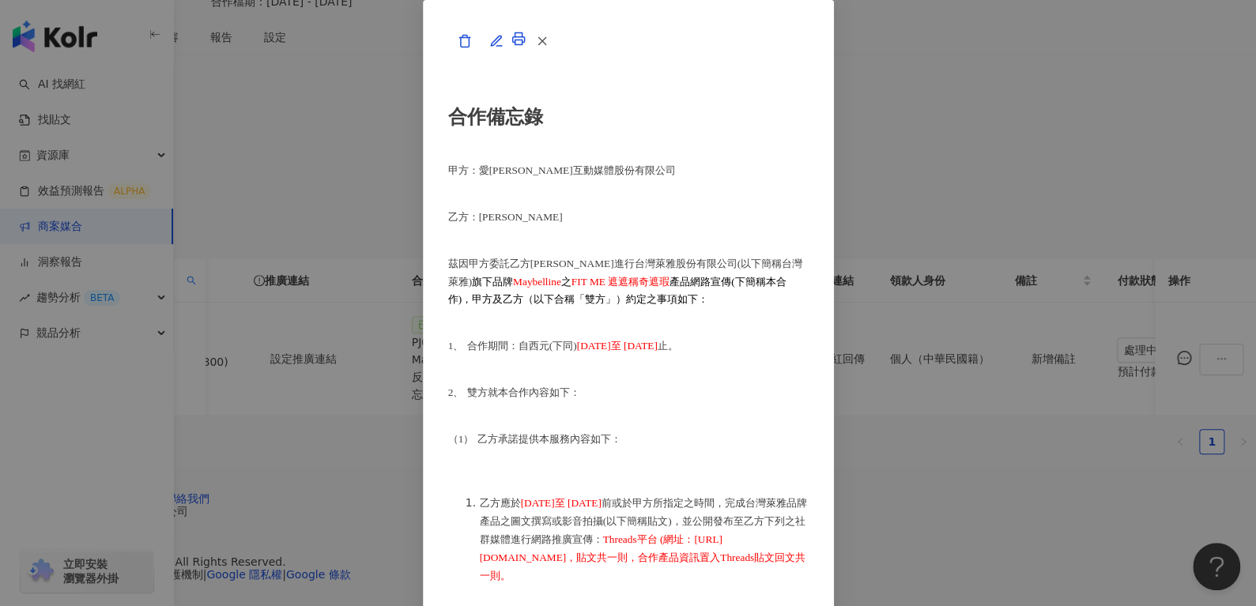
scroll to position [1022, 0]
click at [557, 57] on button "button" at bounding box center [541, 41] width 32 height 32
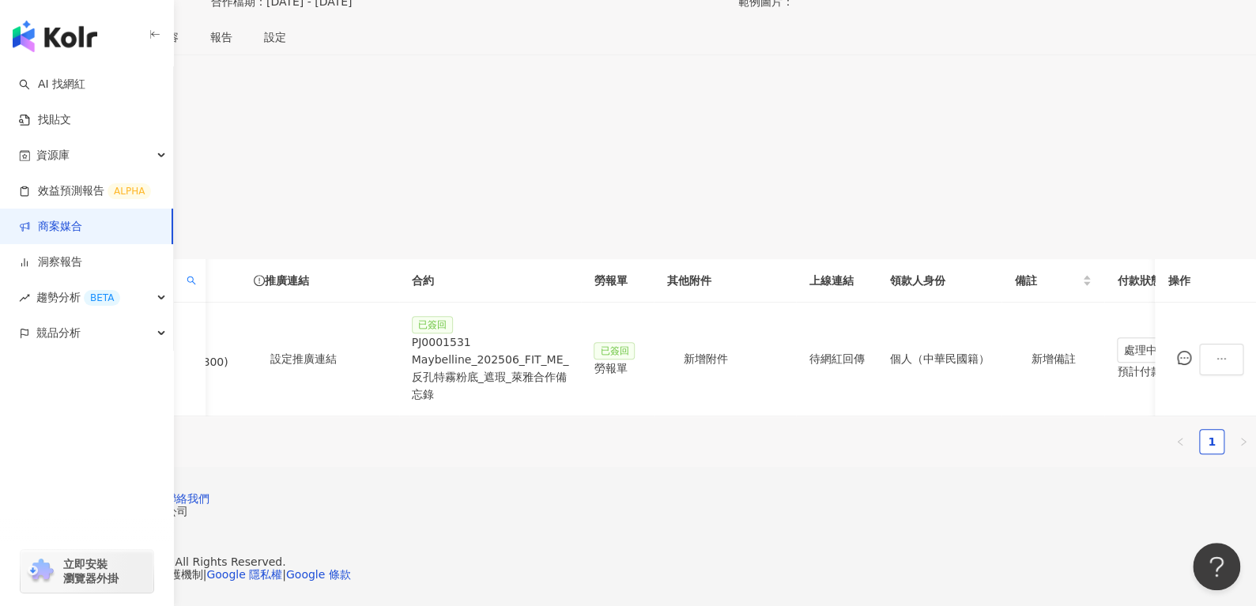
click at [205, 259] on th "網紅名稱" at bounding box center [119, 280] width 174 height 43
click at [196, 276] on icon "search" at bounding box center [190, 280] width 9 height 9
drag, startPoint x: 367, startPoint y: 293, endPoint x: 243, endPoint y: 300, distance: 124.3
click at [243, 300] on body "AI 找網紅 找貼文 資源庫 效益預測報告 ALPHA 商案媒合 洞察報告 趨勢分析 BETA 競品分析 立即安裝 瀏覽器外掛 繁體中文 活動訊息 1 活動列…" at bounding box center [628, 53] width 1256 height 606
paste input "text"
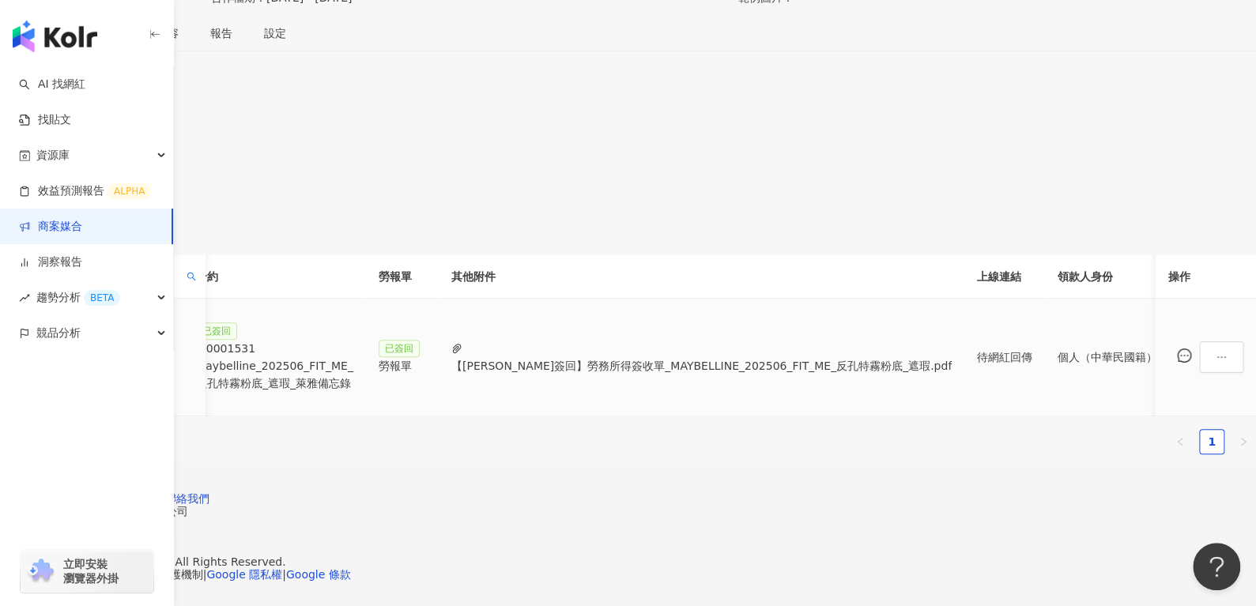
scroll to position [0, 443]
click at [367, 340] on div "PJ0001531 Maybelline_202506_FIT_ME_反孔特霧粉底_遮瑕_萊雅備忘錄" at bounding box center [287, 366] width 157 height 52
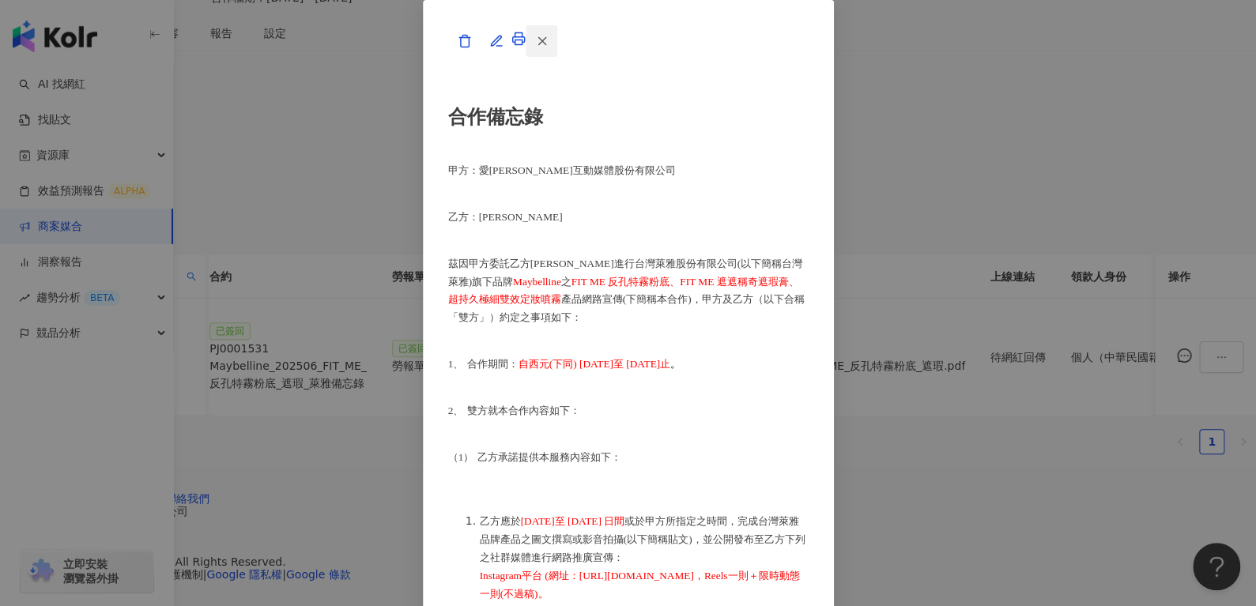
click at [549, 49] on span "button" at bounding box center [542, 40] width 14 height 17
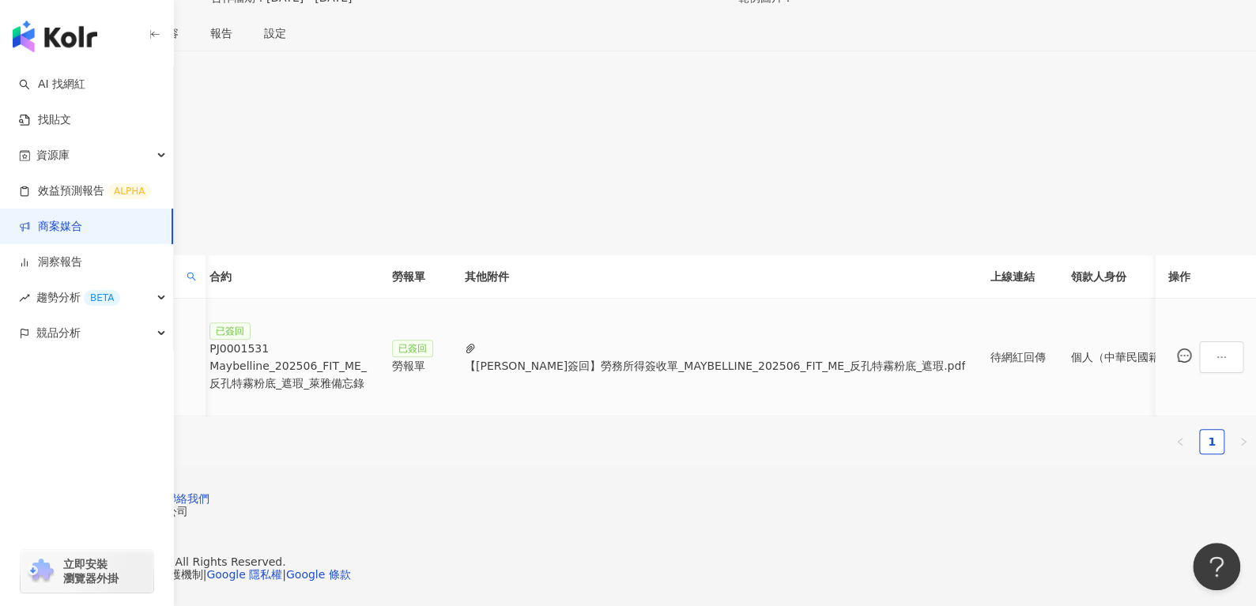
click at [193, 347] on div "ian" at bounding box center [118, 355] width 149 height 17
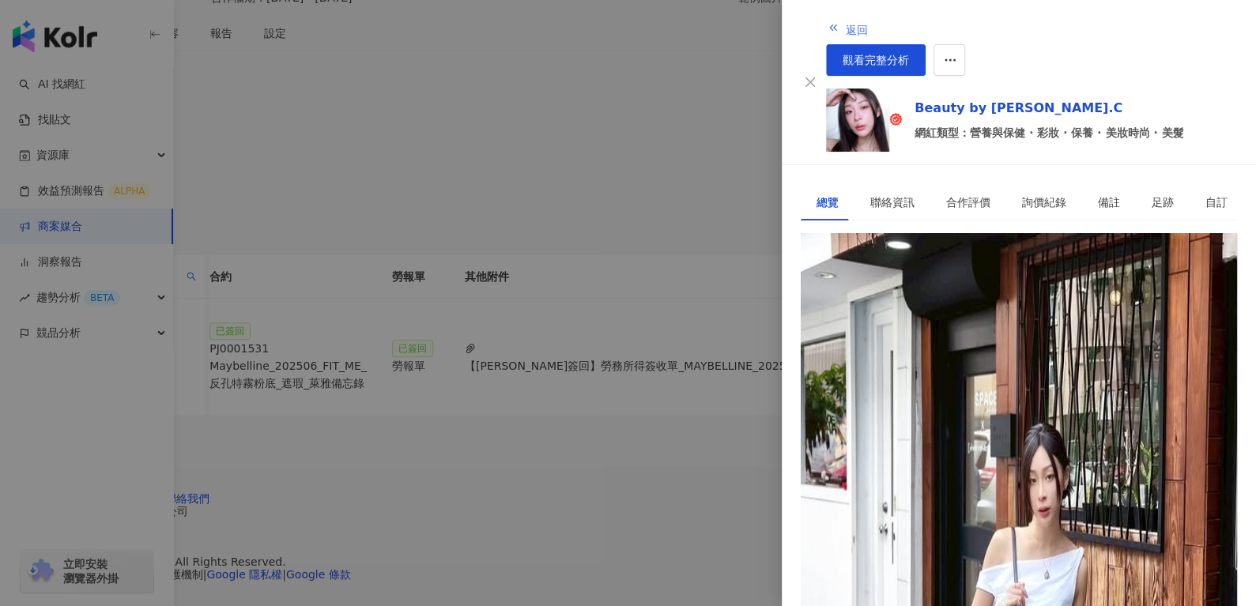
click at [826, 35] on button "返回" at bounding box center [847, 29] width 43 height 32
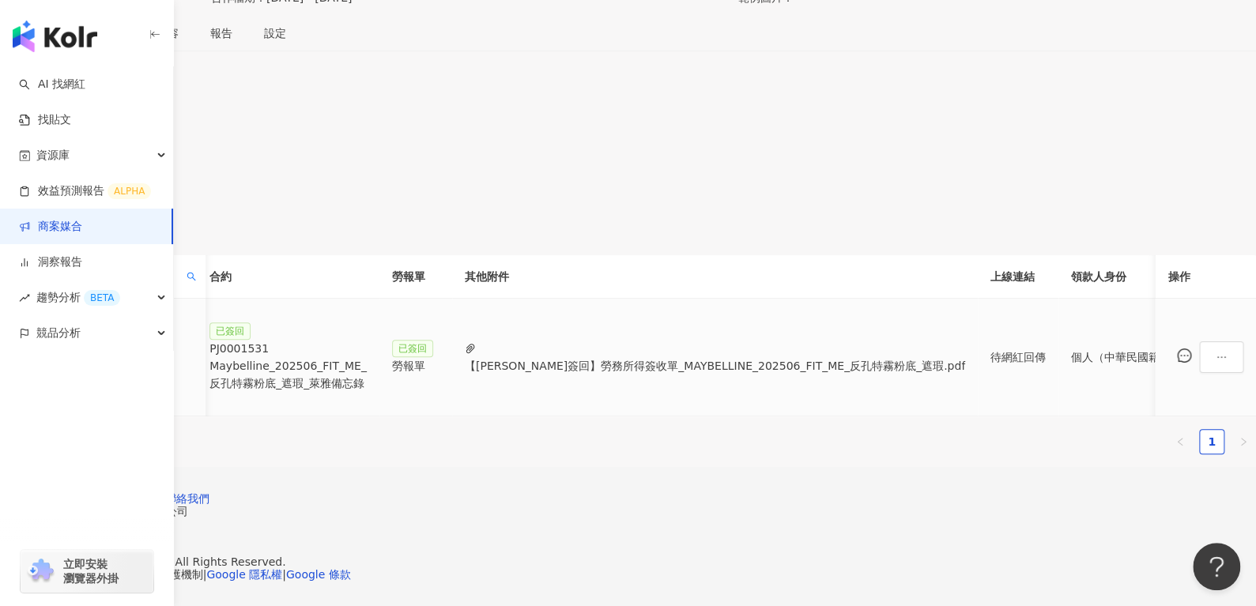
click at [367, 340] on div "PJ0001531 Maybelline_202506_FIT_ME_反孔特霧粉底_遮瑕_萊雅備忘錄" at bounding box center [287, 366] width 157 height 52
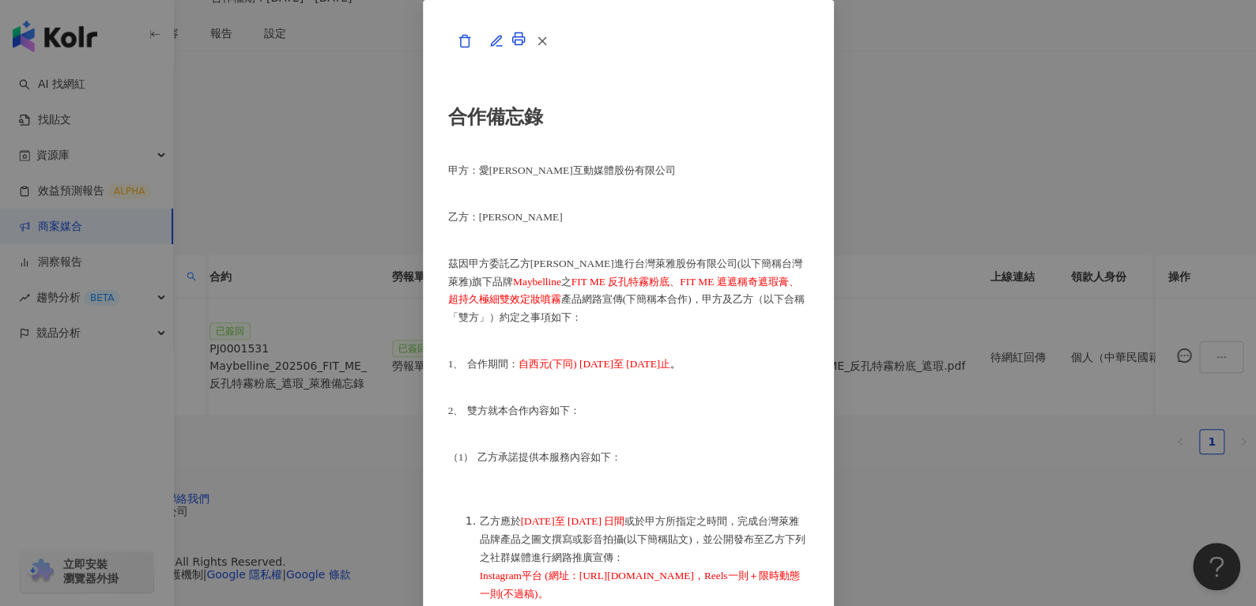
scroll to position [879, 0]
click at [549, 48] on icon "button" at bounding box center [542, 41] width 14 height 14
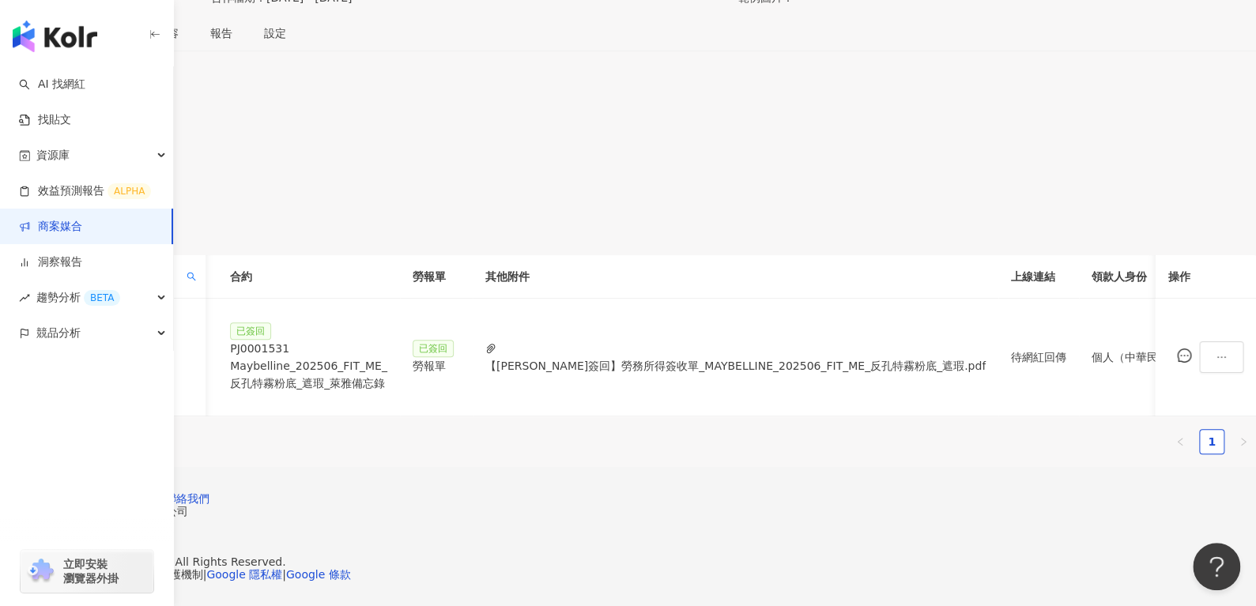
scroll to position [0, 420]
click at [390, 340] on div "PJ0001531 Maybelline_202506_FIT_ME_反孔特霧粉底_遮瑕_萊雅備忘錄" at bounding box center [310, 366] width 157 height 52
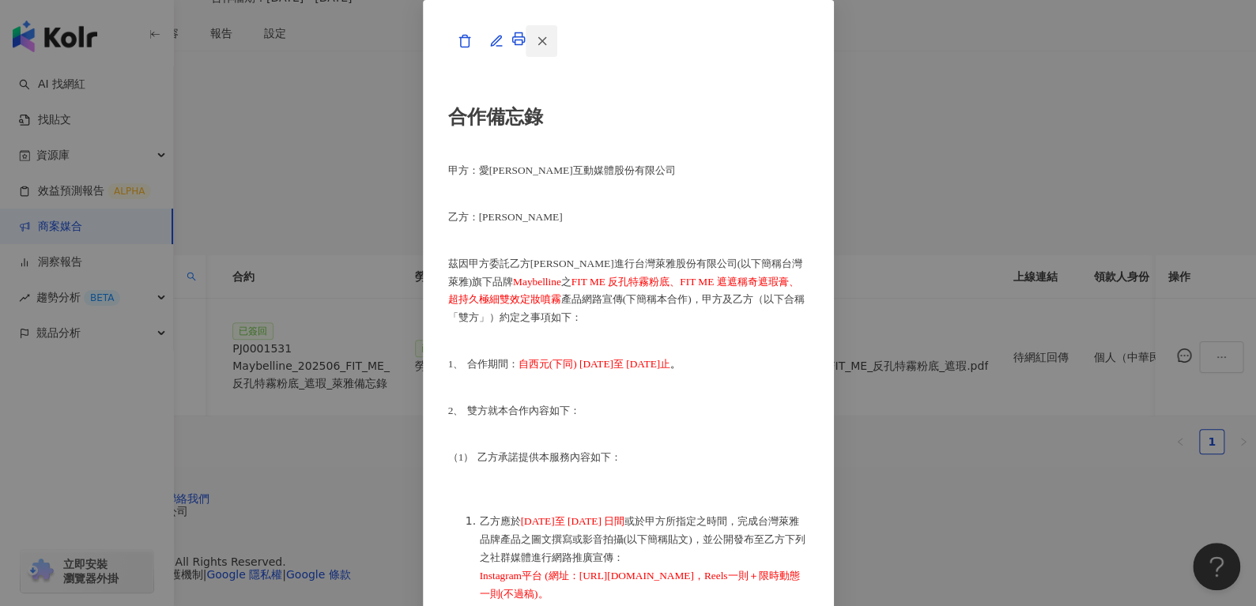
click at [557, 57] on button "button" at bounding box center [541, 41] width 32 height 32
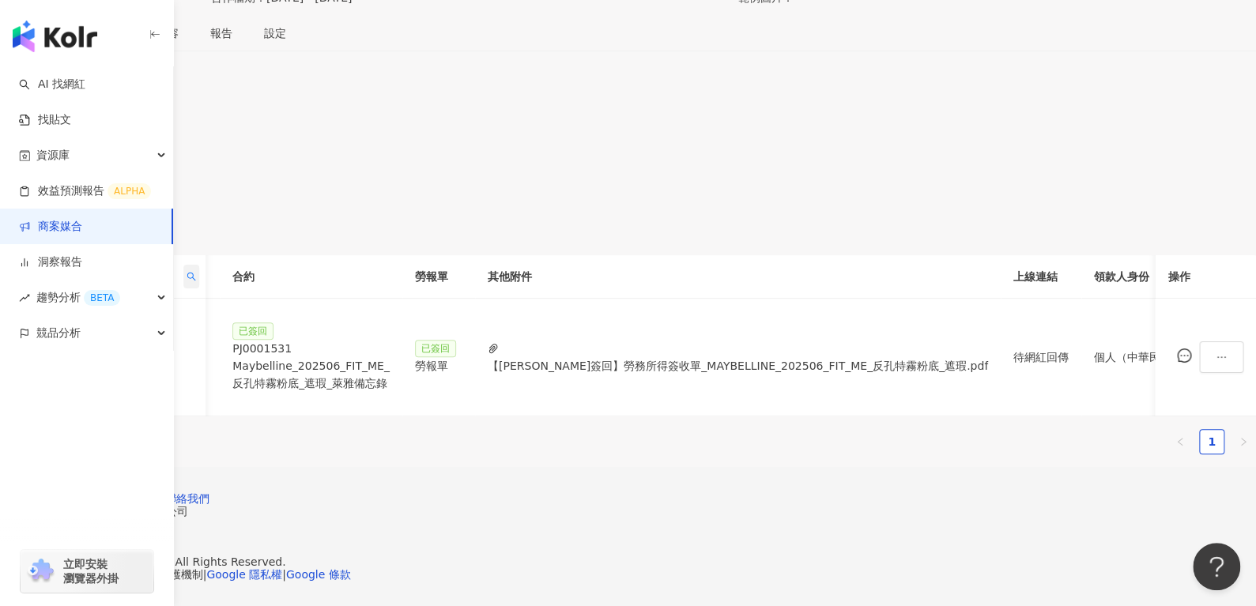
click at [196, 272] on icon "search" at bounding box center [191, 276] width 9 height 9
drag, startPoint x: 407, startPoint y: 269, endPoint x: 257, endPoint y: 305, distance: 154.5
click at [257, 305] on body "AI 找網紅 找貼文 資源庫 效益預測報告 ALPHA 商案媒合 洞察報告 趨勢分析 BETA 競品分析 立即安裝 瀏覽器外掛 繁體中文 活動訊息 1 活動列…" at bounding box center [628, 49] width 1256 height 606
click at [412, 324] on input "***" at bounding box center [413, 336] width 149 height 25
type input "*"
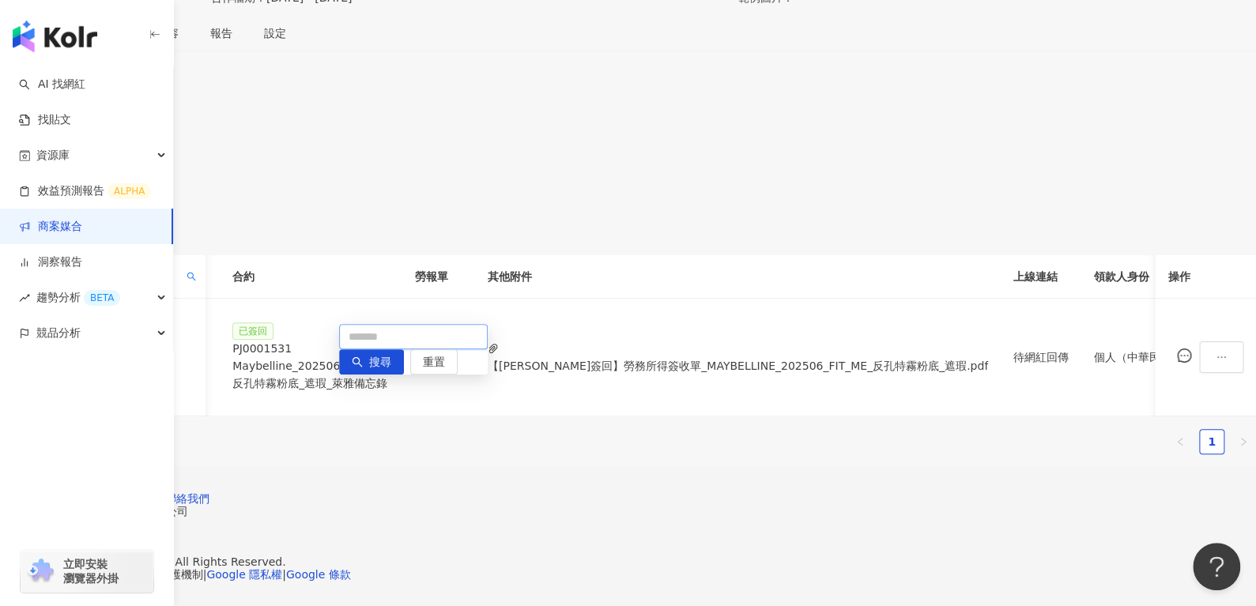
paste input "*********"
click at [381, 330] on div "********* 搜尋 重置" at bounding box center [413, 349] width 149 height 51
click at [374, 350] on span "搜尋" at bounding box center [380, 362] width 22 height 25
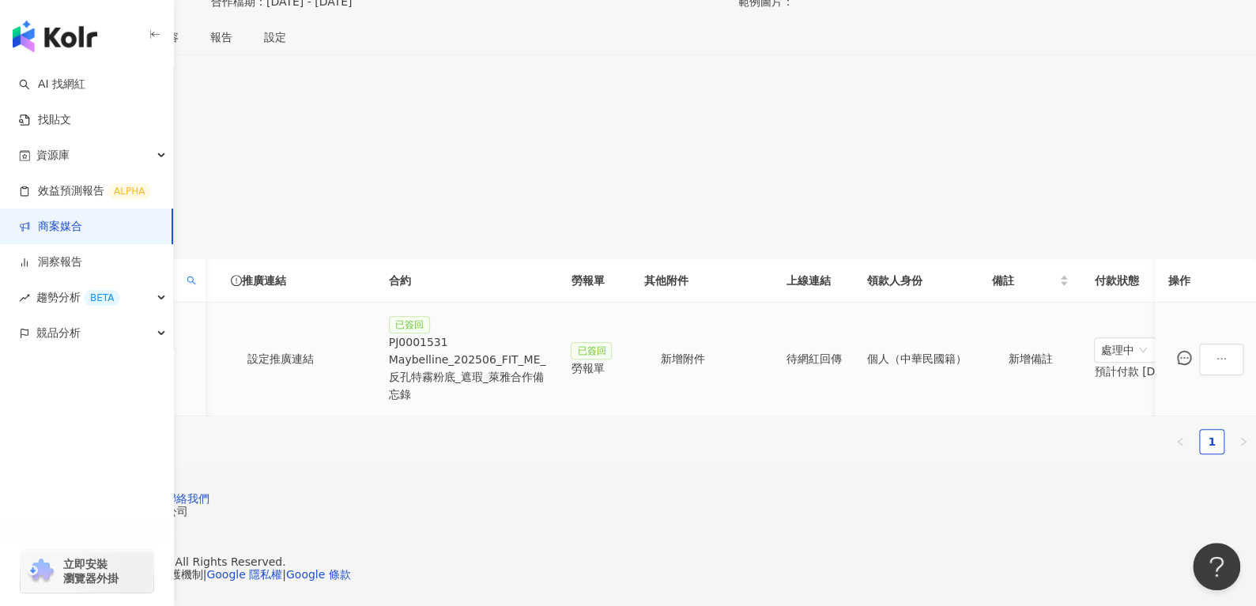
scroll to position [0, 241]
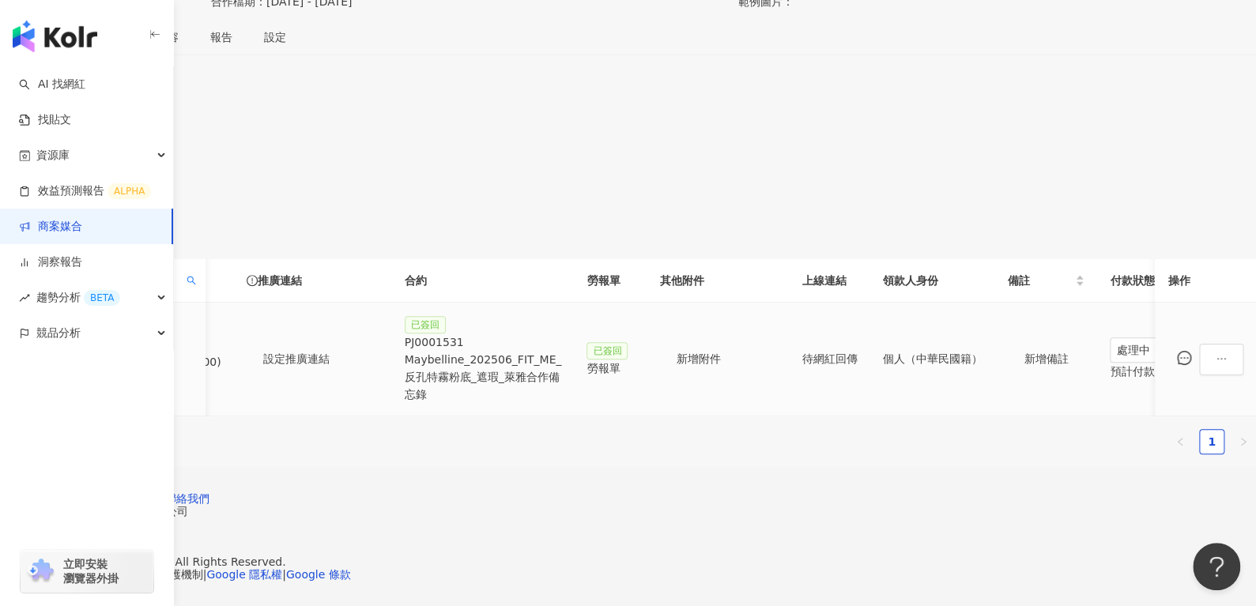
click at [562, 315] on div "已簽回 PJ0001531 Maybelline_202506_FIT_ME_反孔特霧粉底_遮瑕_萊雅合作備忘錄" at bounding box center [483, 359] width 157 height 88
click at [562, 333] on div "PJ0001531 Maybelline_202506_FIT_ME_反孔特霧粉底_遮瑕_萊雅合作備忘錄" at bounding box center [483, 368] width 157 height 70
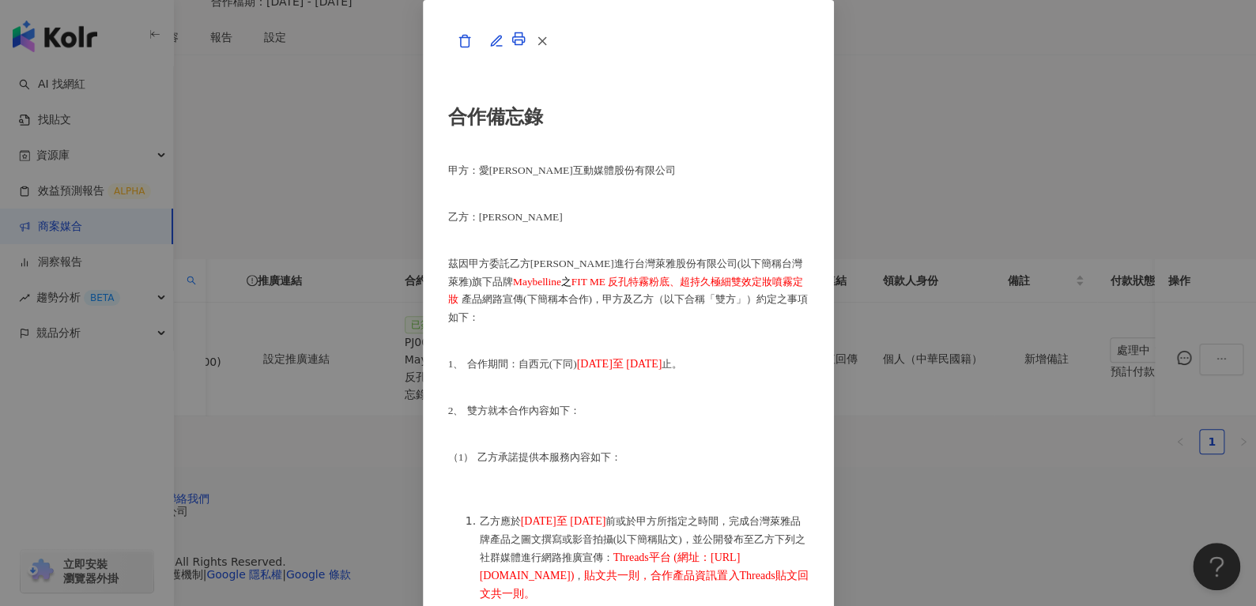
scroll to position [1124, 0]
click at [549, 48] on icon "button" at bounding box center [542, 41] width 14 height 14
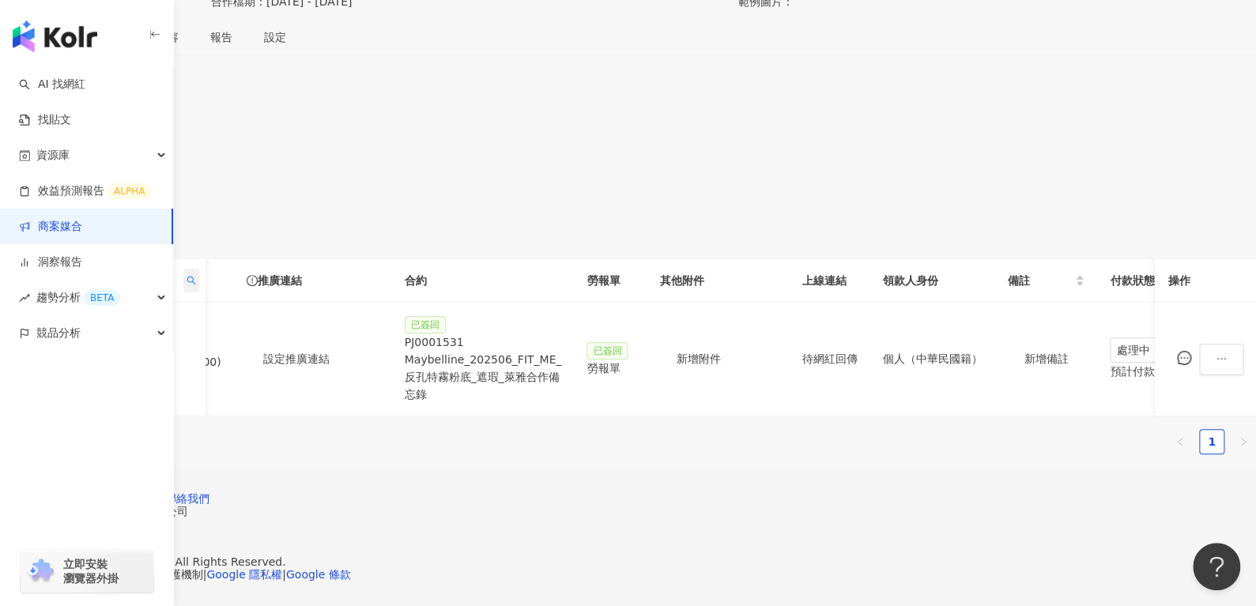
click at [196, 276] on icon "search" at bounding box center [191, 280] width 9 height 9
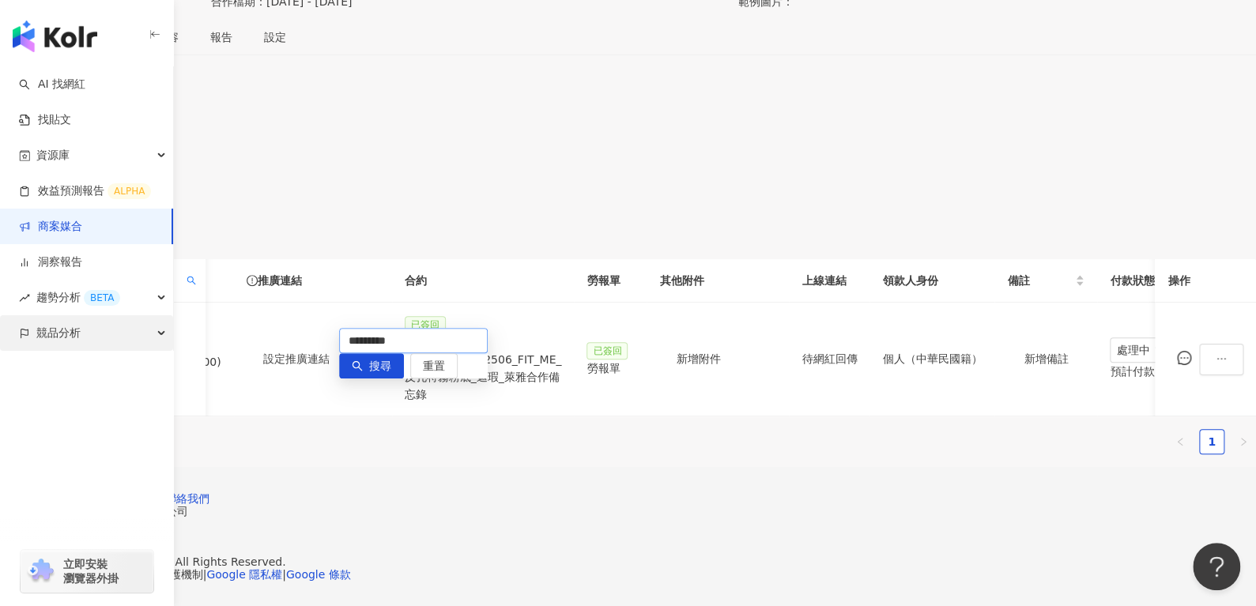
drag, startPoint x: 427, startPoint y: 284, endPoint x: 160, endPoint y: 327, distance: 271.2
click at [160, 327] on body "AI 找網紅 找貼文 資源庫 效益預測報告 ALPHA 商案媒合 洞察報告 趨勢分析 BETA 競品分析 立即安裝 瀏覽器外掛 繁體中文 活動訊息 1 活動列…" at bounding box center [628, 53] width 1256 height 606
type input "*"
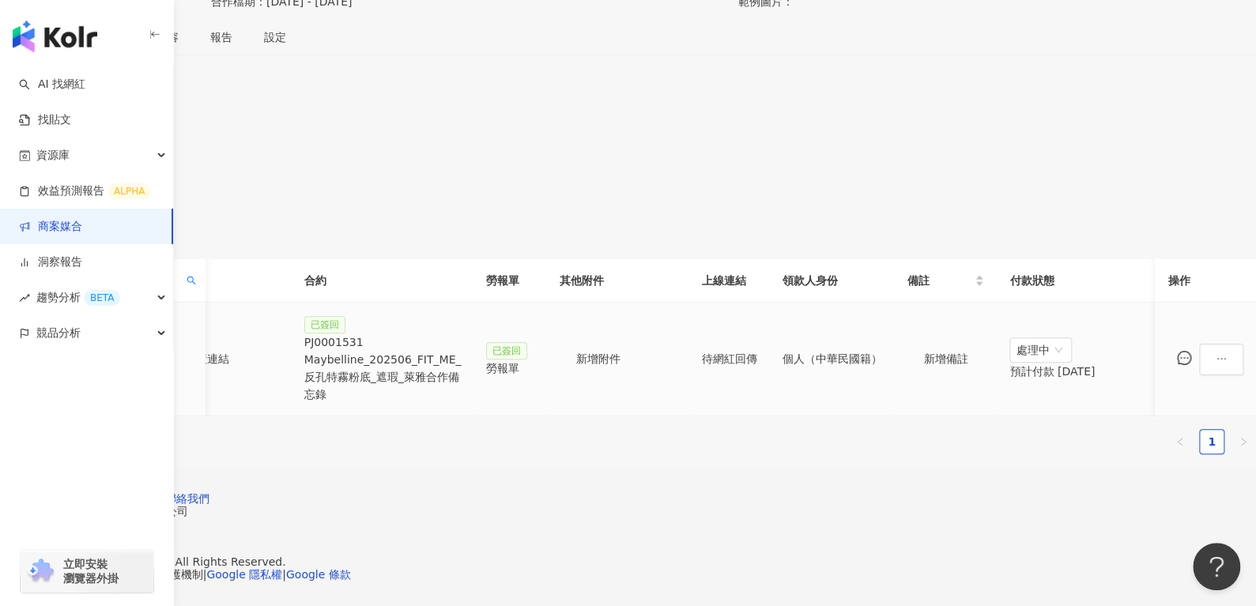
scroll to position [0, 424]
click at [533, 360] on div "勞報單" at bounding box center [509, 368] width 47 height 17
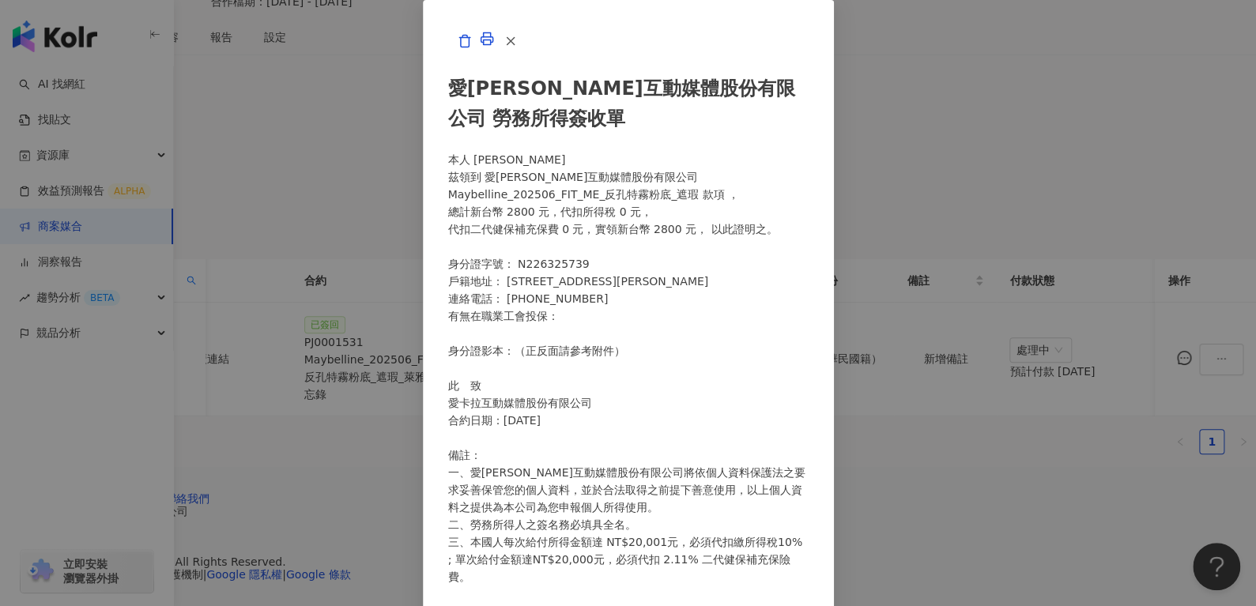
scroll to position [361, 0]
click at [518, 48] on icon "button" at bounding box center [510, 41] width 14 height 14
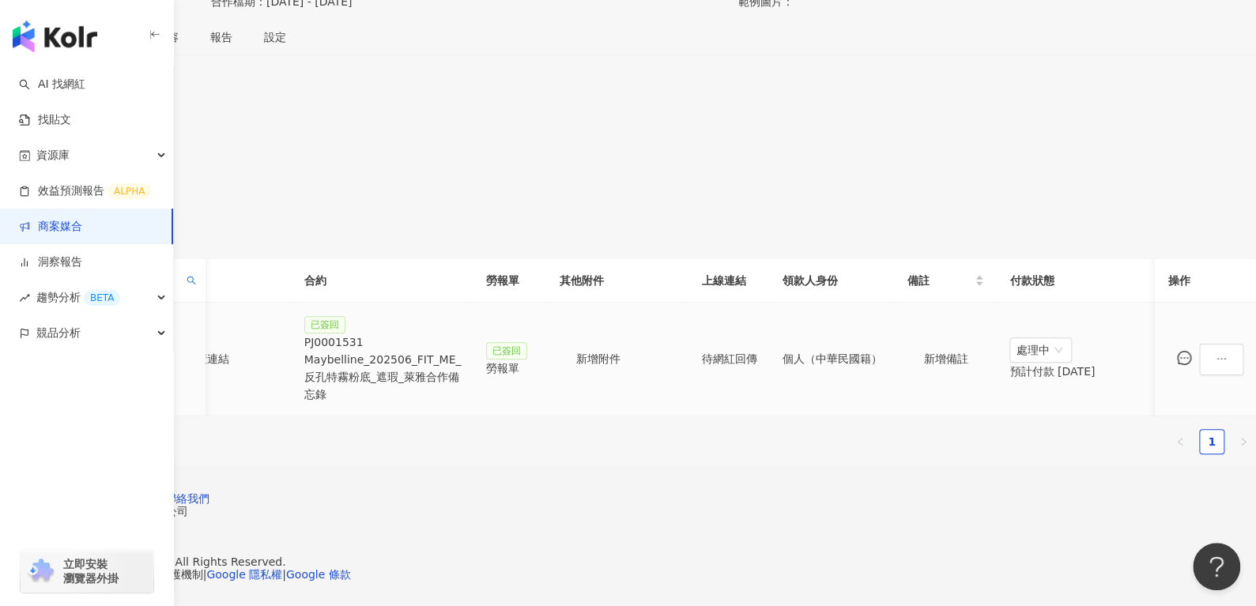
click at [461, 333] on div "PJ0001531 Maybelline_202506_FIT_ME_反孔特霧粉底_遮瑕_萊雅合作備忘錄" at bounding box center [382, 368] width 157 height 70
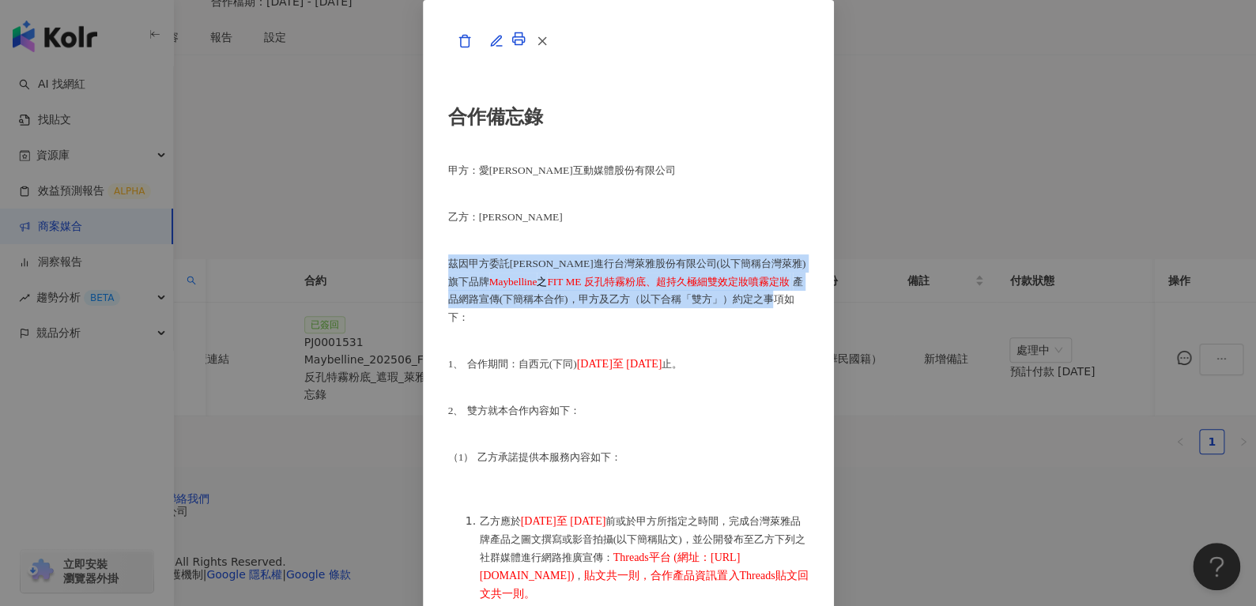
drag, startPoint x: 323, startPoint y: 330, endPoint x: 759, endPoint y: 344, distance: 436.4
click at [759, 327] on p "茲因甲方委託乙方彭詩荃進行台灣萊雅股份有限公司(以下簡稱台灣萊雅) 旗下品牌 Maybelline 之 FIT ME 反孔特霧粉底、超持久極細雙效定妝噴霧定妝…" at bounding box center [628, 290] width 360 height 73
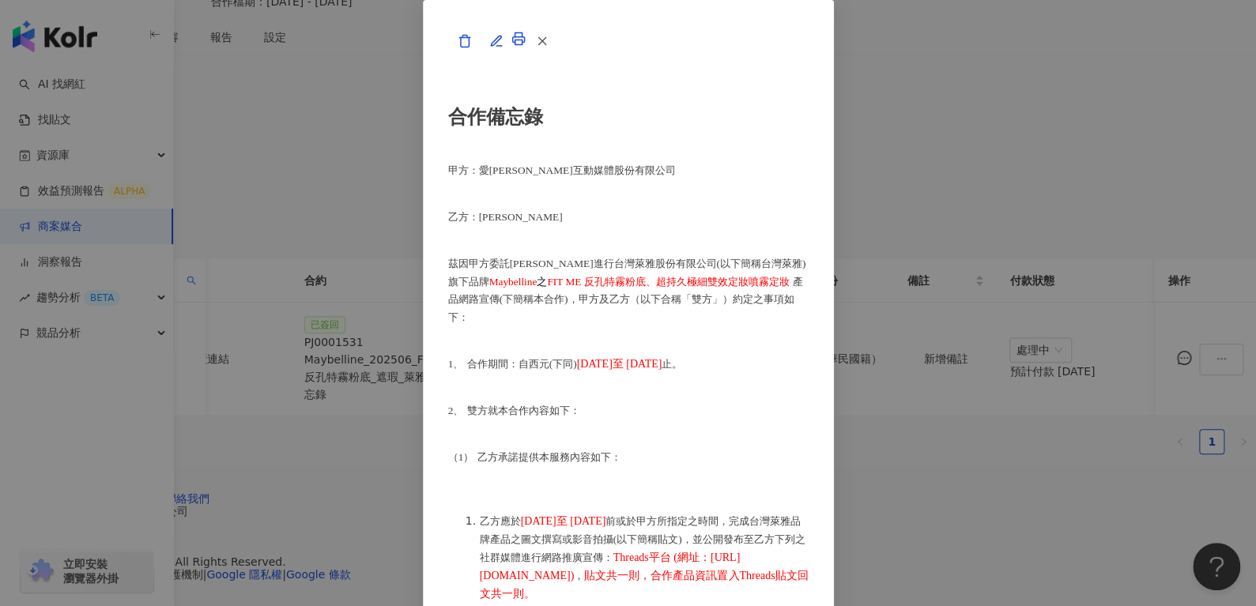
click at [557, 57] on button "button" at bounding box center [541, 41] width 32 height 32
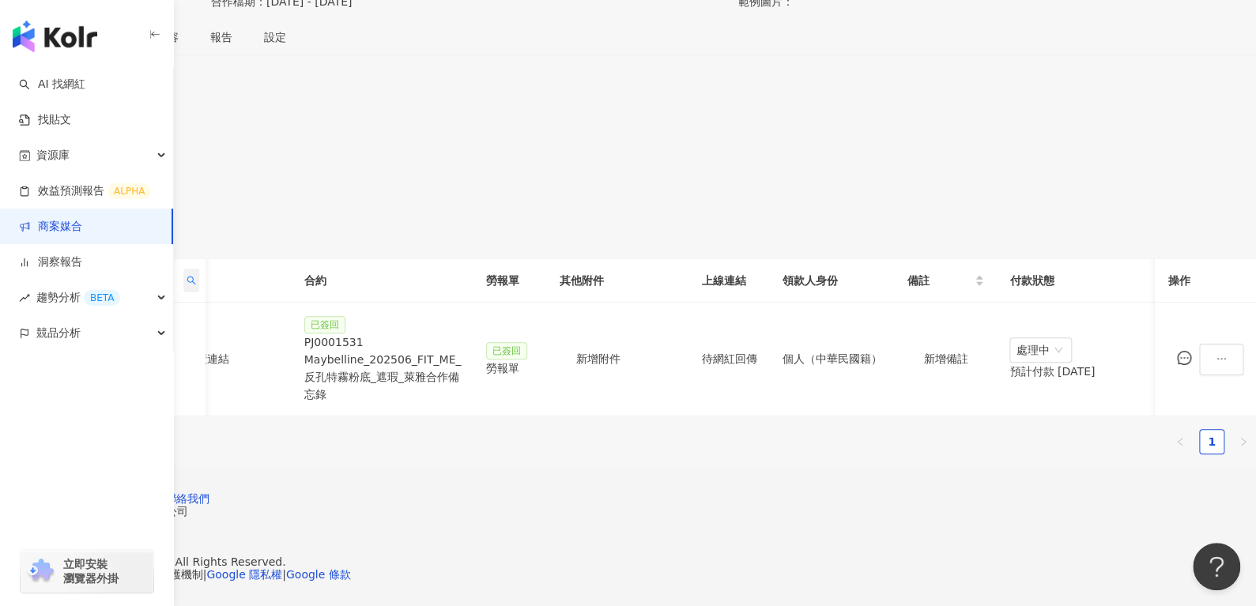
click at [196, 276] on icon "search" at bounding box center [190, 280] width 9 height 9
drag, startPoint x: 455, startPoint y: 282, endPoint x: 254, endPoint y: 317, distance: 204.5
click at [254, 317] on body "AI 找網紅 找貼文 資源庫 效益預測報告 ALPHA 商案媒合 洞察報告 趨勢分析 BETA 競品分析 立即安裝 瀏覽器外掛 繁體中文 活動訊息 1 活動列…" at bounding box center [628, 53] width 1256 height 606
paste input "*"
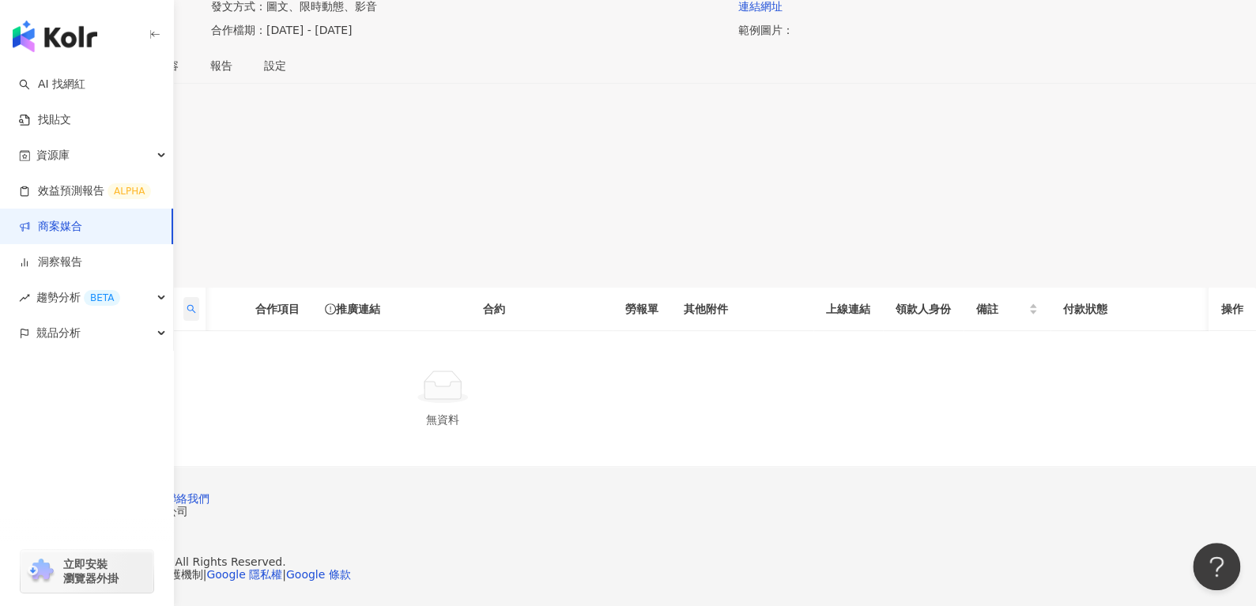
click at [196, 304] on icon "search" at bounding box center [190, 308] width 9 height 9
click at [399, 356] on input "**" at bounding box center [397, 368] width 149 height 25
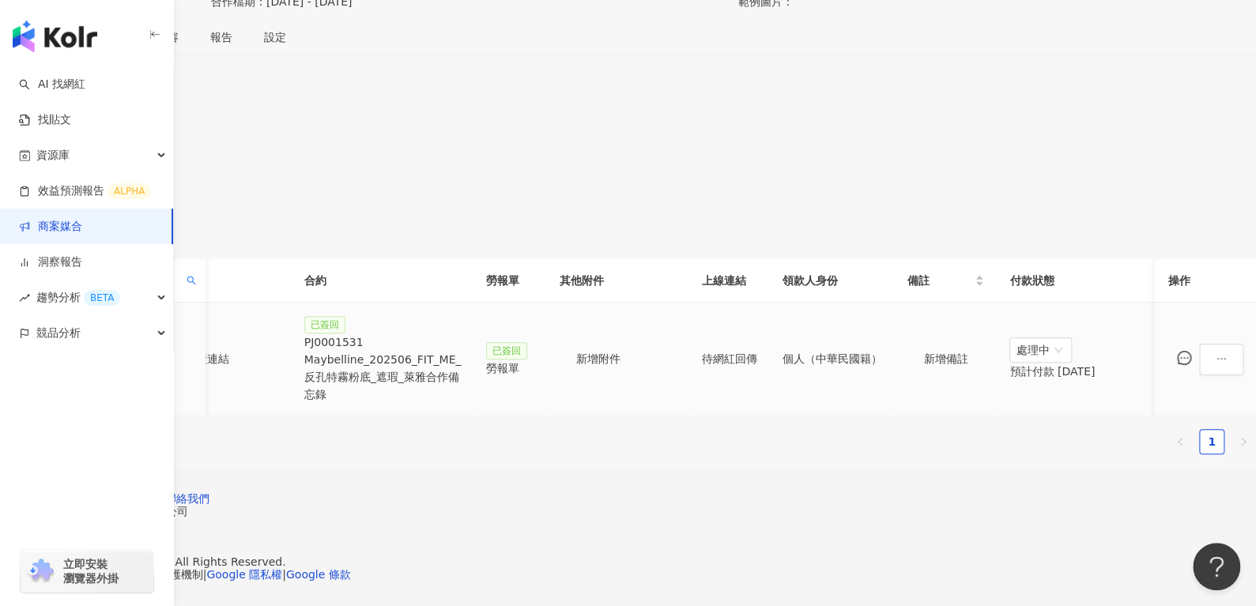
scroll to position [0, 409]
click at [461, 333] on div "PJ0001531 Maybelline_202506_FIT_ME_反孔特霧粉底_遮瑕_萊雅合作備忘錄" at bounding box center [382, 368] width 157 height 70
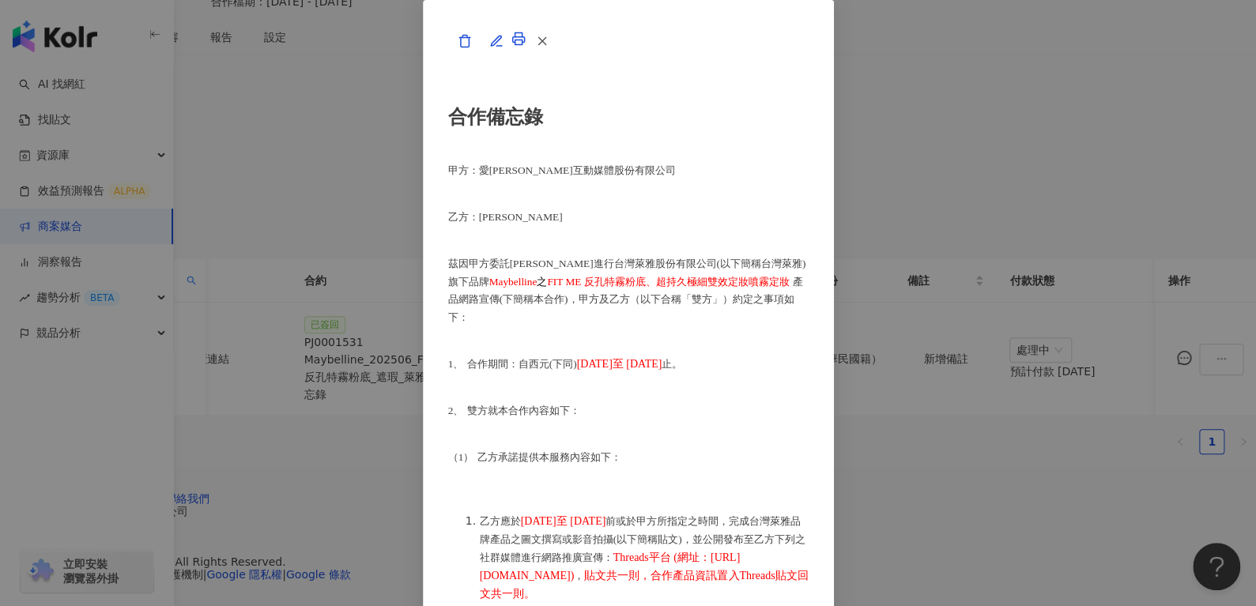
scroll to position [1041, 0]
click at [549, 48] on icon "button" at bounding box center [542, 41] width 14 height 14
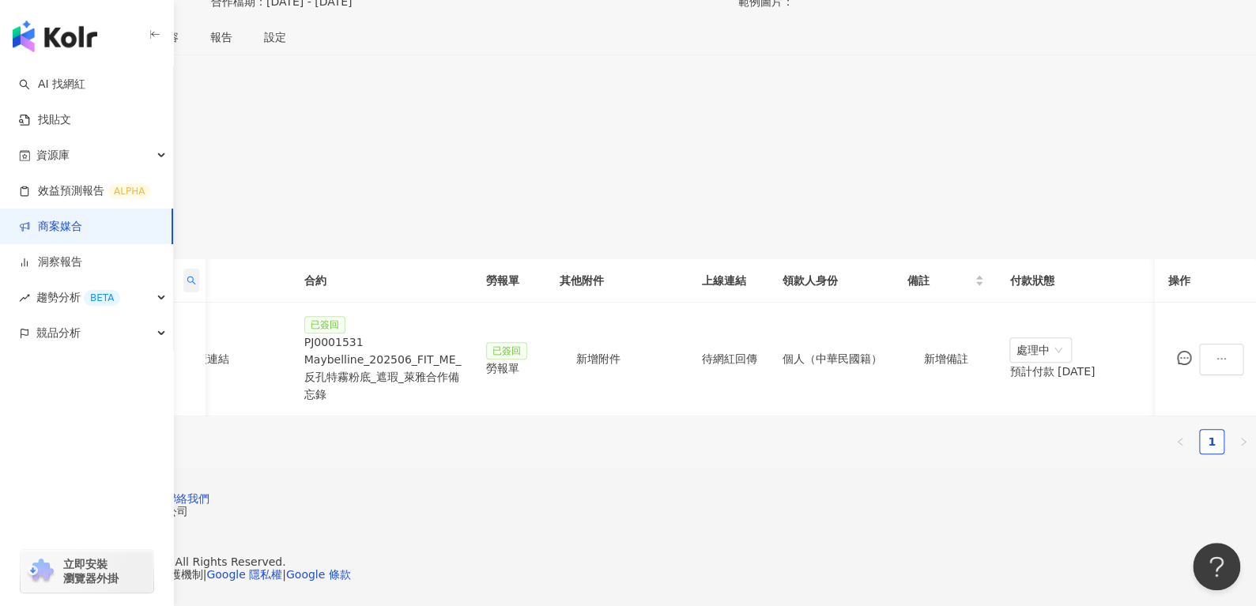
click at [199, 269] on span at bounding box center [191, 281] width 16 height 24
drag, startPoint x: 391, startPoint y: 298, endPoint x: 281, endPoint y: 291, distance: 110.1
click at [284, 293] on body "AI 找網紅 找貼文 資源庫 效益預測報告 ALPHA 商案媒合 洞察報告 趨勢分析 BETA 競品分析 立即安裝 瀏覽器外掛 繁體中文 活動訊息 1 活動列…" at bounding box center [628, 53] width 1256 height 606
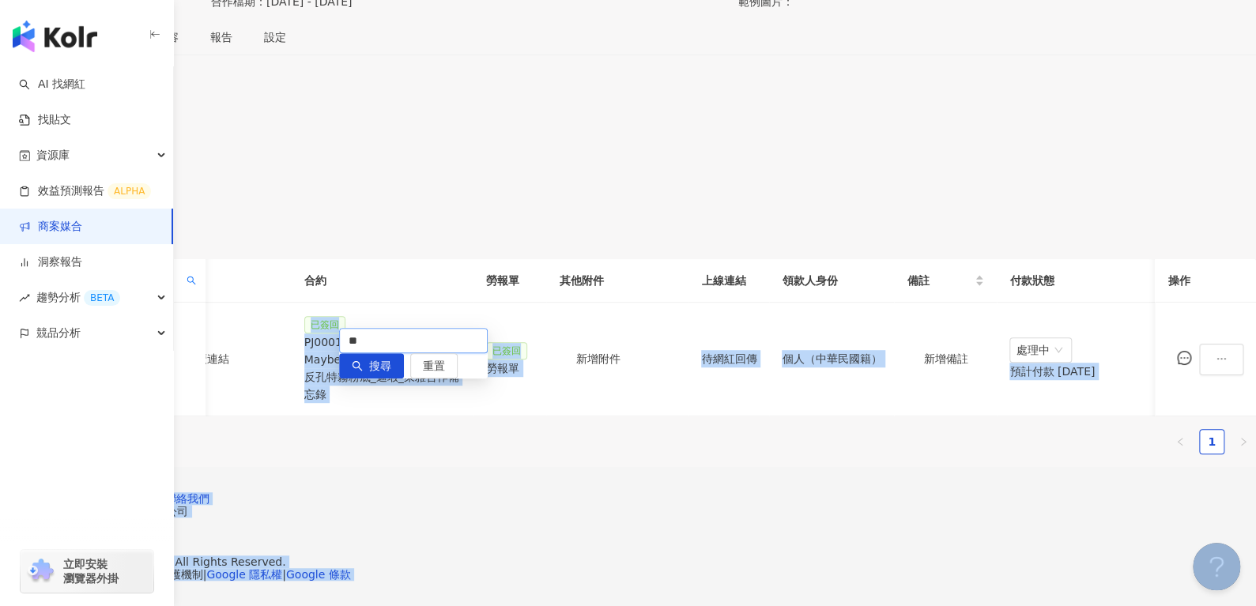
click at [401, 328] on input "**" at bounding box center [413, 340] width 149 height 25
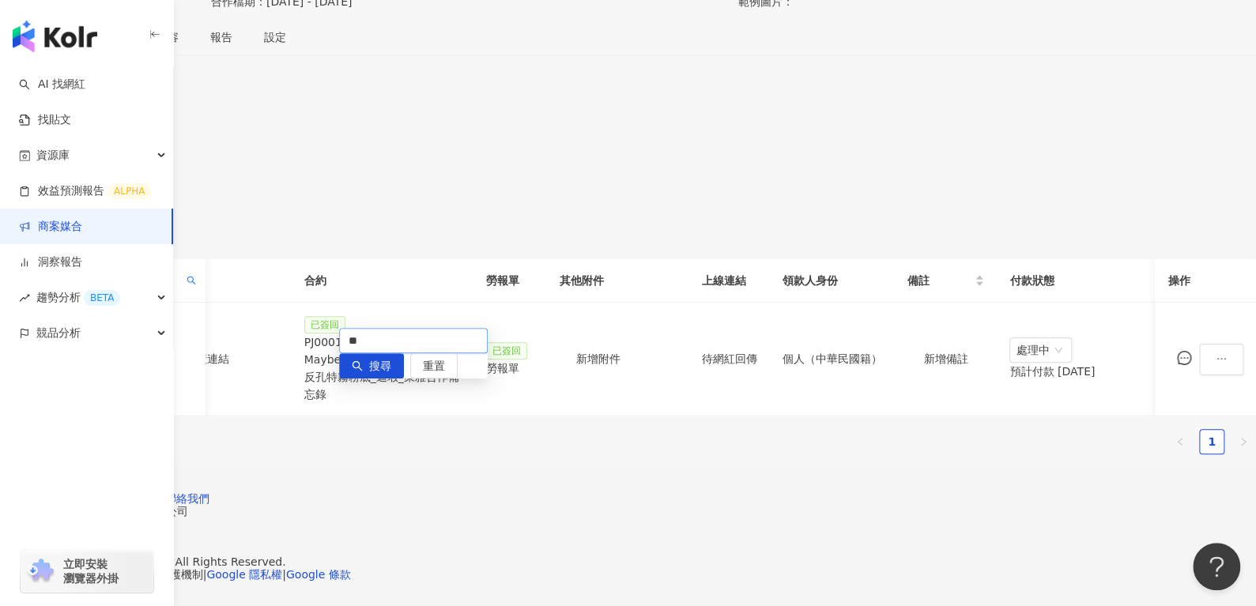
click at [401, 328] on input "**" at bounding box center [413, 340] width 149 height 25
type input "*"
paste input "****"
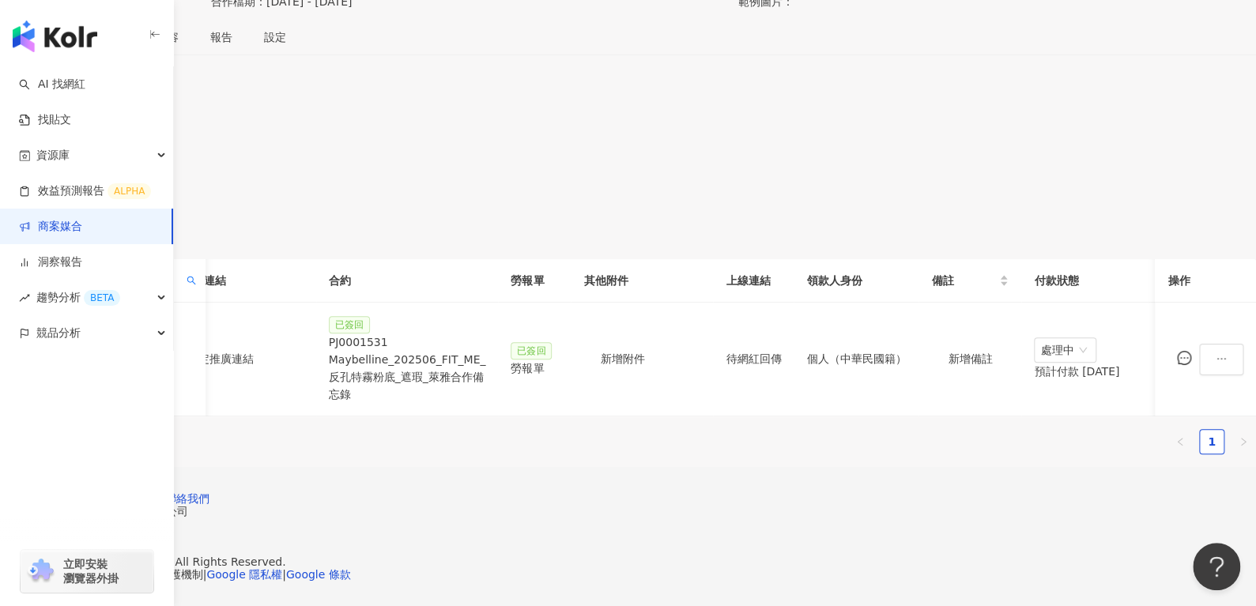
scroll to position [0, 315]
click at [488, 333] on div "PJ0001531 Maybelline_202506_FIT_ME_反孔特霧粉底_遮瑕_萊雅合作備忘錄" at bounding box center [408, 368] width 157 height 70
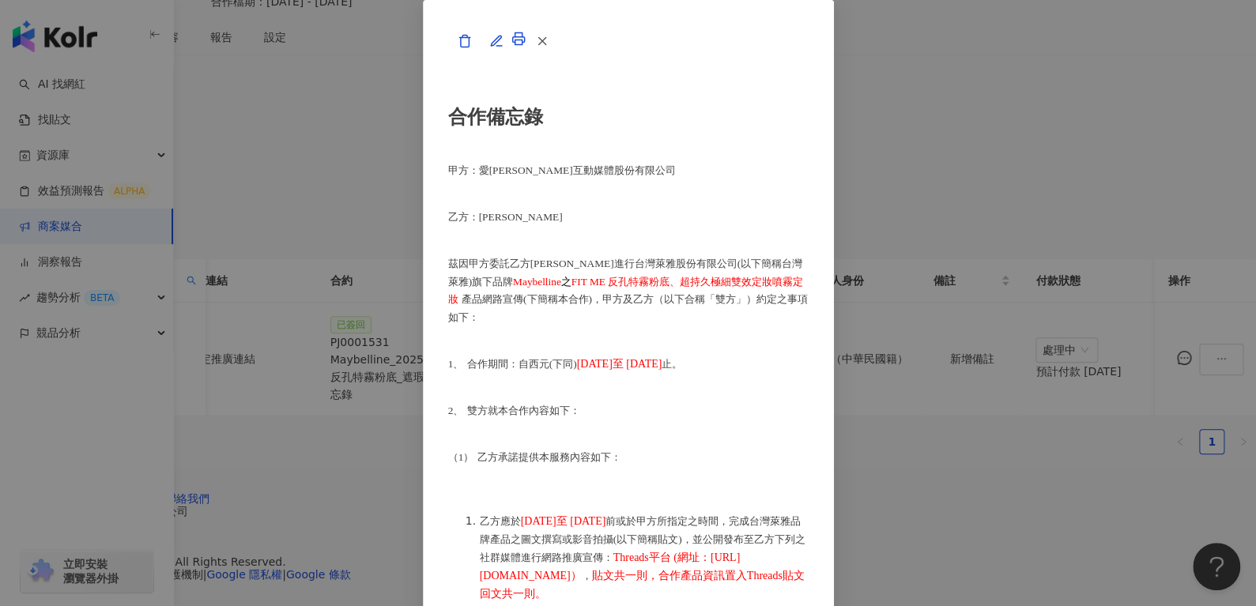
scroll to position [963, 0]
click at [549, 48] on icon "button" at bounding box center [542, 41] width 14 height 14
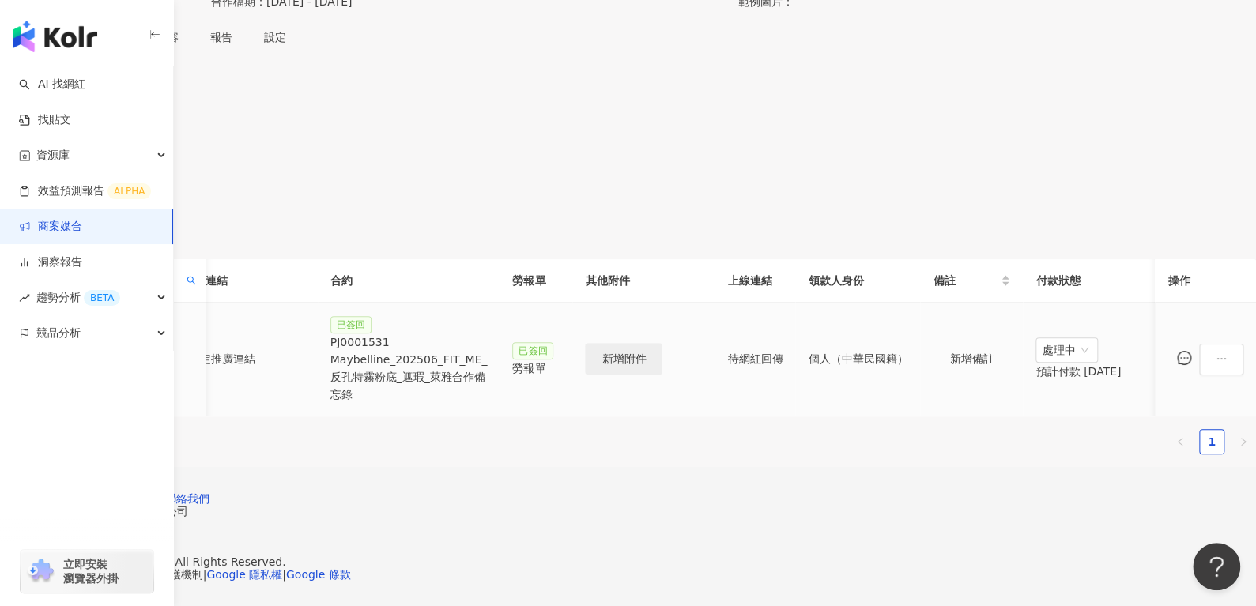
scroll to position [0, 683]
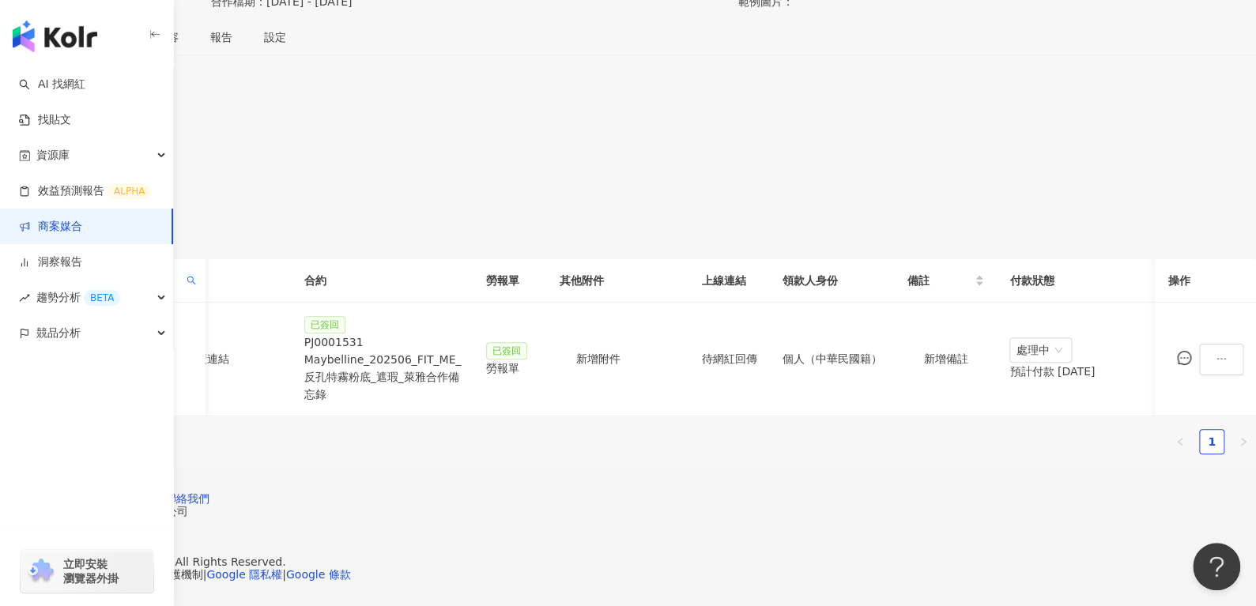
click at [205, 259] on th "網紅名稱" at bounding box center [119, 280] width 174 height 43
click at [199, 269] on span at bounding box center [191, 281] width 16 height 24
drag, startPoint x: 436, startPoint y: 277, endPoint x: 247, endPoint y: 313, distance: 192.3
click at [247, 313] on body "AI 找網紅 找貼文 資源庫 效益預測報告 ALPHA 商案媒合 洞察報告 趨勢分析 BETA 競品分析 立即安裝 瀏覽器外掛 繁體中文 活動訊息 1 活動列…" at bounding box center [628, 53] width 1256 height 606
paste input "********"
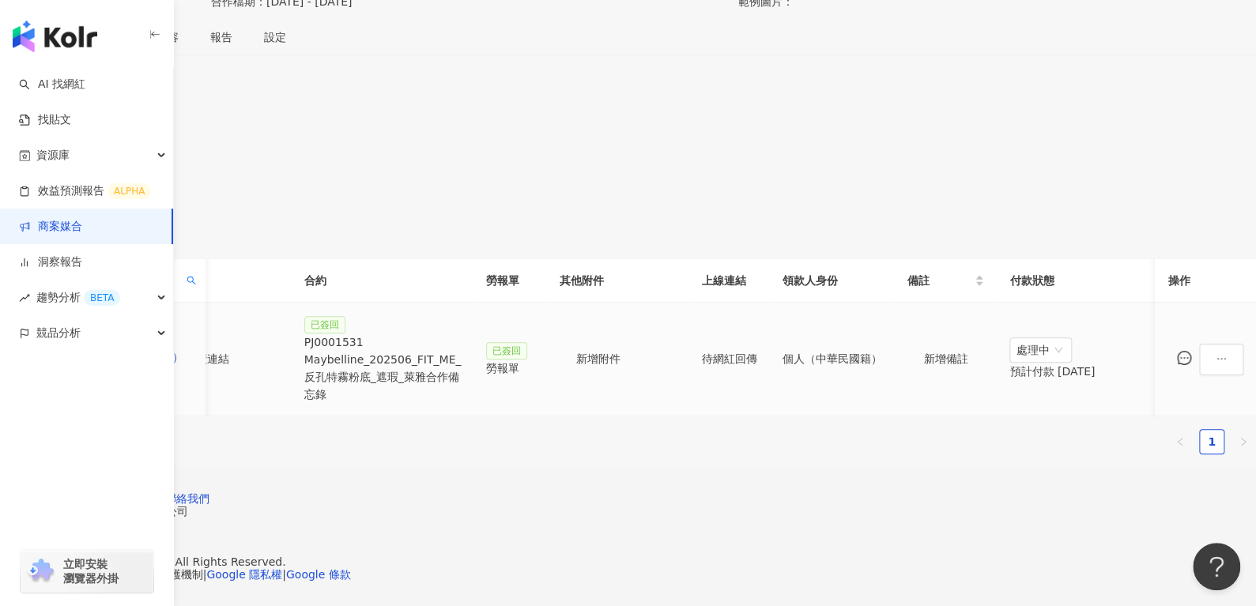
scroll to position [0, 349]
click at [461, 333] on div "PJ0001531 Maybelline_202506_FIT_ME_反孔特霧粉底_遮瑕_萊雅合作備忘錄" at bounding box center [382, 368] width 157 height 70
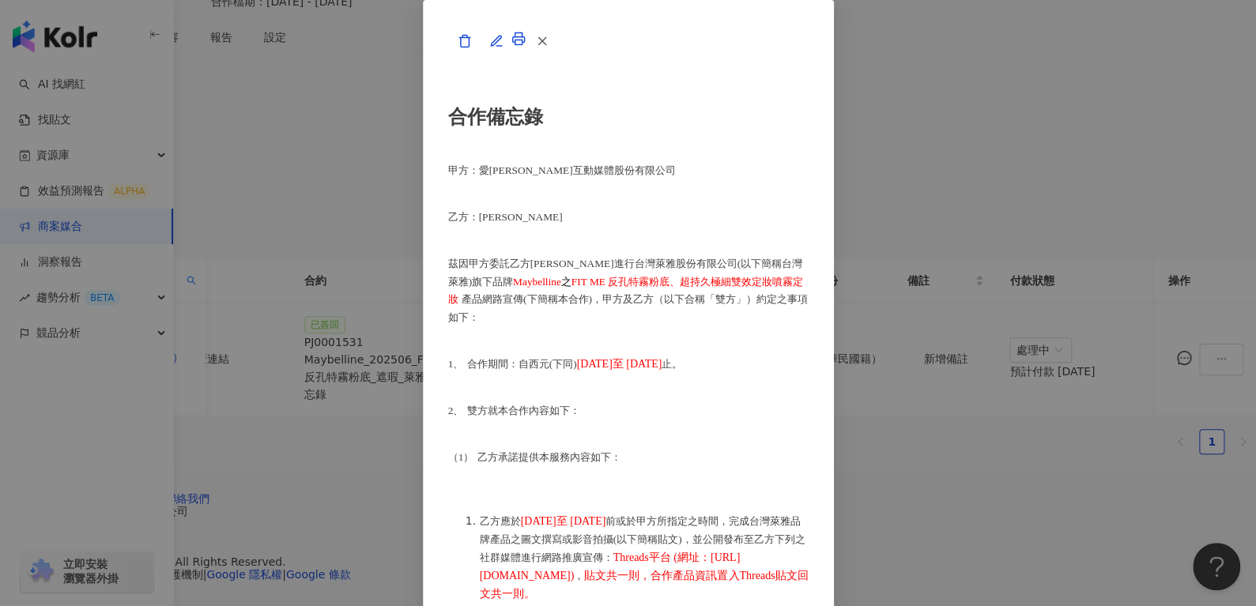
scroll to position [906, 0]
click at [549, 48] on icon "button" at bounding box center [542, 41] width 14 height 14
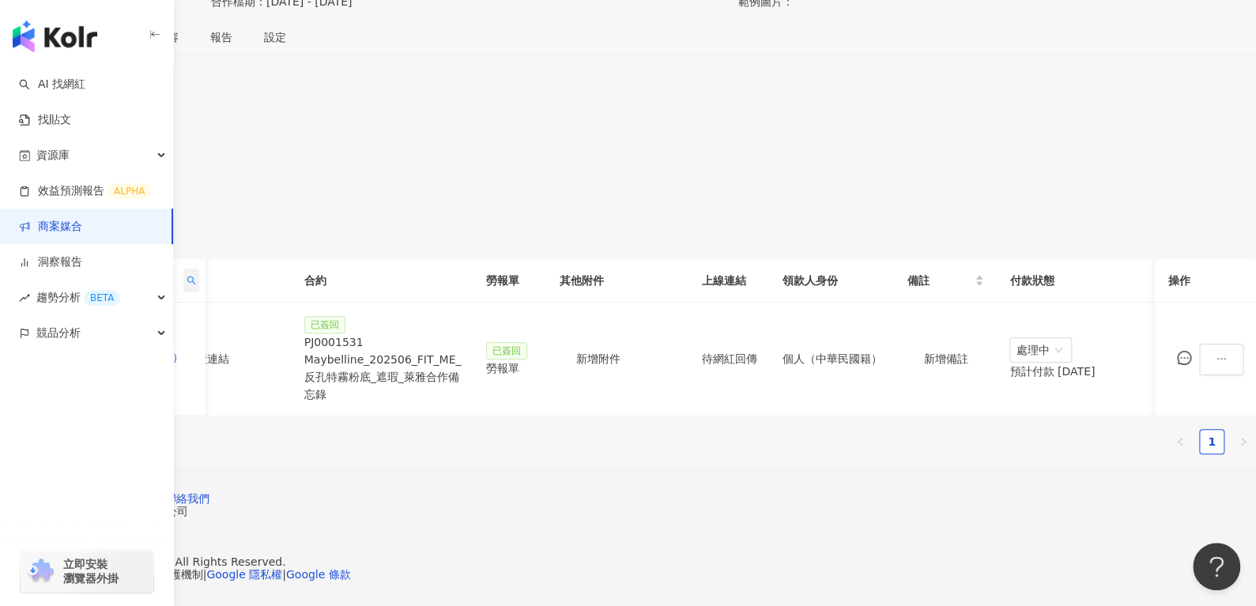
click at [196, 276] on icon "search" at bounding box center [190, 280] width 9 height 9
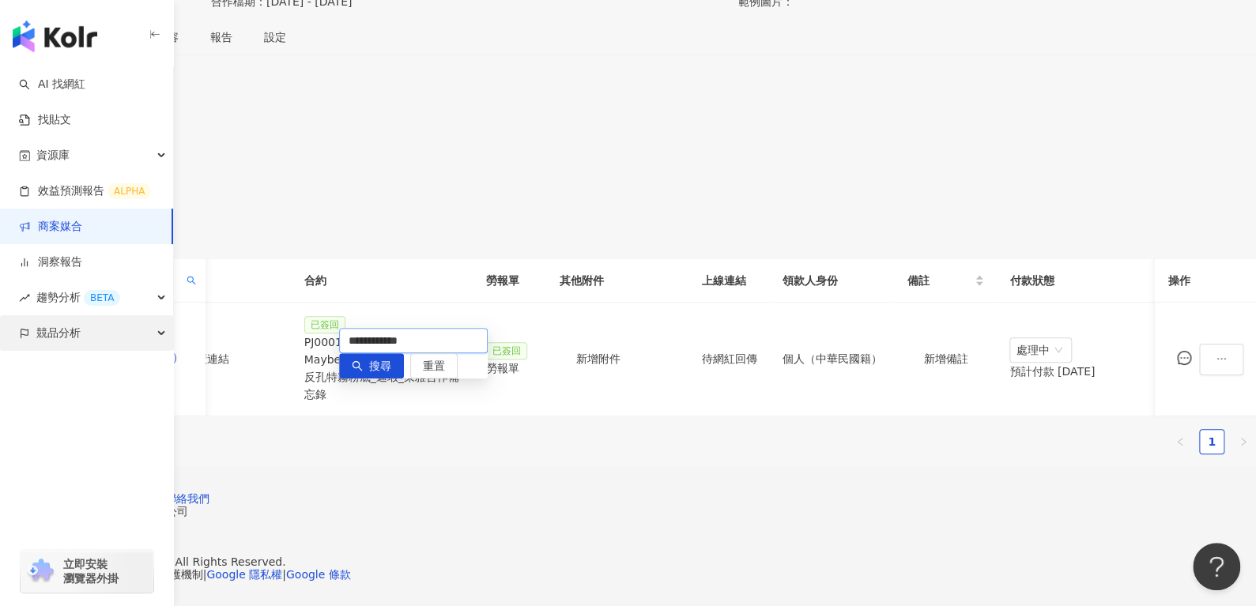
drag, startPoint x: 424, startPoint y: 282, endPoint x: 88, endPoint y: 334, distance: 339.0
click at [92, 334] on body "AI 找網紅 找貼文 資源庫 效益預測報告 ALPHA 商案媒合 洞察報告 趨勢分析 BETA 競品分析 立即安裝 瀏覽器外掛 繁體中文 活動訊息 1 活動列…" at bounding box center [628, 53] width 1256 height 606
paste input "text"
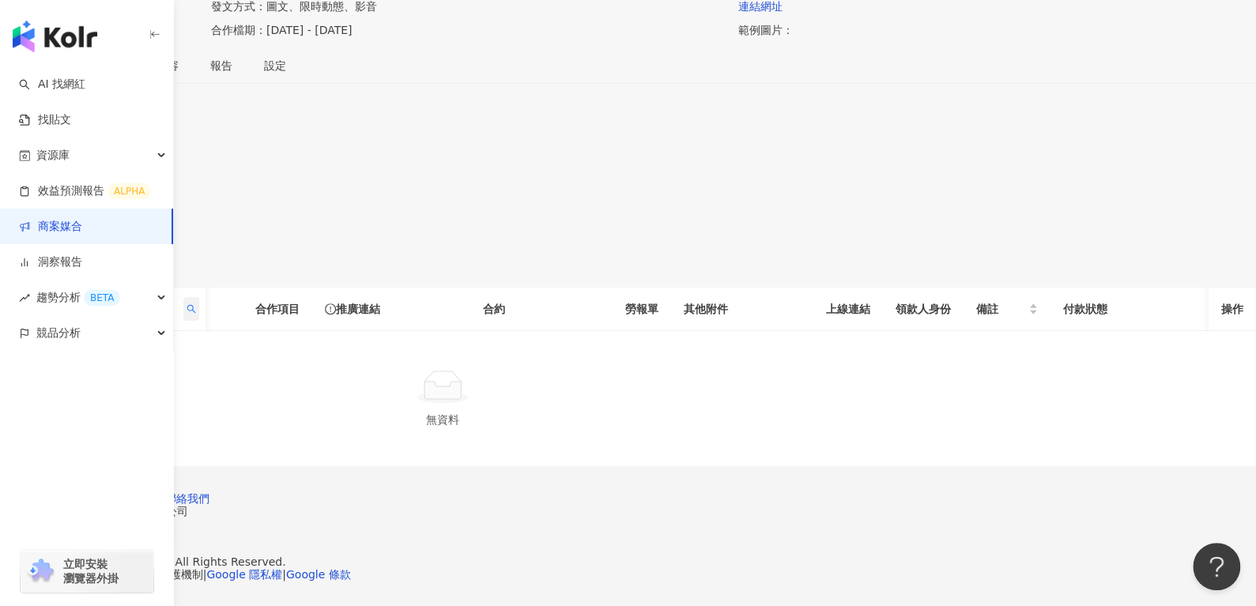
click at [199, 297] on span at bounding box center [191, 309] width 16 height 24
click at [416, 356] on input "********" at bounding box center [397, 368] width 149 height 25
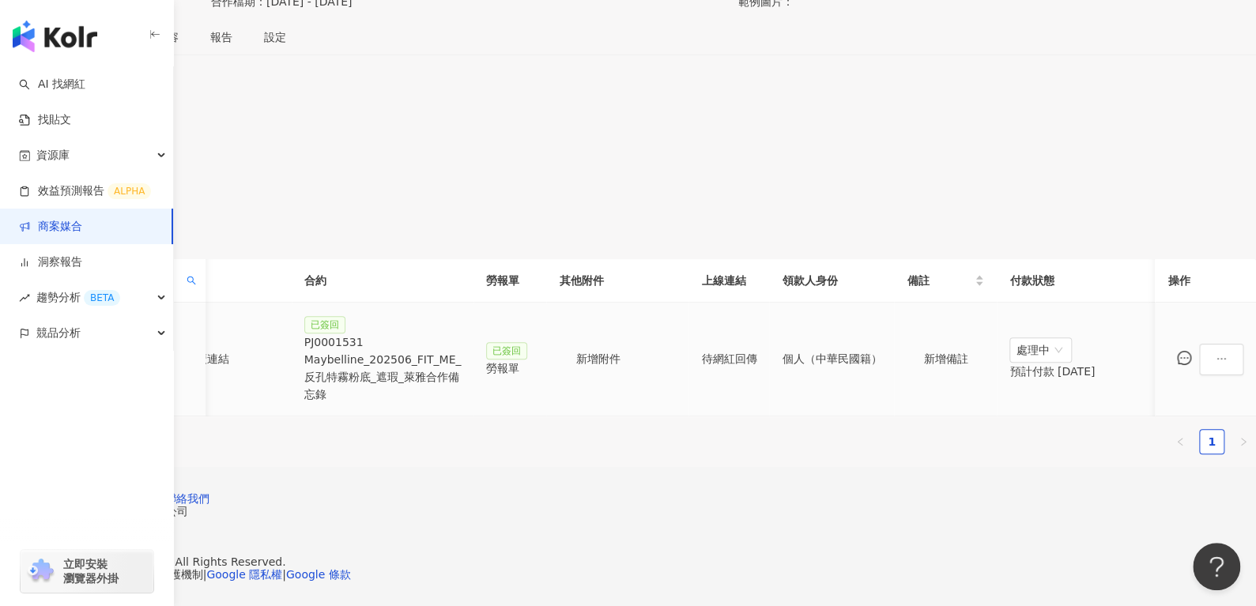
click at [193, 348] on div "感冒用ㄙㄙ" at bounding box center [118, 356] width 149 height 17
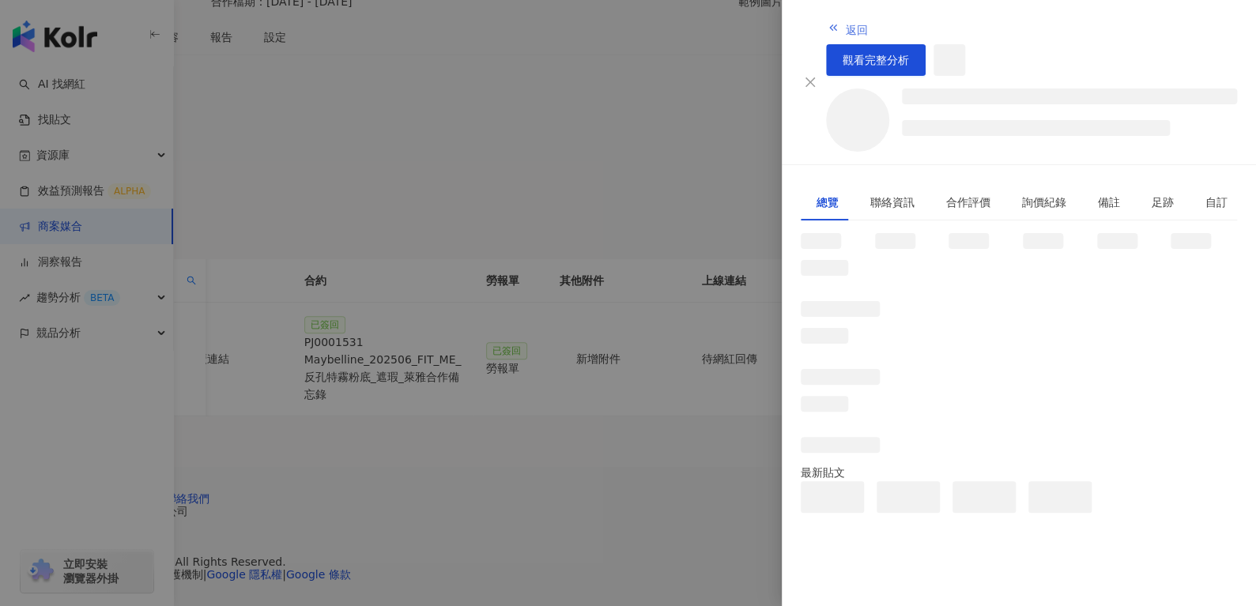
click at [845, 24] on span "返回" at bounding box center [856, 30] width 22 height 13
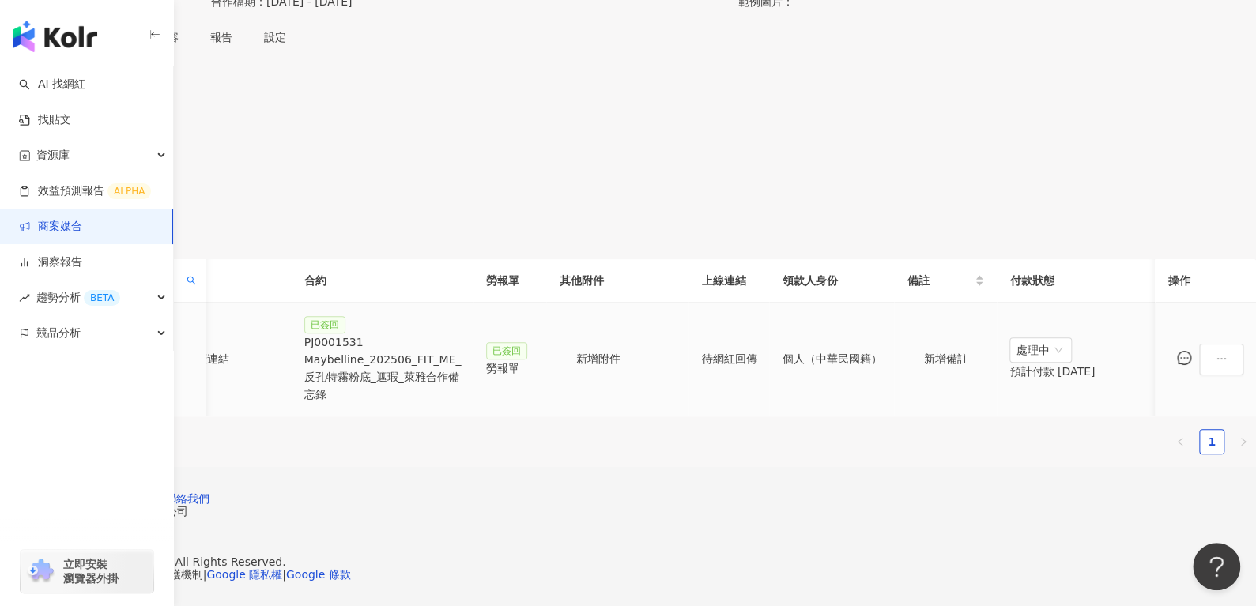
click at [193, 348] on div "感冒用ㄙㄙ" at bounding box center [118, 356] width 149 height 17
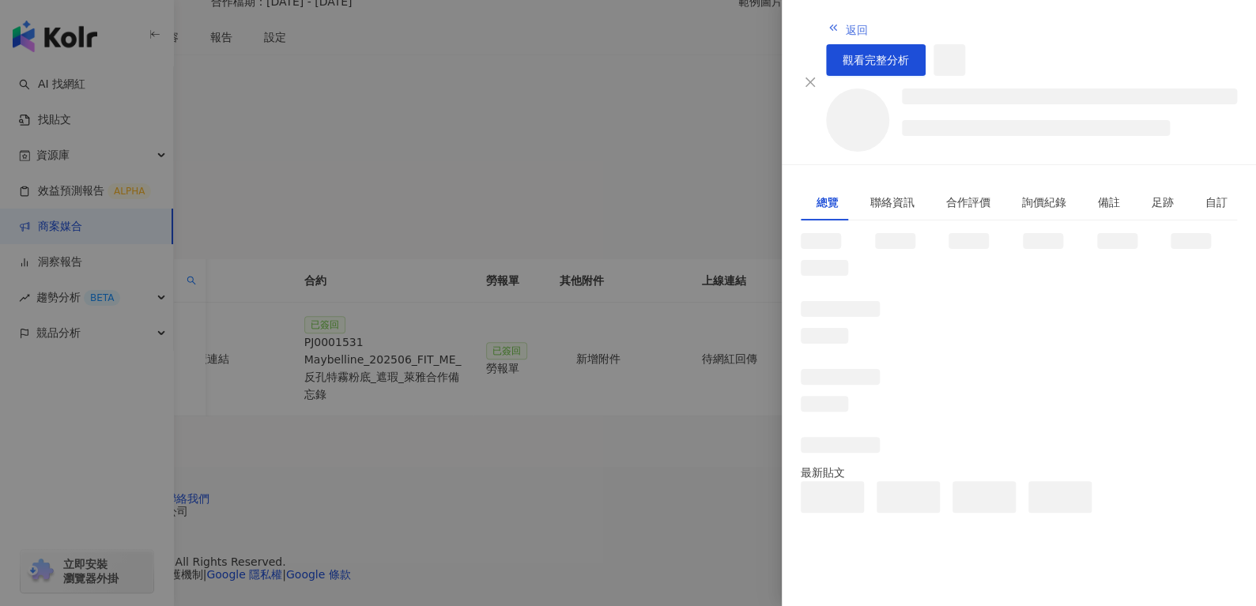
click at [845, 24] on span "返回" at bounding box center [856, 30] width 22 height 13
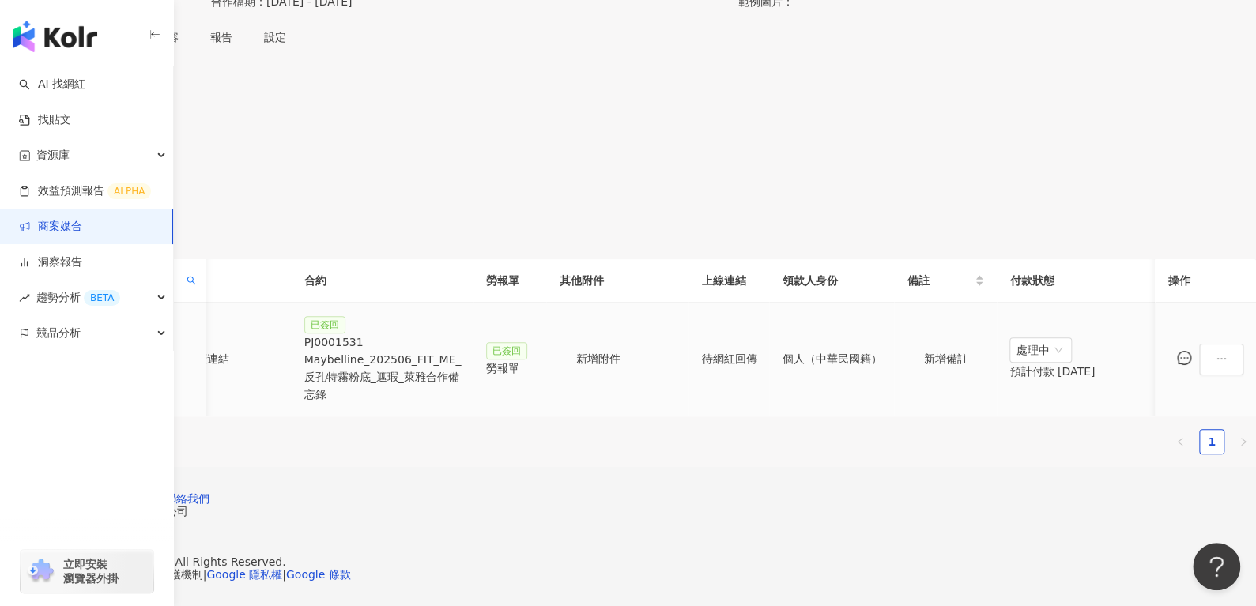
click at [193, 348] on div "感冒用ㄙㄙ" at bounding box center [118, 356] width 149 height 17
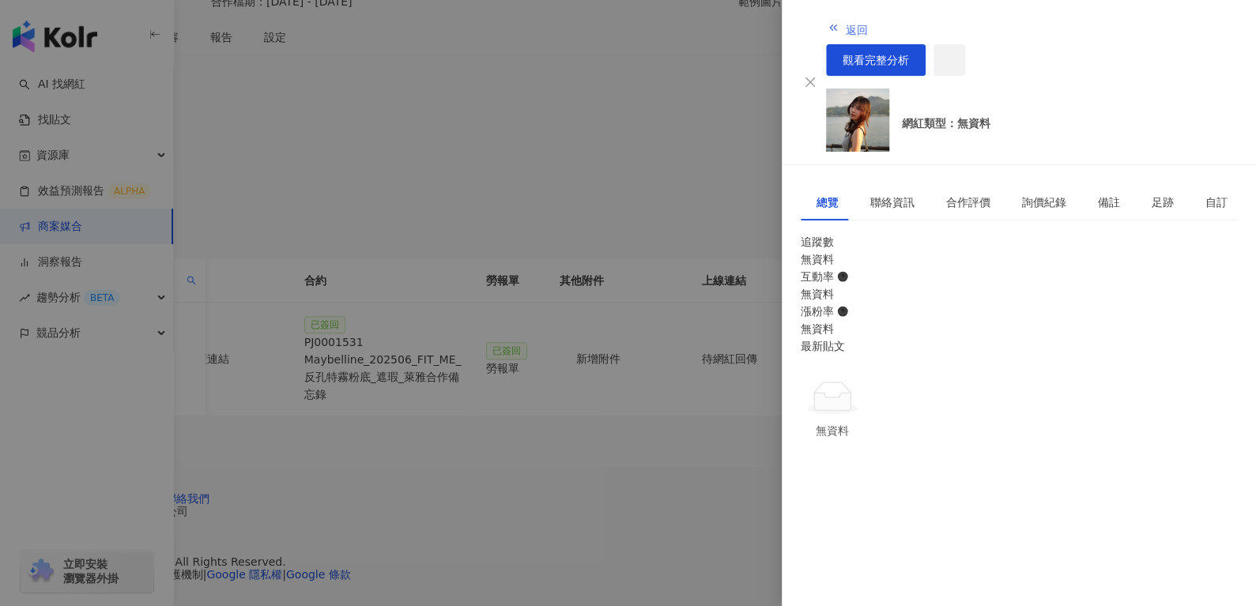
click at [826, 21] on button "返回" at bounding box center [847, 29] width 43 height 32
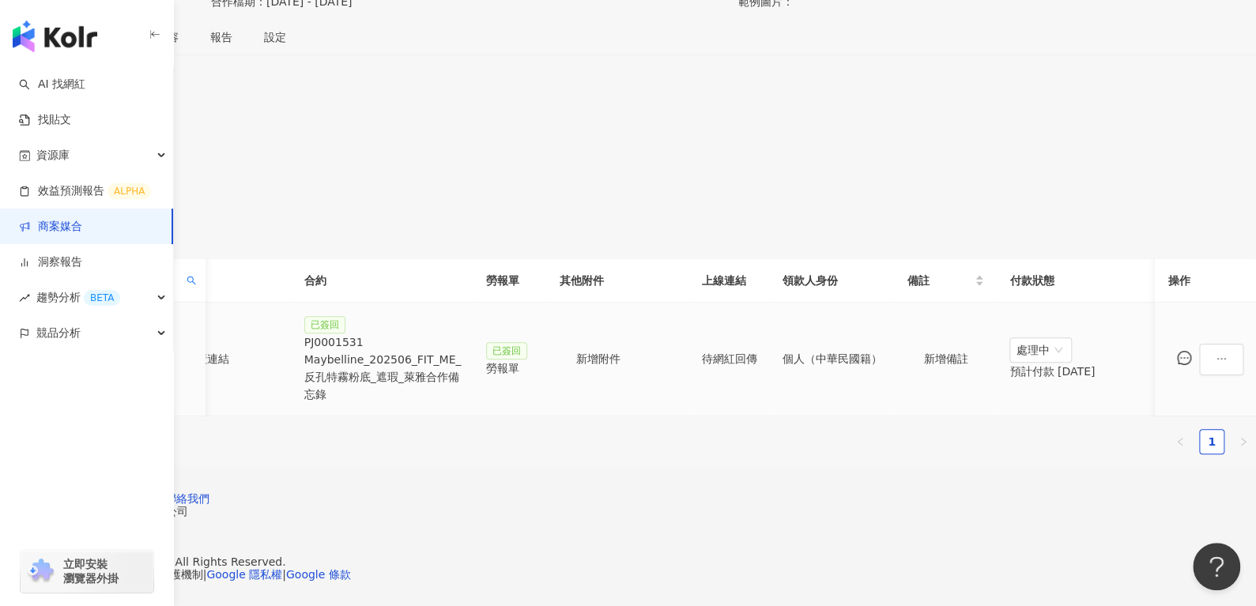
click at [193, 348] on div "感冒用ㄙㄙ" at bounding box center [118, 356] width 149 height 17
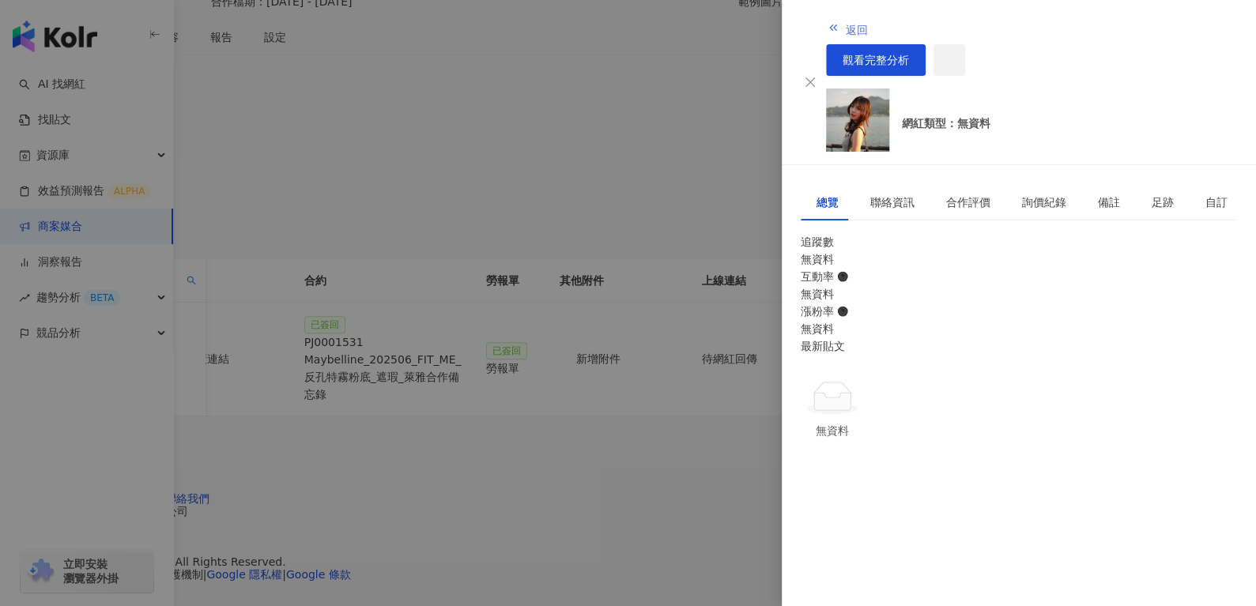
click at [826, 13] on button "返回" at bounding box center [847, 29] width 43 height 32
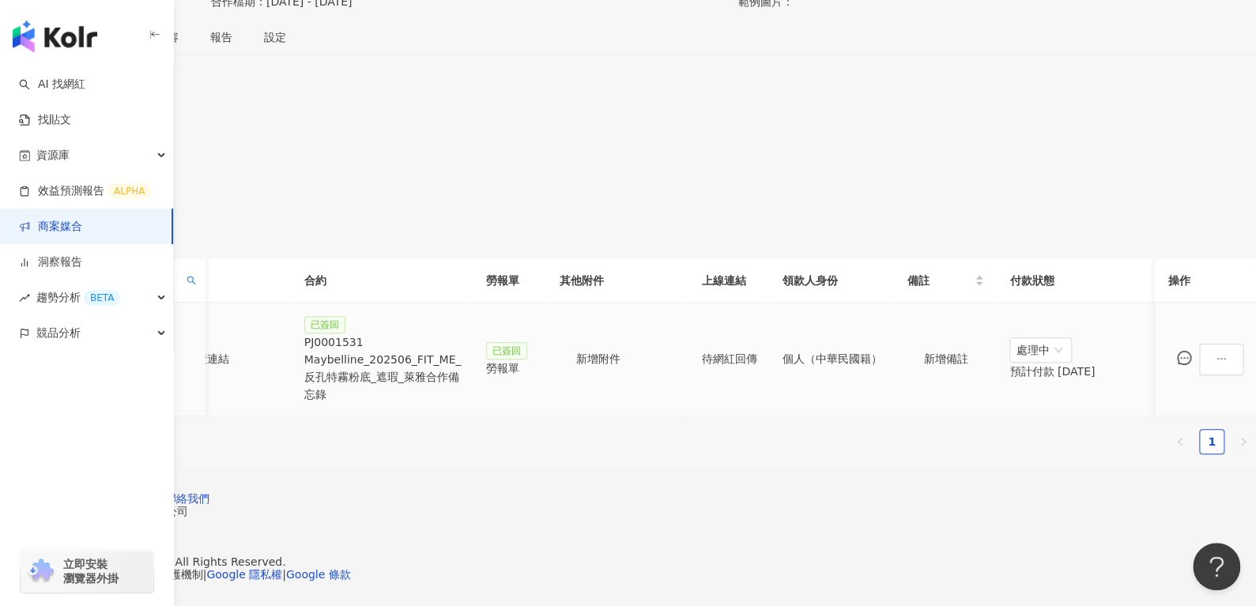
click at [461, 315] on div "已簽回 PJ0001531 Maybelline_202506_FIT_ME_反孔特霧粉底_遮瑕_萊雅合作備忘錄" at bounding box center [382, 359] width 157 height 88
click at [461, 333] on div "PJ0001531 Maybelline_202506_FIT_ME_反孔特霧粉底_遮瑕_萊雅合作備忘錄" at bounding box center [382, 368] width 157 height 70
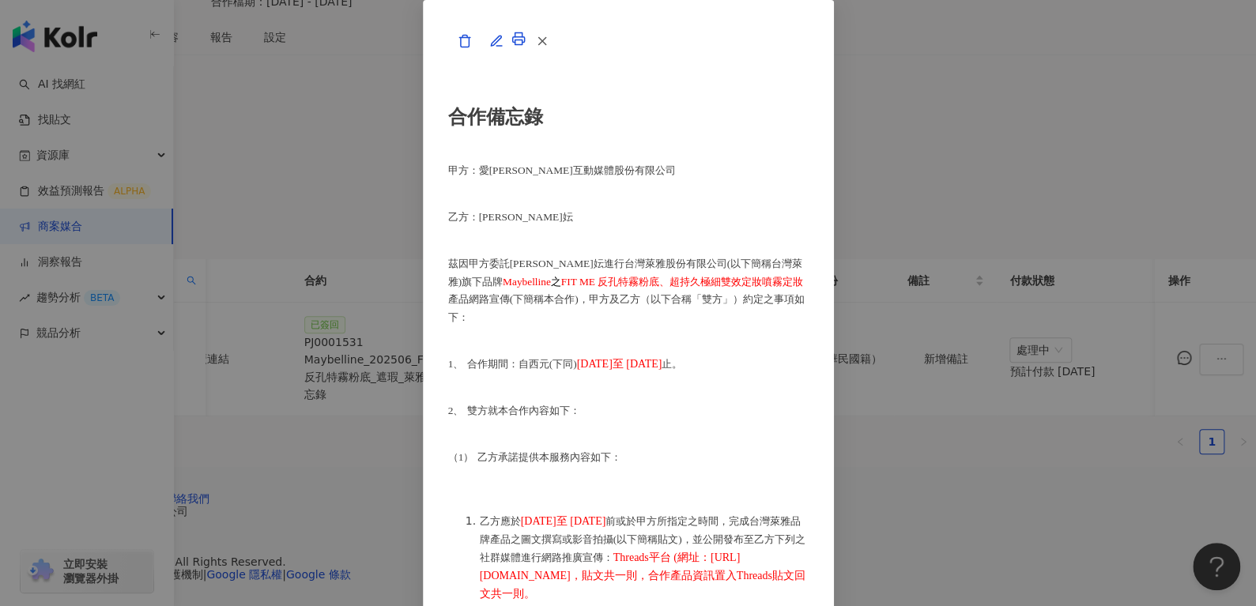
scroll to position [996, 0]
click at [549, 48] on icon "button" at bounding box center [542, 41] width 14 height 14
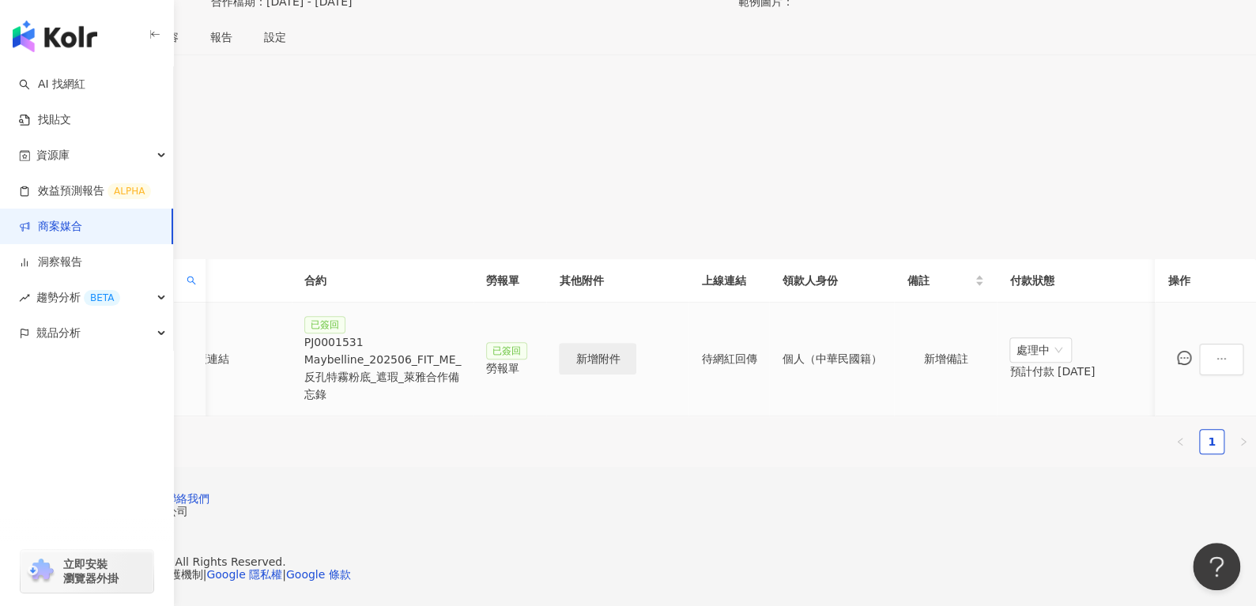
scroll to position [0, 683]
click at [199, 269] on span at bounding box center [191, 281] width 16 height 24
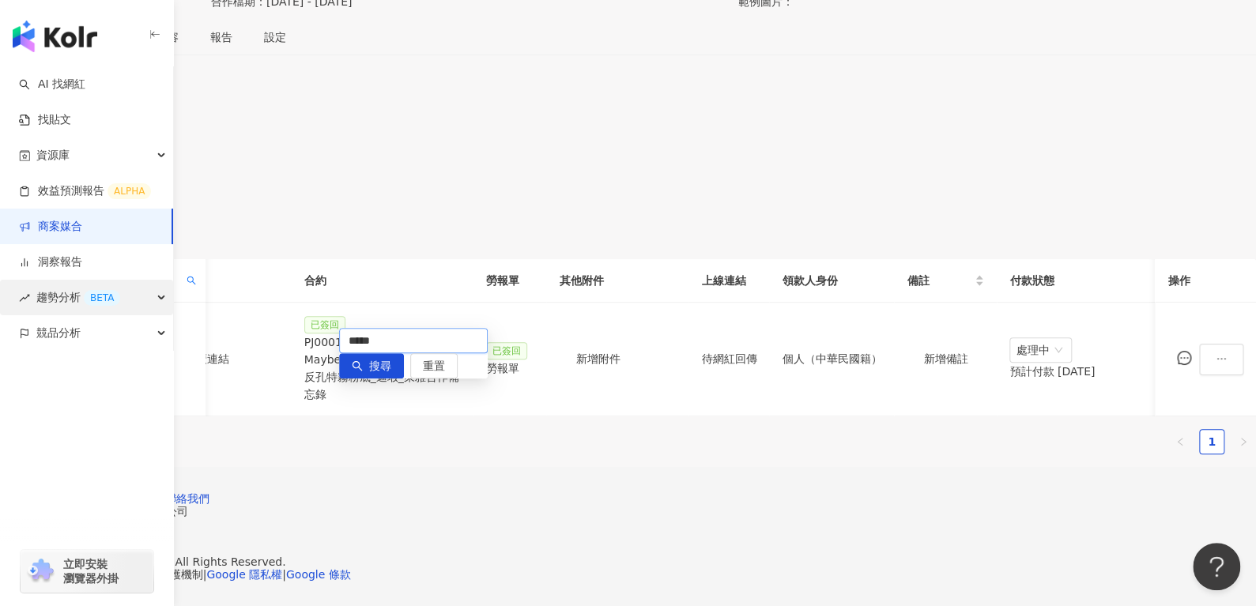
drag, startPoint x: 415, startPoint y: 290, endPoint x: 159, endPoint y: 314, distance: 257.2
click at [159, 314] on body "AI 找網紅 找貼文 資源庫 效益預測報告 ALPHA 商案媒合 洞察報告 趨勢分析 BETA 競品分析 立即安裝 瀏覽器外掛 繁體中文 活動訊息 1 活動列…" at bounding box center [628, 53] width 1256 height 606
paste input "***"
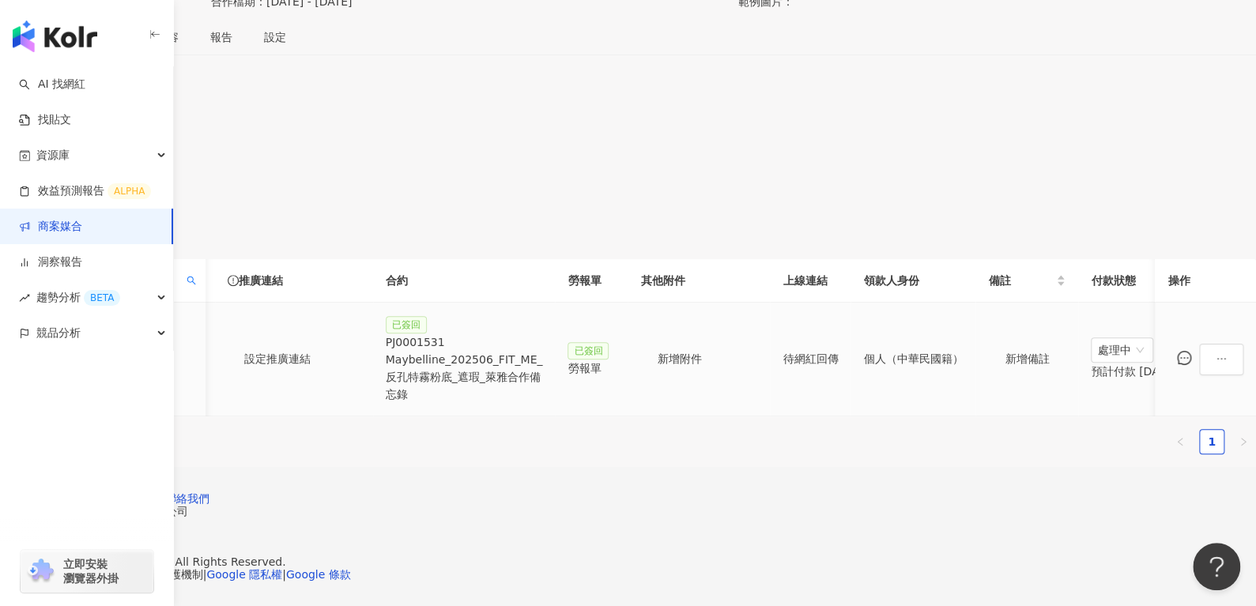
click at [543, 333] on div "PJ0001531 Maybelline_202506_FIT_ME_反孔特霧粉底_遮瑕_萊雅合作備忘錄" at bounding box center [464, 368] width 157 height 70
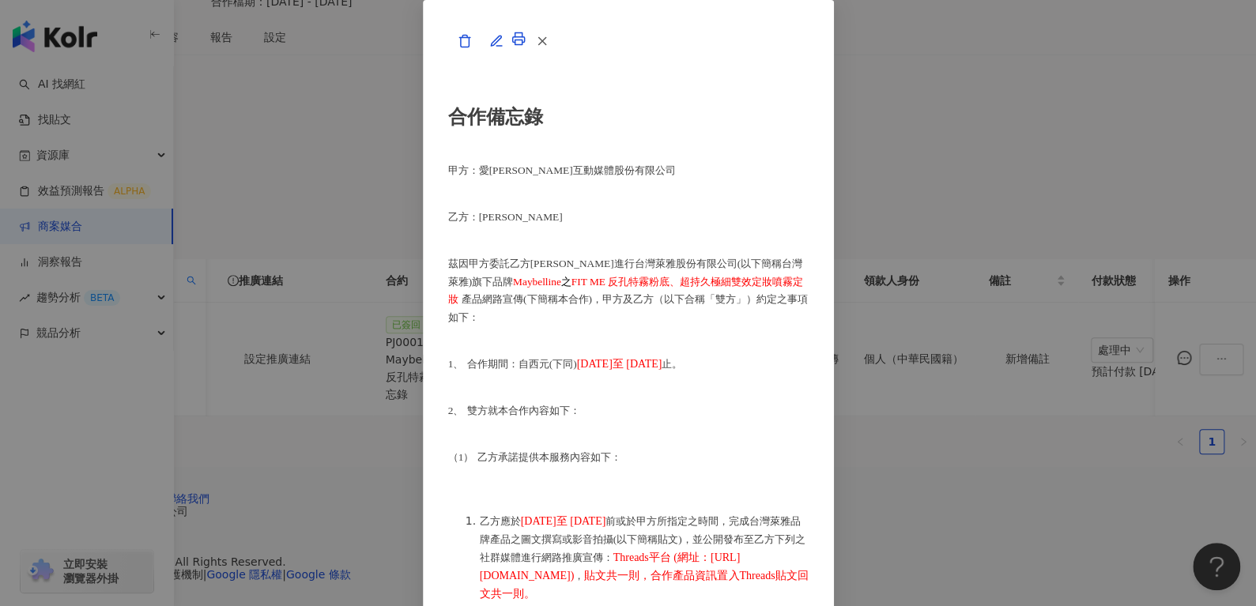
scroll to position [1047, 0]
click at [557, 57] on button "button" at bounding box center [541, 41] width 32 height 32
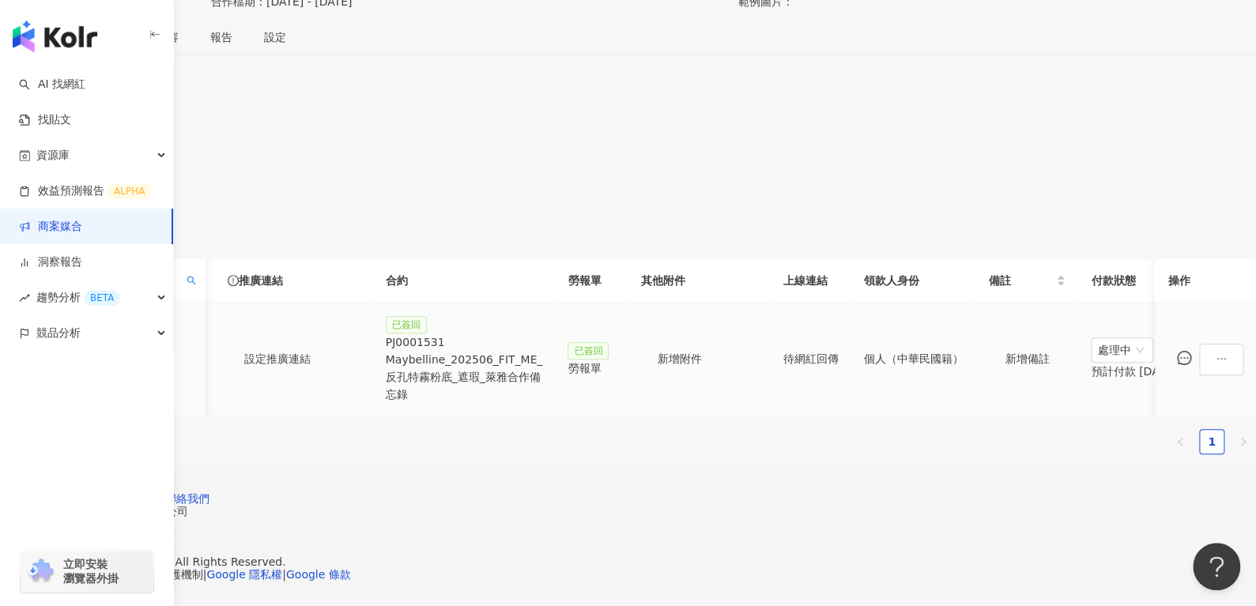
scroll to position [0, 683]
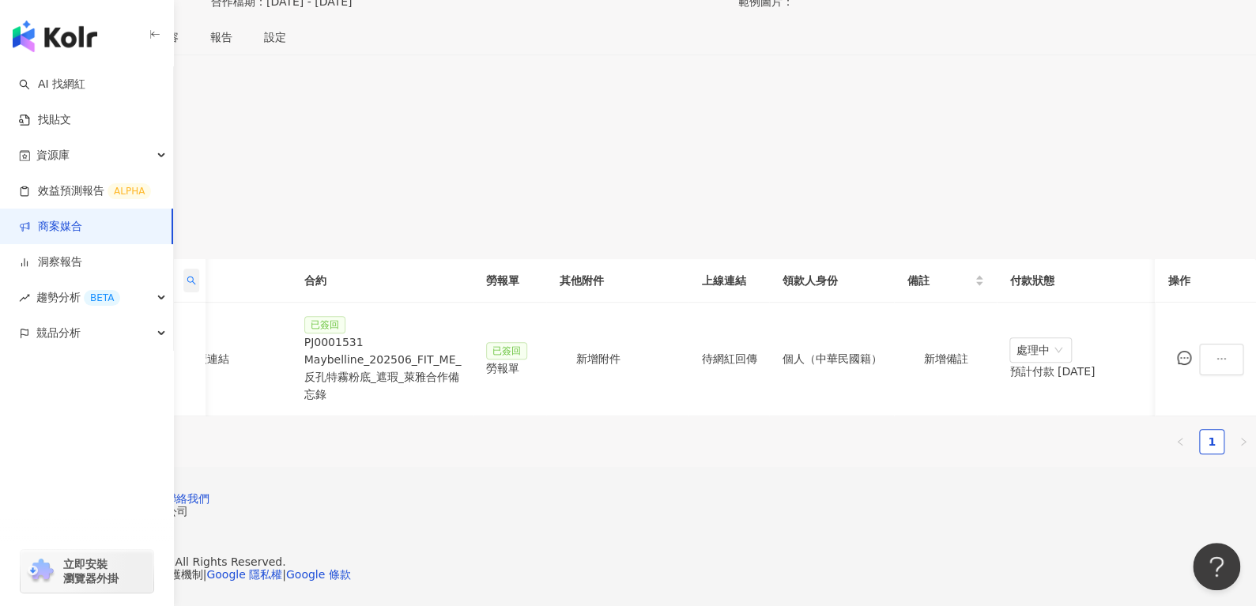
click at [199, 269] on span at bounding box center [191, 281] width 16 height 24
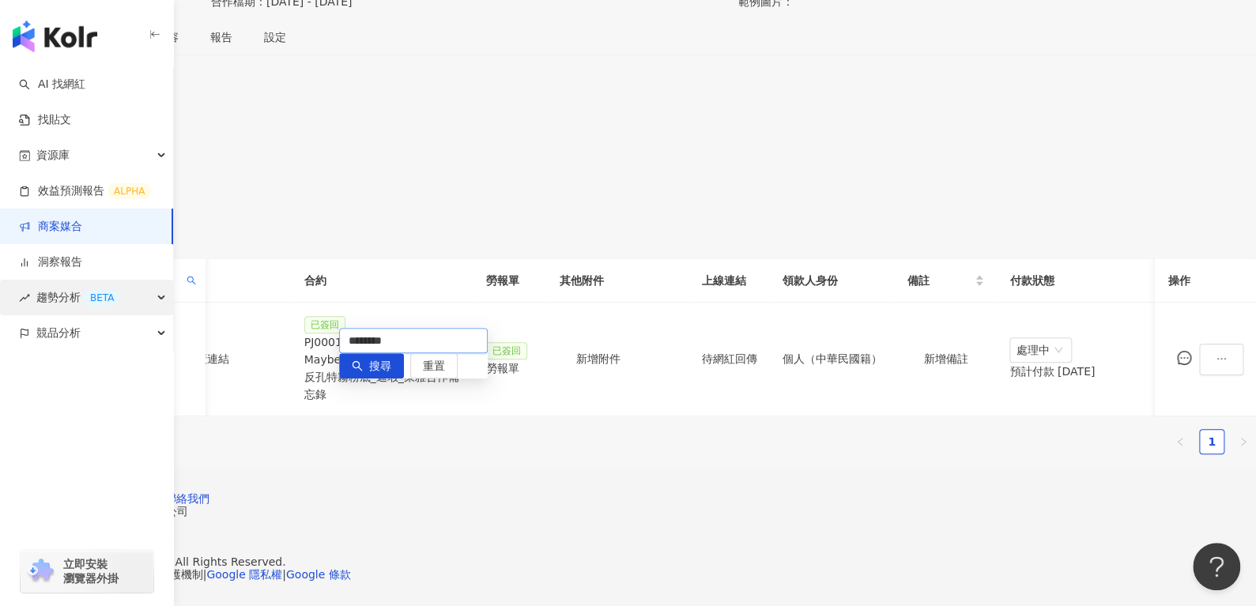
drag, startPoint x: 425, startPoint y: 291, endPoint x: 171, endPoint y: 314, distance: 254.7
click at [171, 314] on body "AI 找網紅 找貼文 資源庫 效益預測報告 ALPHA 商案媒合 洞察報告 趨勢分析 BETA 競品分析 立即安裝 瀏覽器外掛 繁體中文 活動訊息 1 活動列…" at bounding box center [628, 53] width 1256 height 606
paste input "text"
click at [461, 333] on div "PJ0001531 Maybelline_202506_FIT_ME_反孔特霧粉底_遮瑕_萊雅合作備忘錄" at bounding box center [382, 368] width 157 height 70
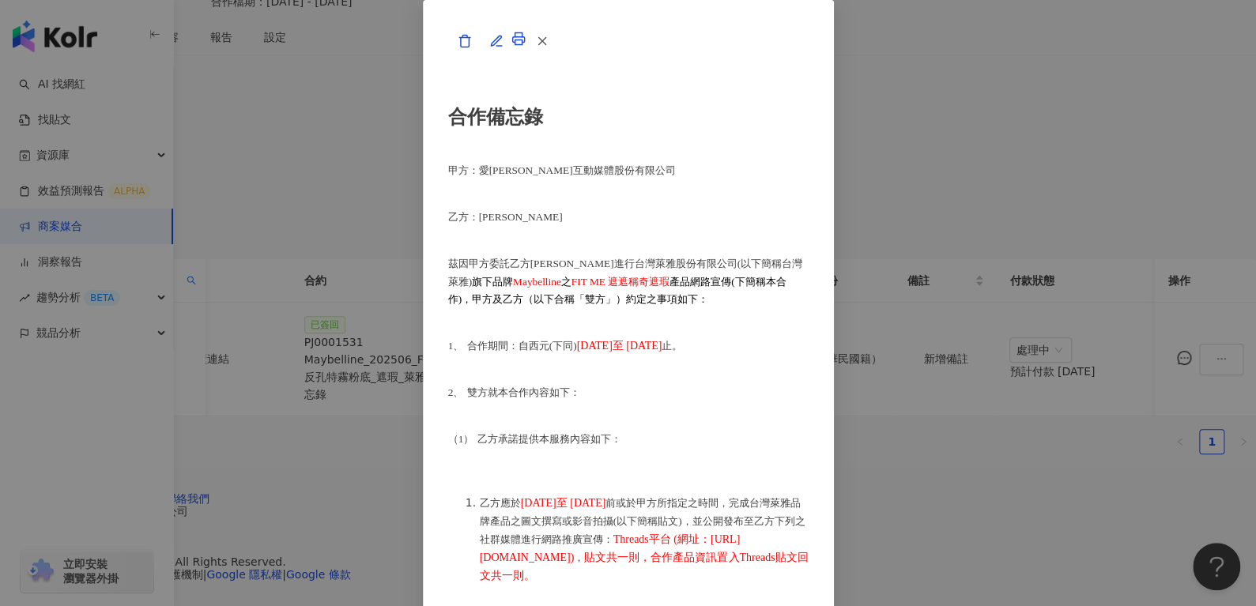
scroll to position [1011, 0]
click at [549, 48] on icon "button" at bounding box center [542, 41] width 14 height 14
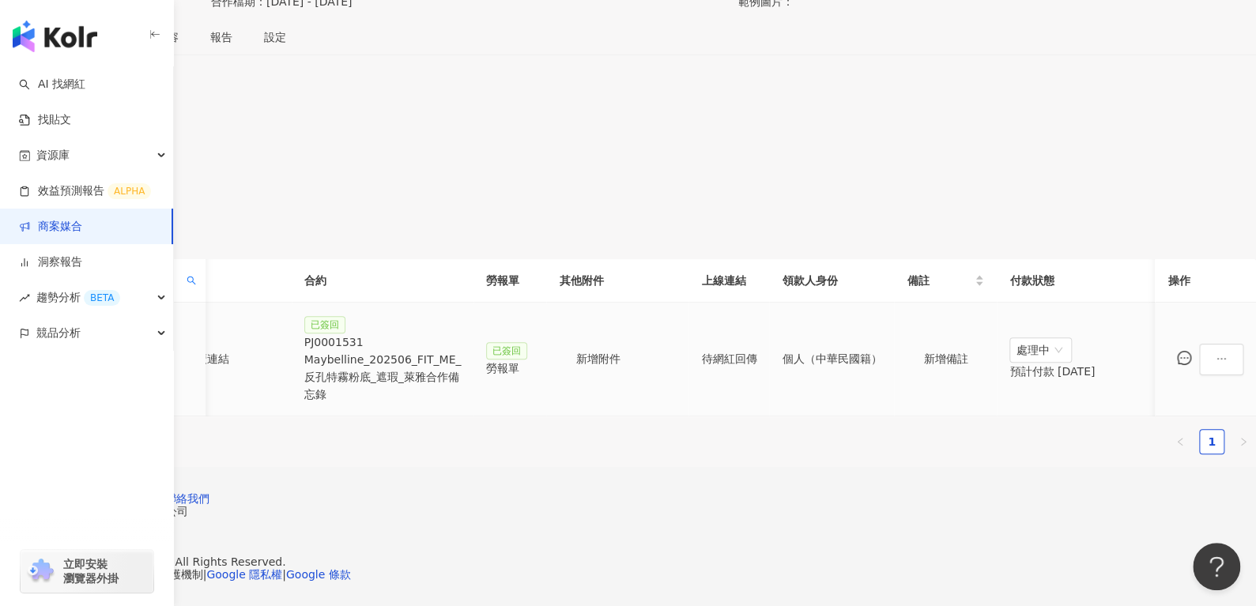
scroll to position [0, 683]
click at [199, 269] on span at bounding box center [191, 281] width 16 height 24
drag, startPoint x: 310, startPoint y: 296, endPoint x: 257, endPoint y: 296, distance: 52.9
click at [257, 296] on body "AI 找網紅 找貼文 資源庫 效益預測報告 ALPHA 商案媒合 洞察報告 趨勢分析 BETA 競品分析 立即安裝 瀏覽器外掛 繁體中文 活動訊息 1 活動列…" at bounding box center [628, 53] width 1256 height 606
paste input "*****"
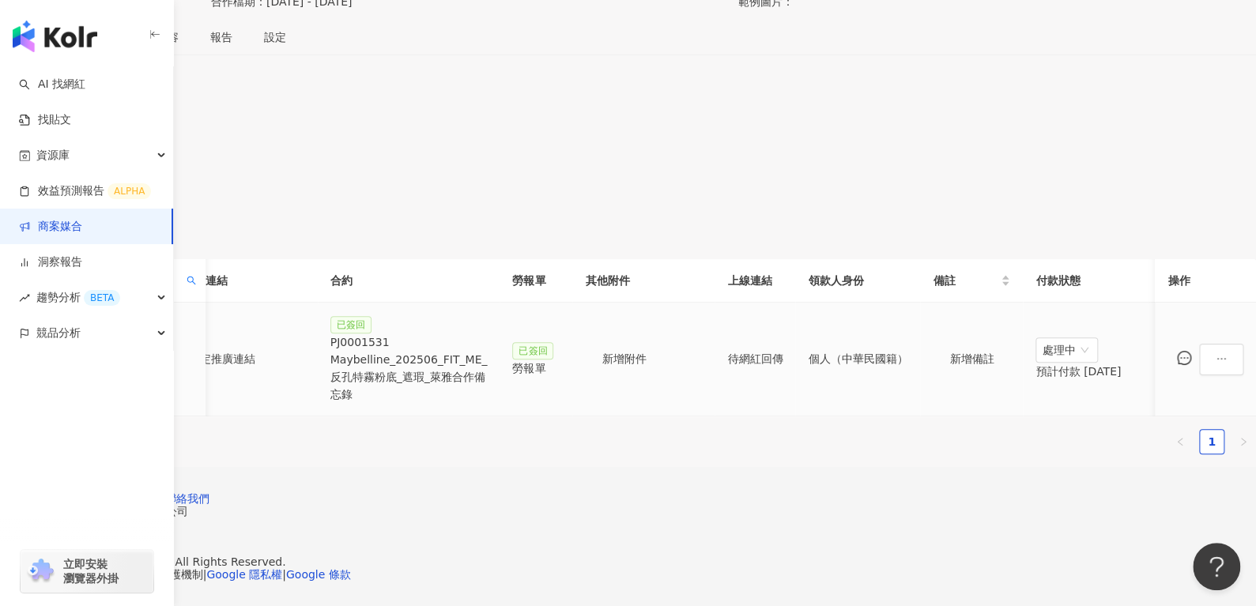
scroll to position [0, 174]
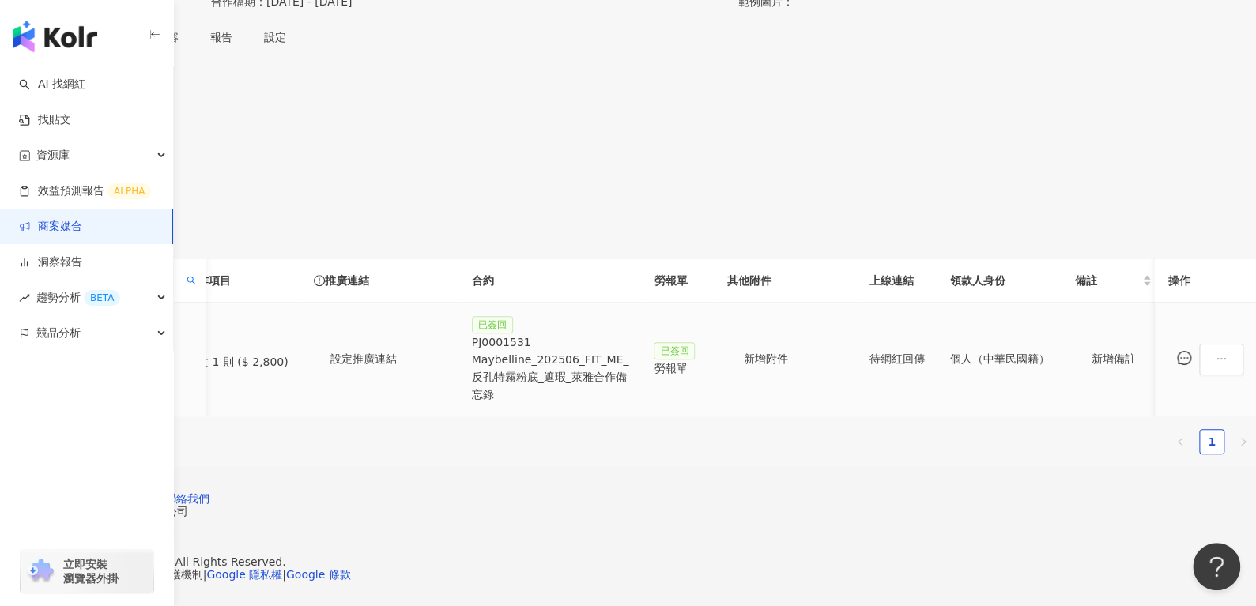
click at [629, 333] on div "PJ0001531 Maybelline_202506_FIT_ME_反孔特霧粉底_遮瑕_萊雅合作備忘錄" at bounding box center [550, 368] width 157 height 70
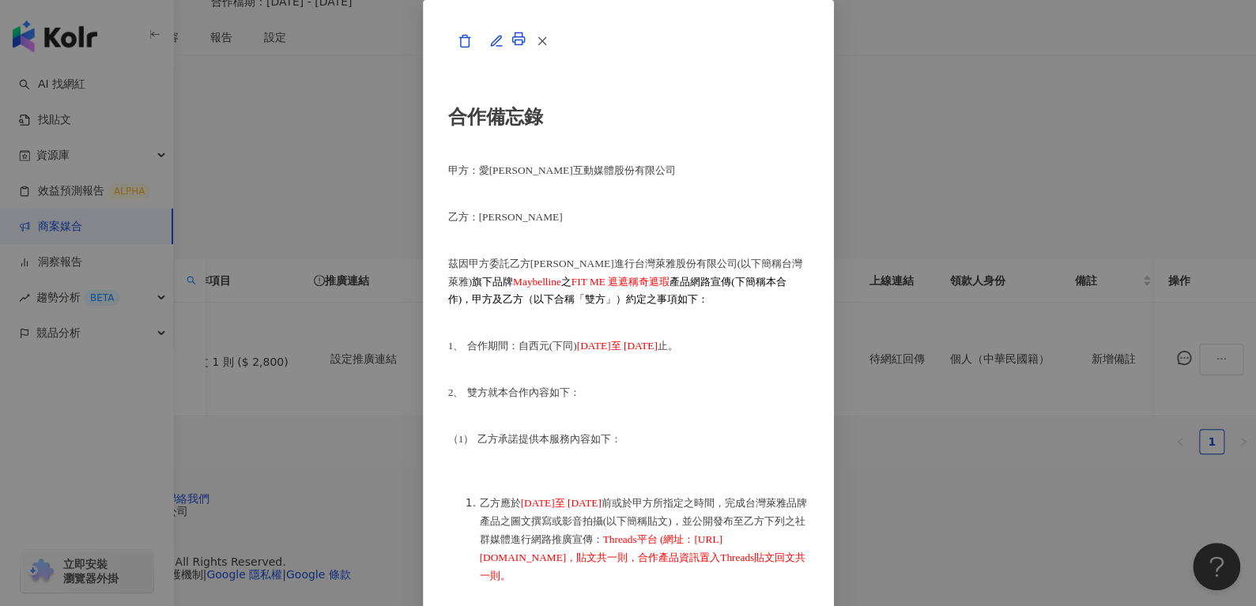
scroll to position [987, 0]
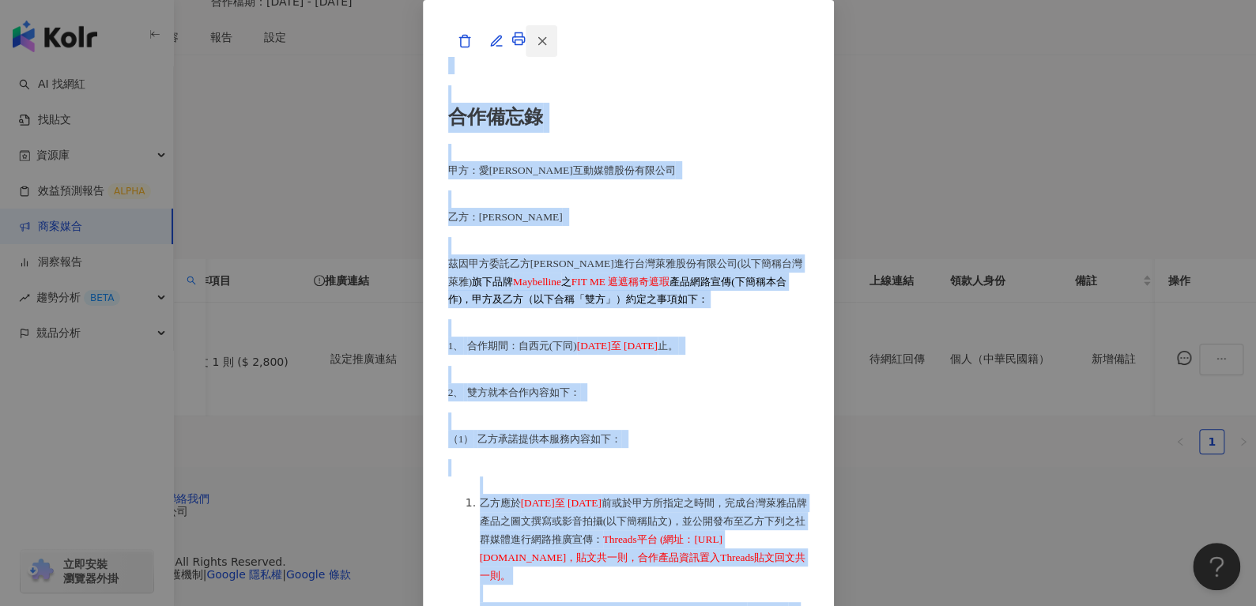
drag, startPoint x: 958, startPoint y: 104, endPoint x: 957, endPoint y: 85, distance: 18.2
click at [549, 48] on icon "button" at bounding box center [542, 41] width 14 height 14
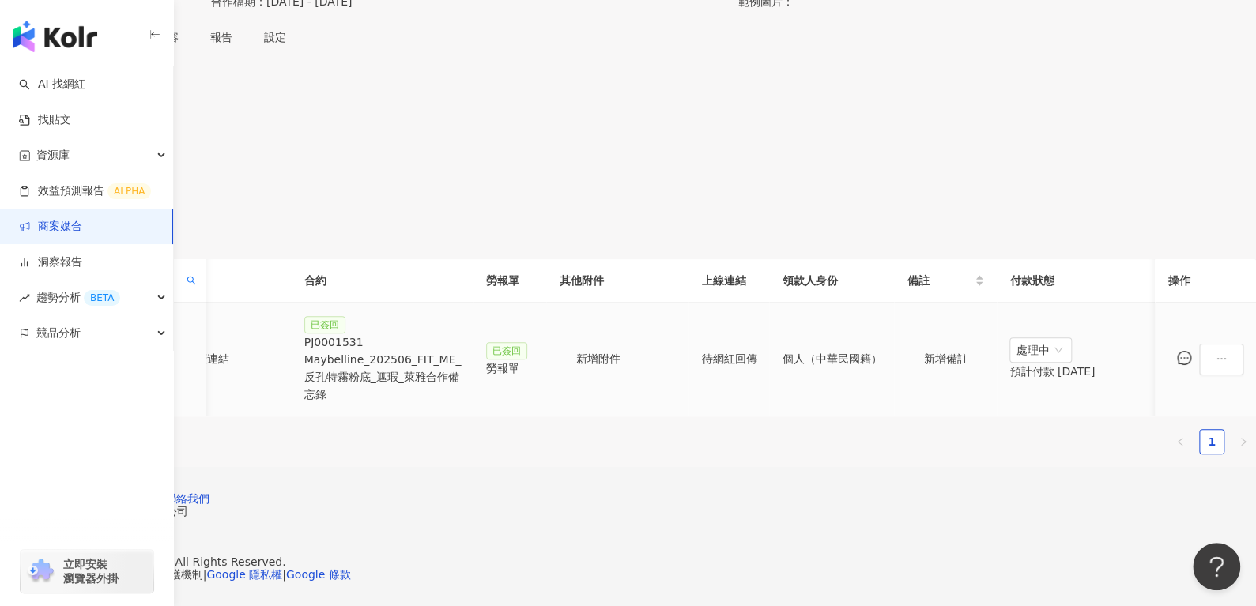
scroll to position [0, 683]
click at [199, 269] on span at bounding box center [191, 281] width 16 height 24
drag, startPoint x: 464, startPoint y: 286, endPoint x: 224, endPoint y: 322, distance: 242.8
click at [227, 322] on body "AI 找網紅 找貼文 資源庫 效益預測報告 ALPHA 商案媒合 洞察報告 趨勢分析 BETA 競品分析 立即安裝 瀏覽器外掛 繁體中文 活動訊息 1 活動列…" at bounding box center [628, 53] width 1256 height 606
paste input "text"
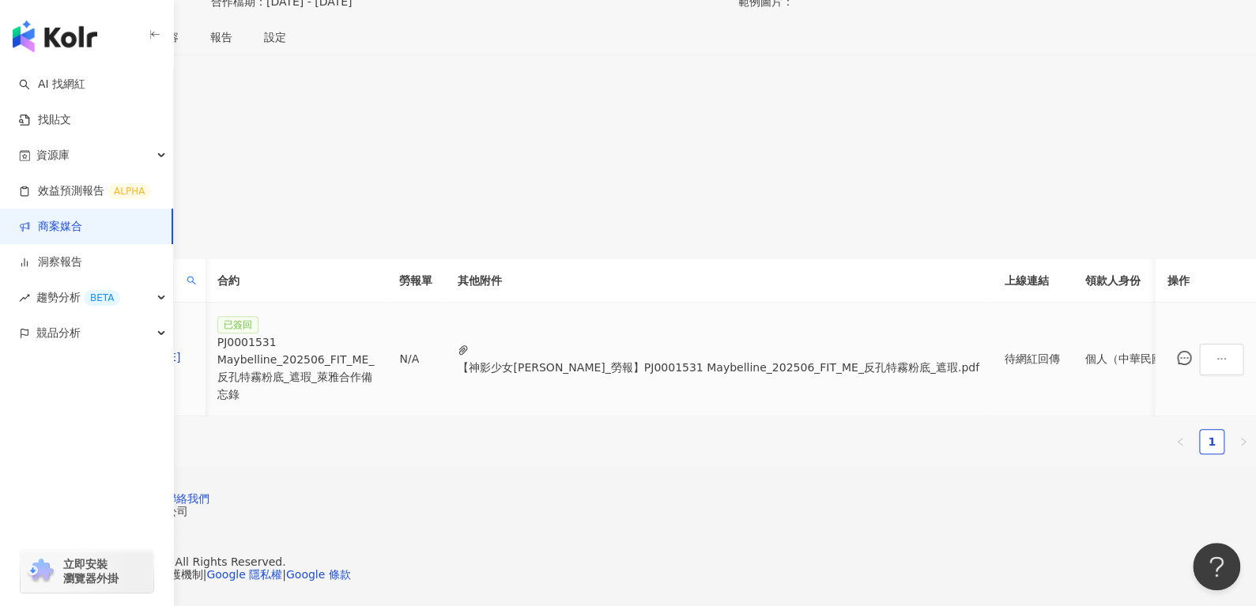
scroll to position [0, 432]
click at [371, 333] on div "PJ0001531 Maybelline_202506_FIT_ME_反孔特霧粉底_遮瑕_萊雅合作備忘錄" at bounding box center [291, 368] width 157 height 70
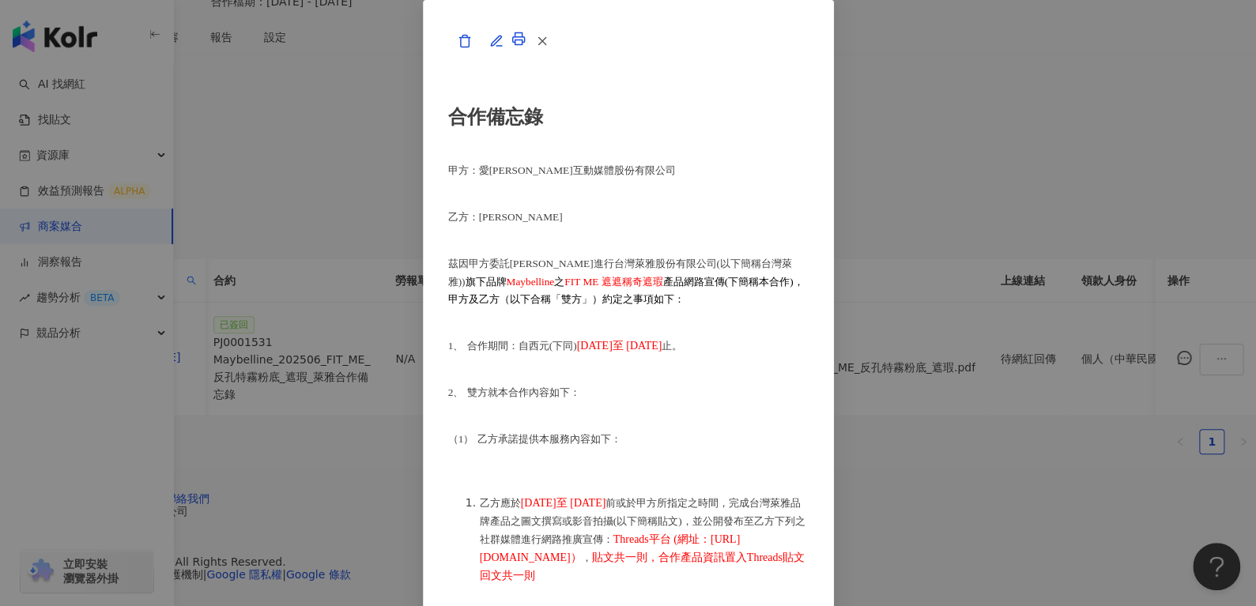
scroll to position [954, 0]
drag, startPoint x: 351, startPoint y: 263, endPoint x: 414, endPoint y: 265, distance: 63.2
copy p "黃曉謙"
drag, startPoint x: 377, startPoint y: 311, endPoint x: 454, endPoint y: 311, distance: 76.6
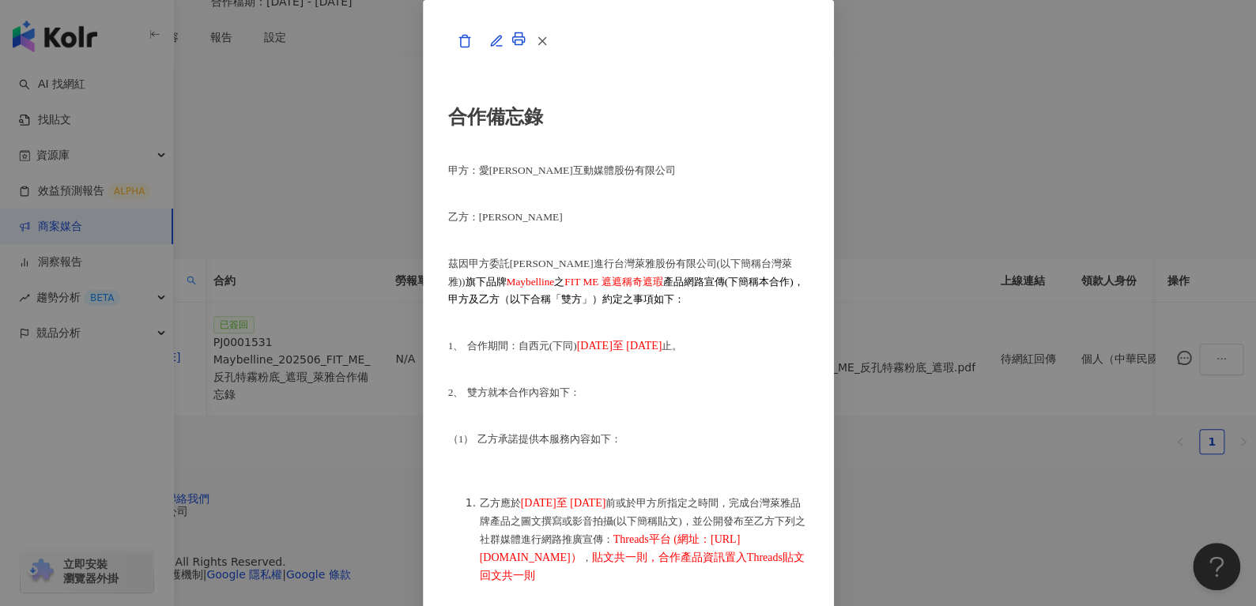
copy span "台新國際商業銀行"
drag, startPoint x: 497, startPoint y: 312, endPoint x: 552, endPoint y: 318, distance: 55.7
copy p "敦南分行"
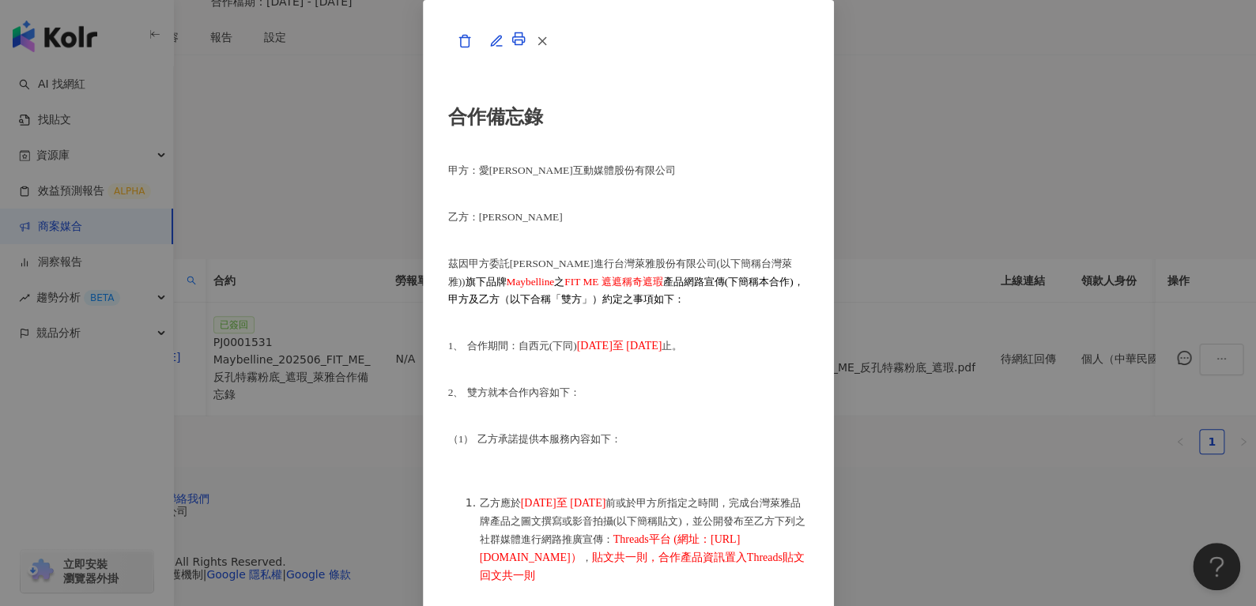
drag, startPoint x: 351, startPoint y: 357, endPoint x: 423, endPoint y: 359, distance: 71.9
copy span "28881022845179"
click at [549, 48] on icon "button" at bounding box center [542, 41] width 14 height 14
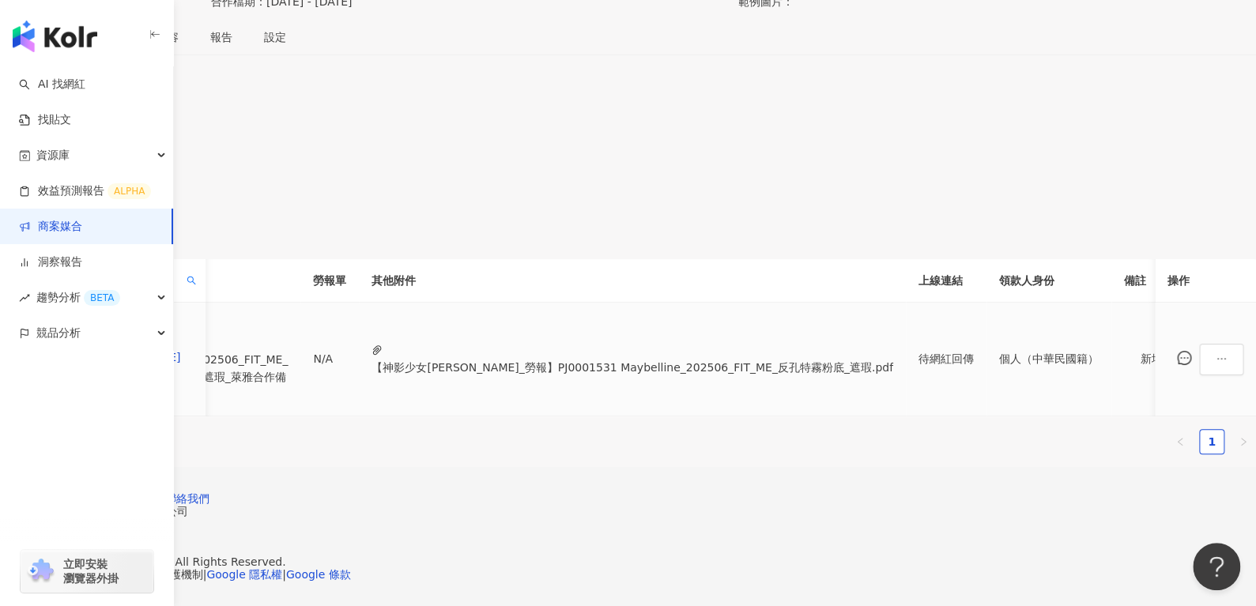
scroll to position [0, 431]
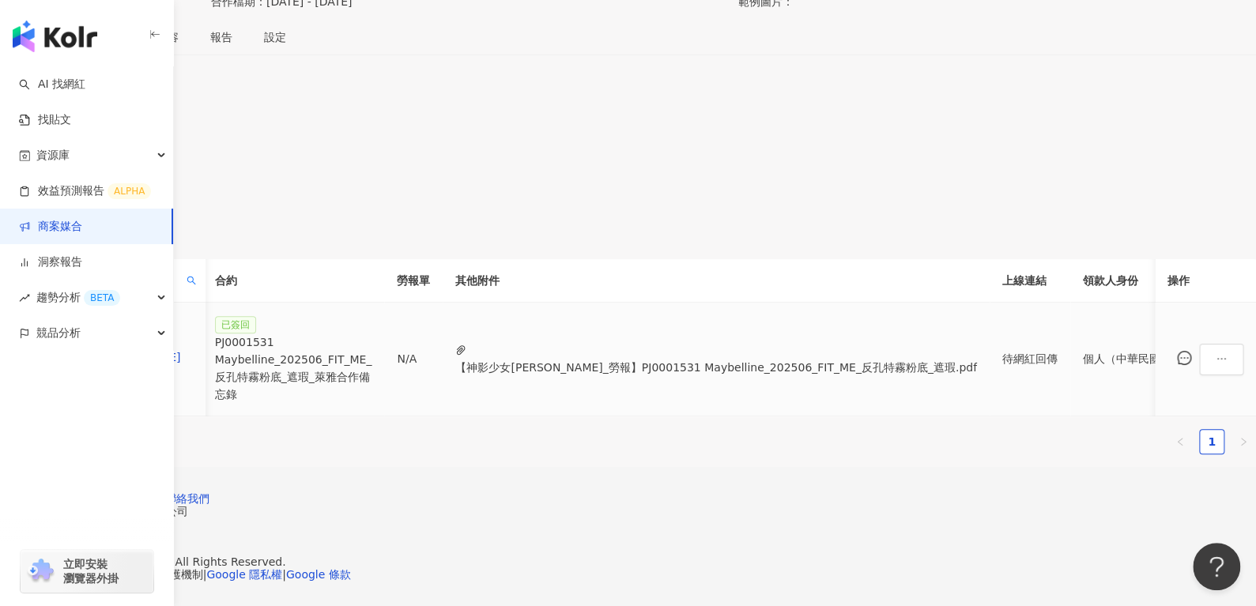
click at [372, 333] on div "PJ0001531 Maybelline_202506_FIT_ME_反孔特霧粉底_遮瑕_萊雅合作備忘錄" at bounding box center [293, 368] width 157 height 70
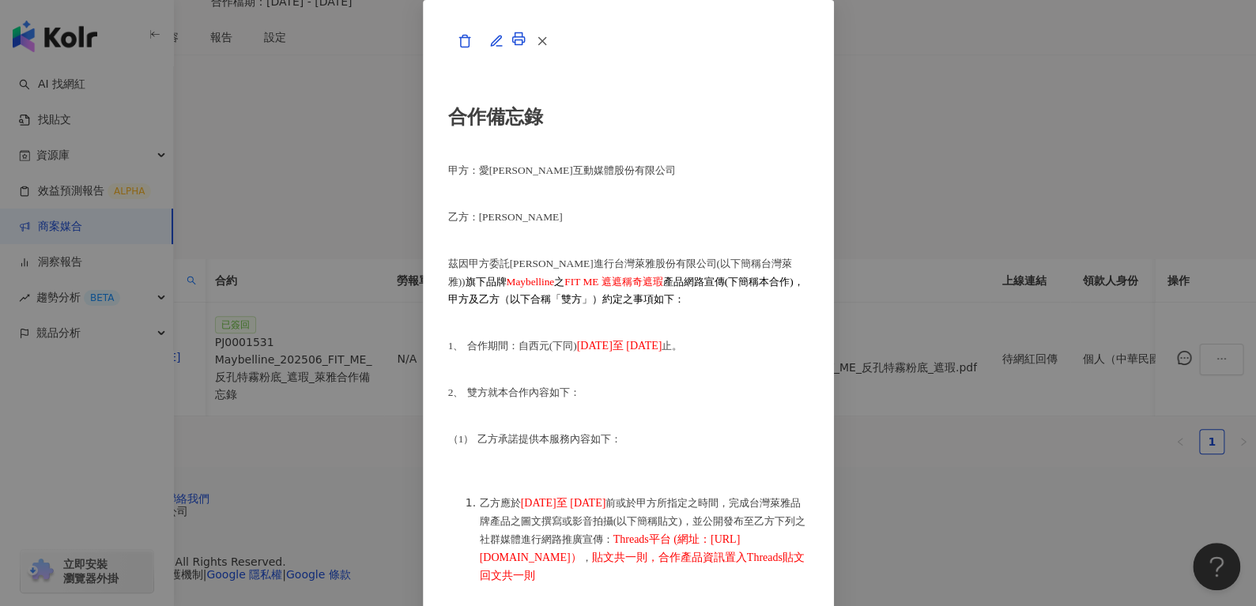
scroll to position [934, 0]
drag, startPoint x: 352, startPoint y: 327, endPoint x: 569, endPoint y: 322, distance: 217.4
copy p "812 台新國際商業銀行 分行：敦南分行"
click at [549, 48] on icon "button" at bounding box center [542, 41] width 14 height 14
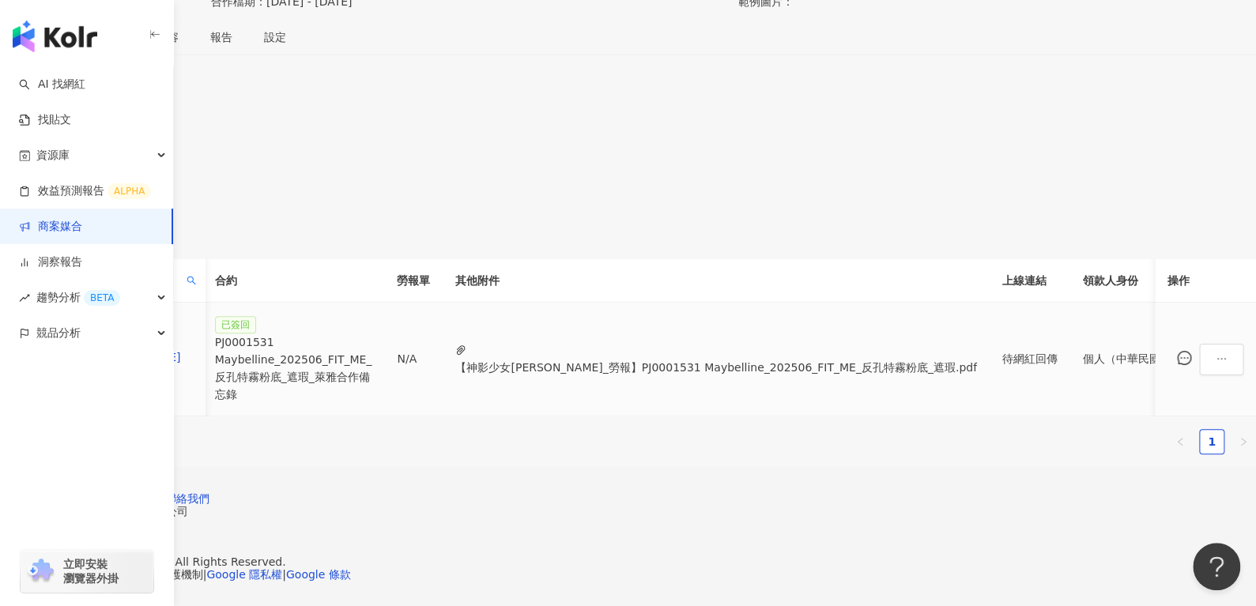
scroll to position [0, 650]
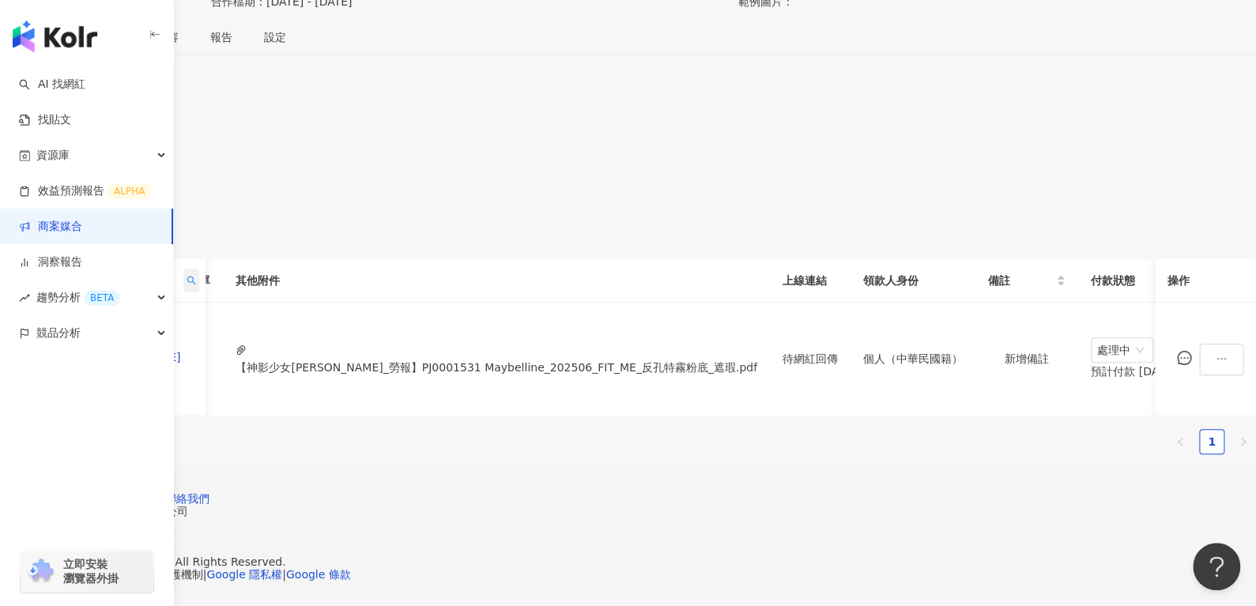
click at [199, 269] on span at bounding box center [191, 281] width 16 height 24
drag, startPoint x: 363, startPoint y: 288, endPoint x: 223, endPoint y: 308, distance: 141.4
click at [223, 308] on body "AI 找網紅 找貼文 資源庫 效益預測報告 ALPHA 商案媒合 洞察報告 趨勢分析 BETA 競品分析 立即安裝 瀏覽器外掛 繁體中文 活動訊息 1 活動列…" at bounding box center [628, 53] width 1256 height 606
paste input "******"
click at [376, 354] on span "搜尋" at bounding box center [380, 366] width 22 height 25
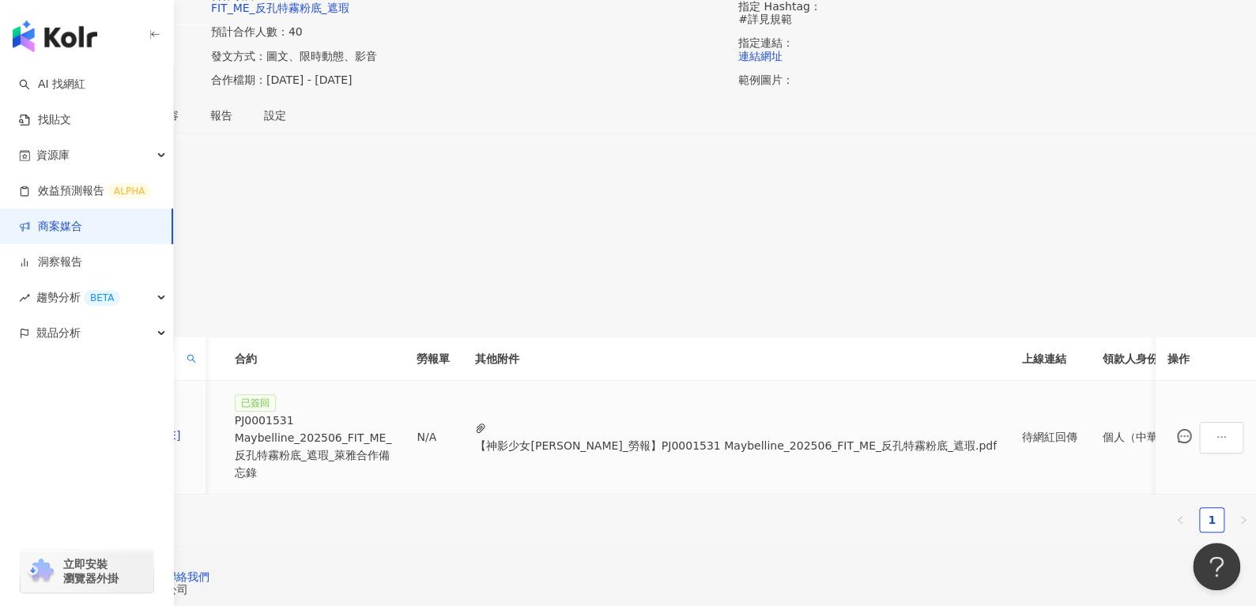
scroll to position [0, 410]
click at [393, 444] on div "PJ0001531 Maybelline_202506_FIT_ME_反孔特霧粉底_遮瑕_萊雅合作備忘錄" at bounding box center [313, 447] width 157 height 70
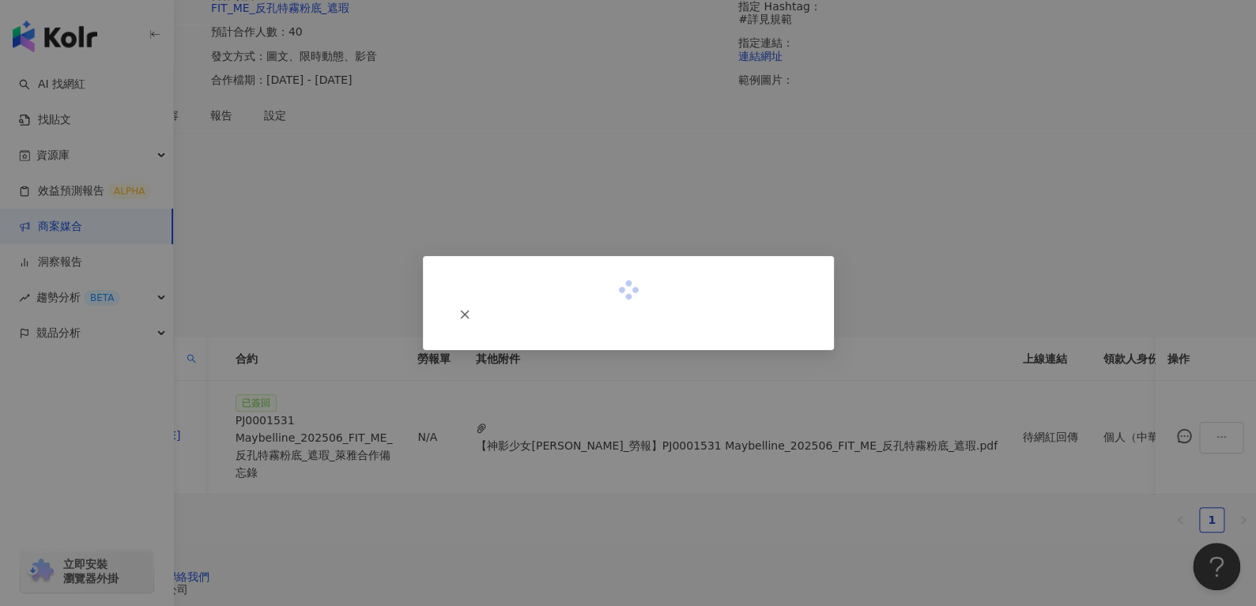
click at [607, 299] on div at bounding box center [628, 290] width 360 height 18
click at [480, 299] on button "button" at bounding box center [464, 315] width 32 height 32
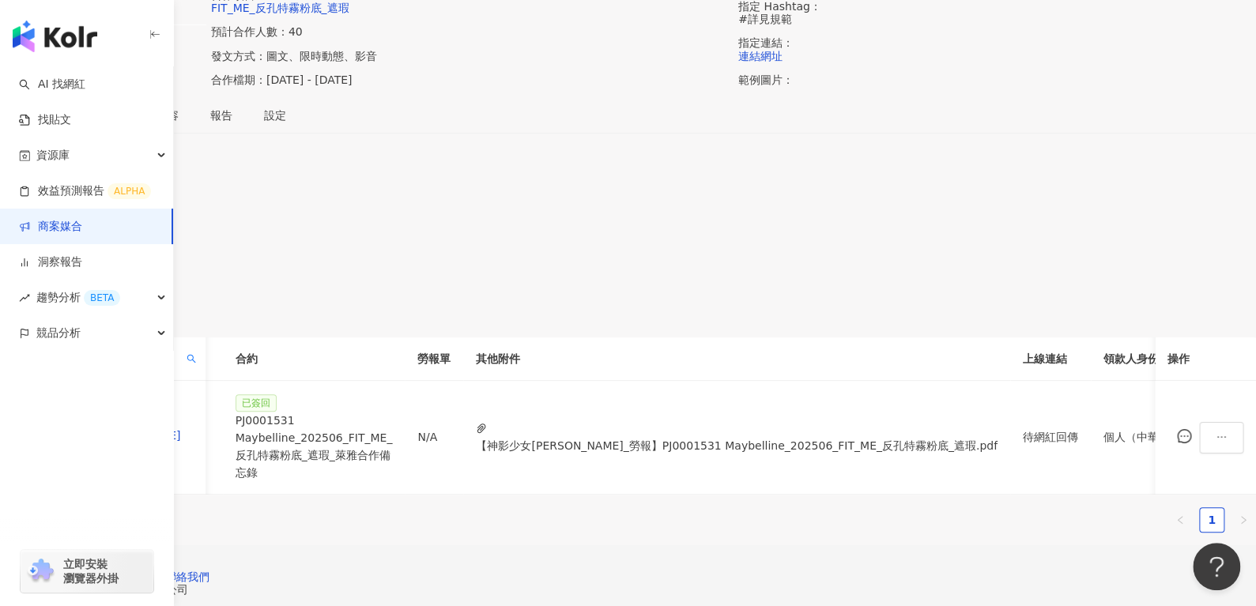
click at [180, 367] on span "網紅名稱" at bounding box center [112, 358] width 136 height 17
click at [193, 367] on div "網紅名稱" at bounding box center [118, 358] width 149 height 17
click at [199, 371] on span at bounding box center [191, 359] width 16 height 24
click at [383, 454] on span "搜尋" at bounding box center [380, 444] width 22 height 25
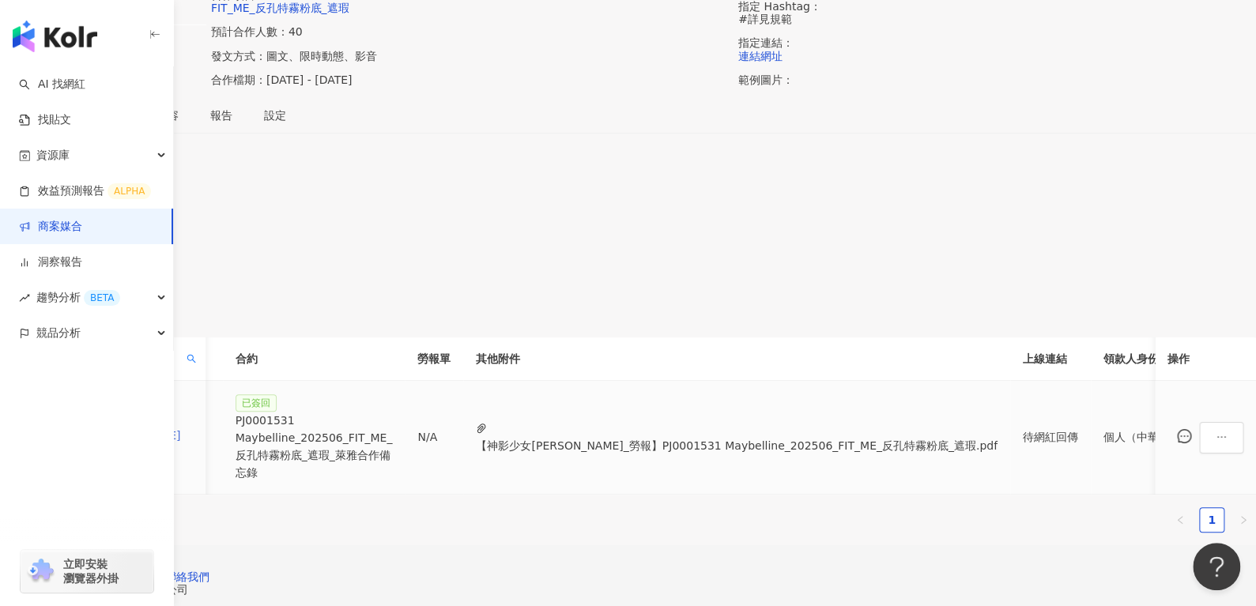
scroll to position [173, 0]
click at [199, 370] on span at bounding box center [191, 358] width 16 height 24
click at [375, 457] on span "搜尋" at bounding box center [380, 443] width 22 height 25
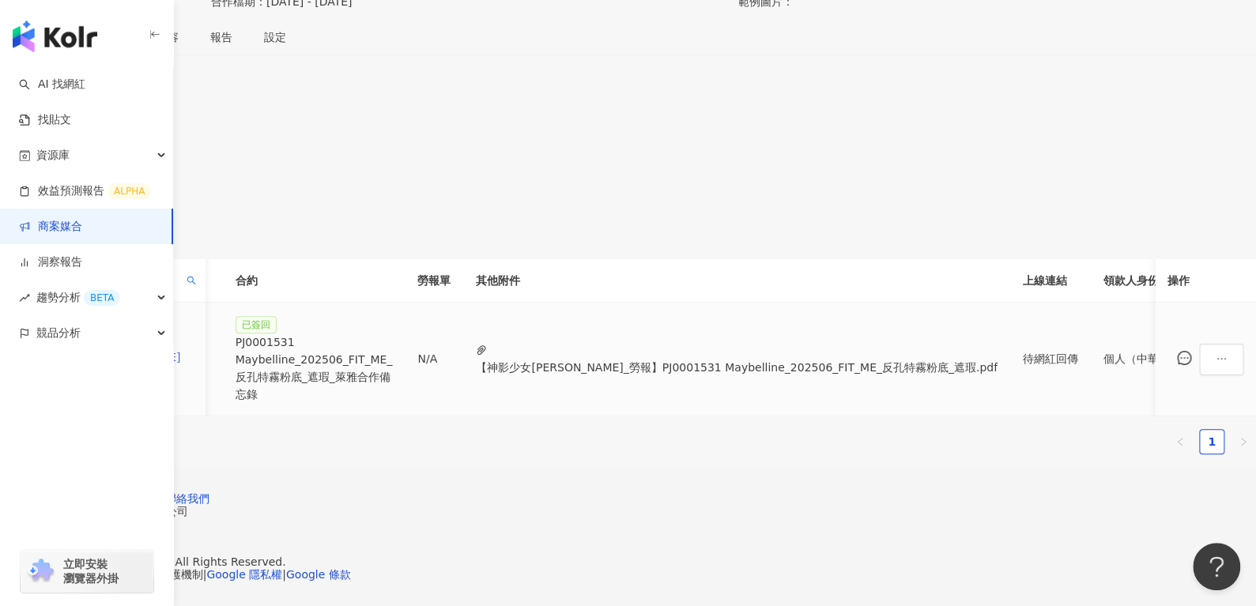
scroll to position [312, 0]
click at [199, 269] on span at bounding box center [191, 281] width 16 height 24
click at [442, 328] on input "**********" at bounding box center [413, 340] width 149 height 25
click at [199, 269] on span at bounding box center [191, 281] width 16 height 24
click at [433, 328] on input "*******" at bounding box center [413, 340] width 149 height 25
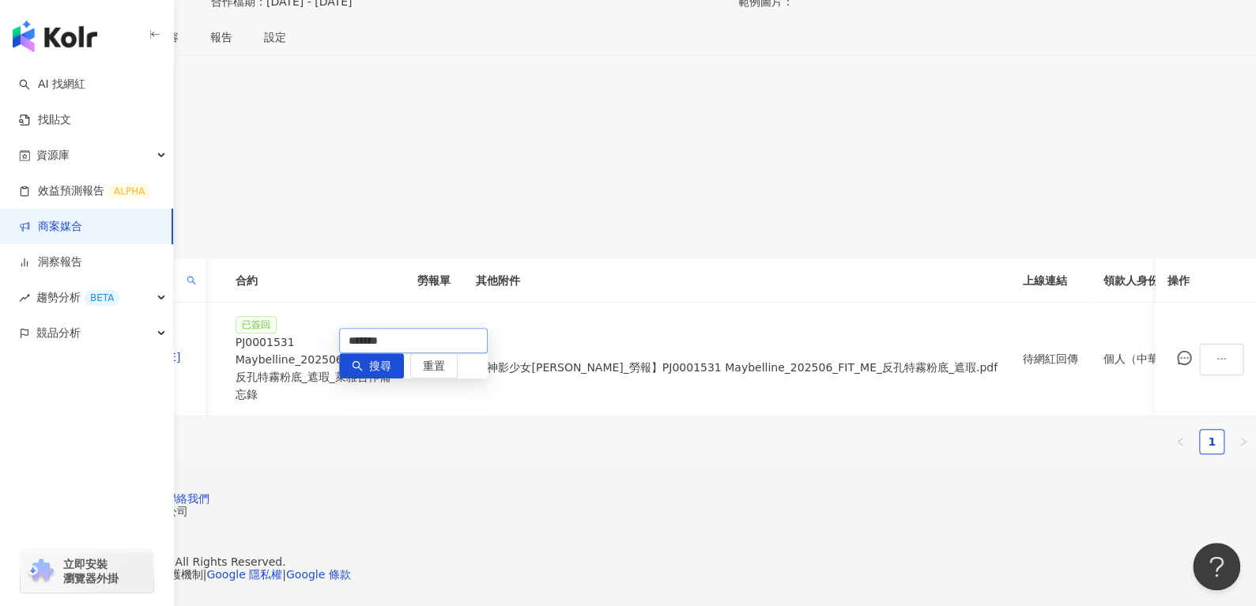
click at [433, 328] on input "*******" at bounding box center [413, 340] width 149 height 25
paste input "*****"
type input "**********"
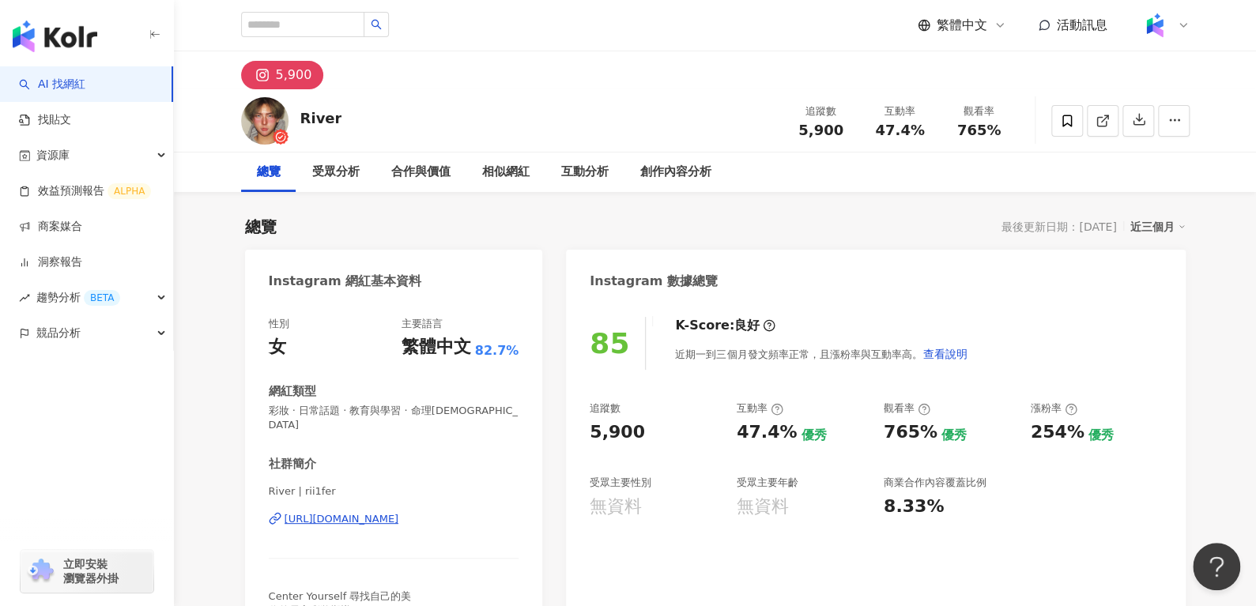
scroll to position [96, 0]
